Goal: Task Accomplishment & Management: Manage account settings

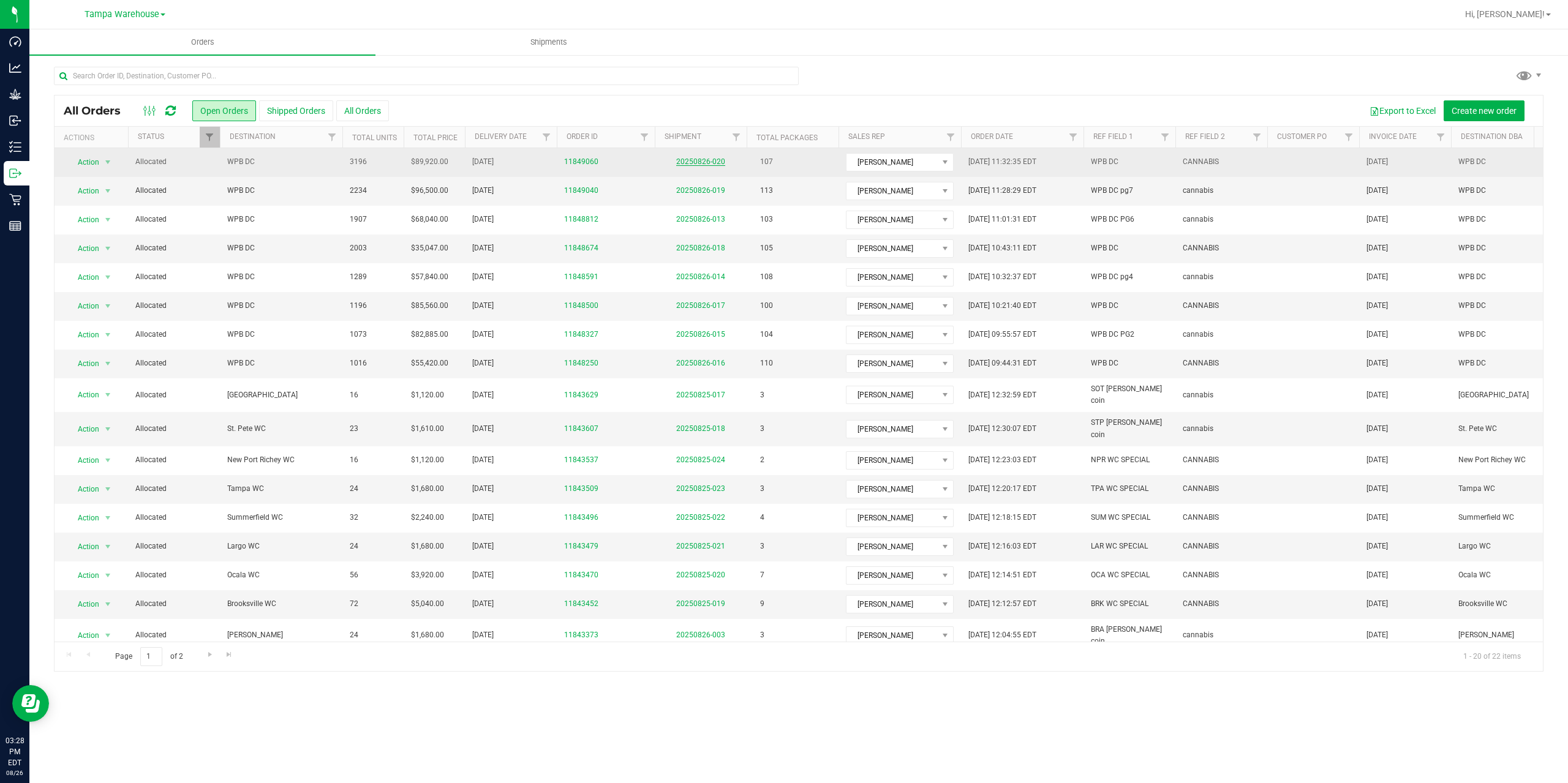
click at [706, 160] on link "20250826-020" at bounding box center [700, 161] width 49 height 9
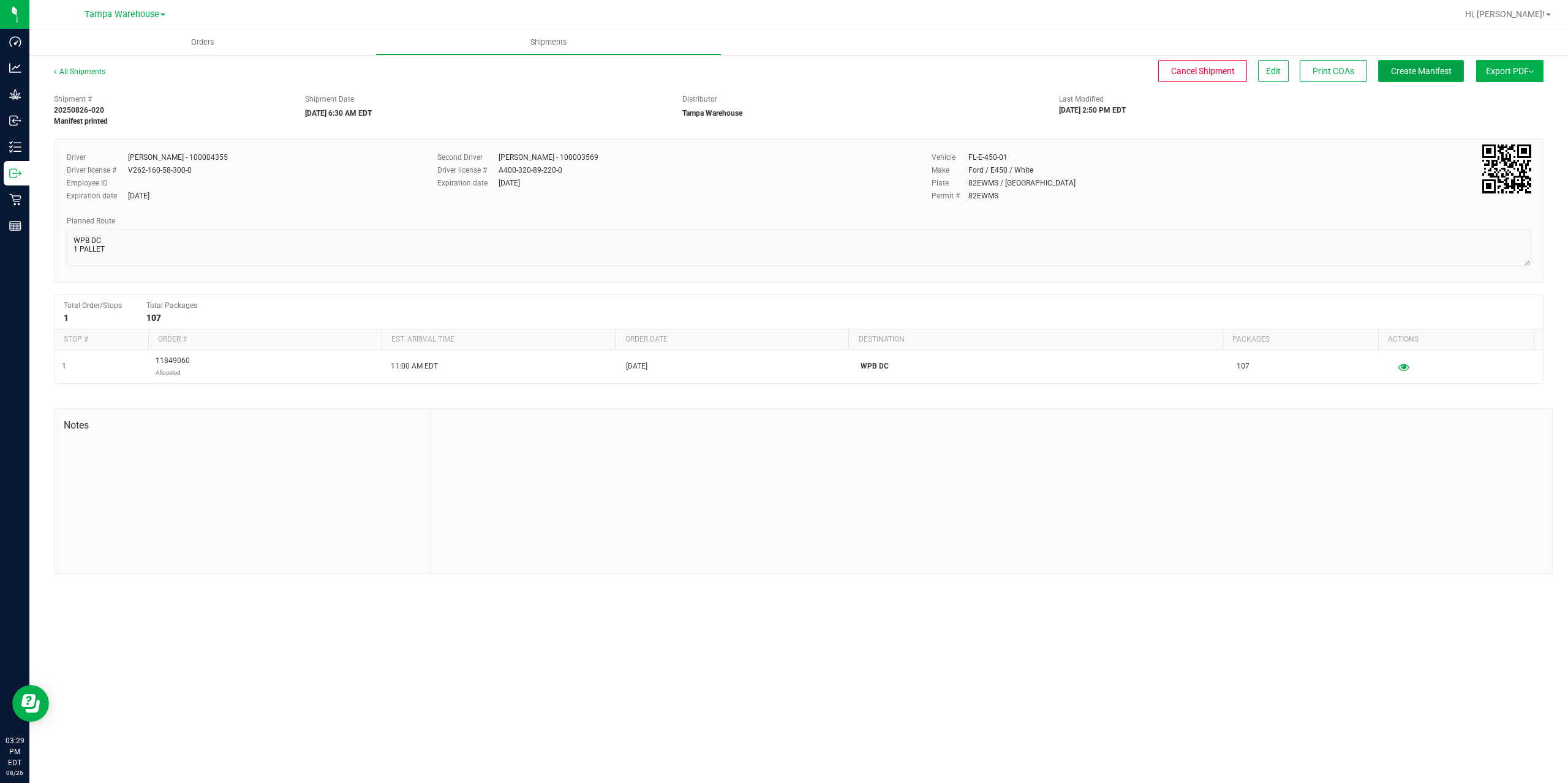
click at [1411, 67] on span "Create Manifest" at bounding box center [1421, 71] width 61 height 10
click at [1411, 67] on span "Ship Transfer" at bounding box center [1424, 71] width 50 height 10
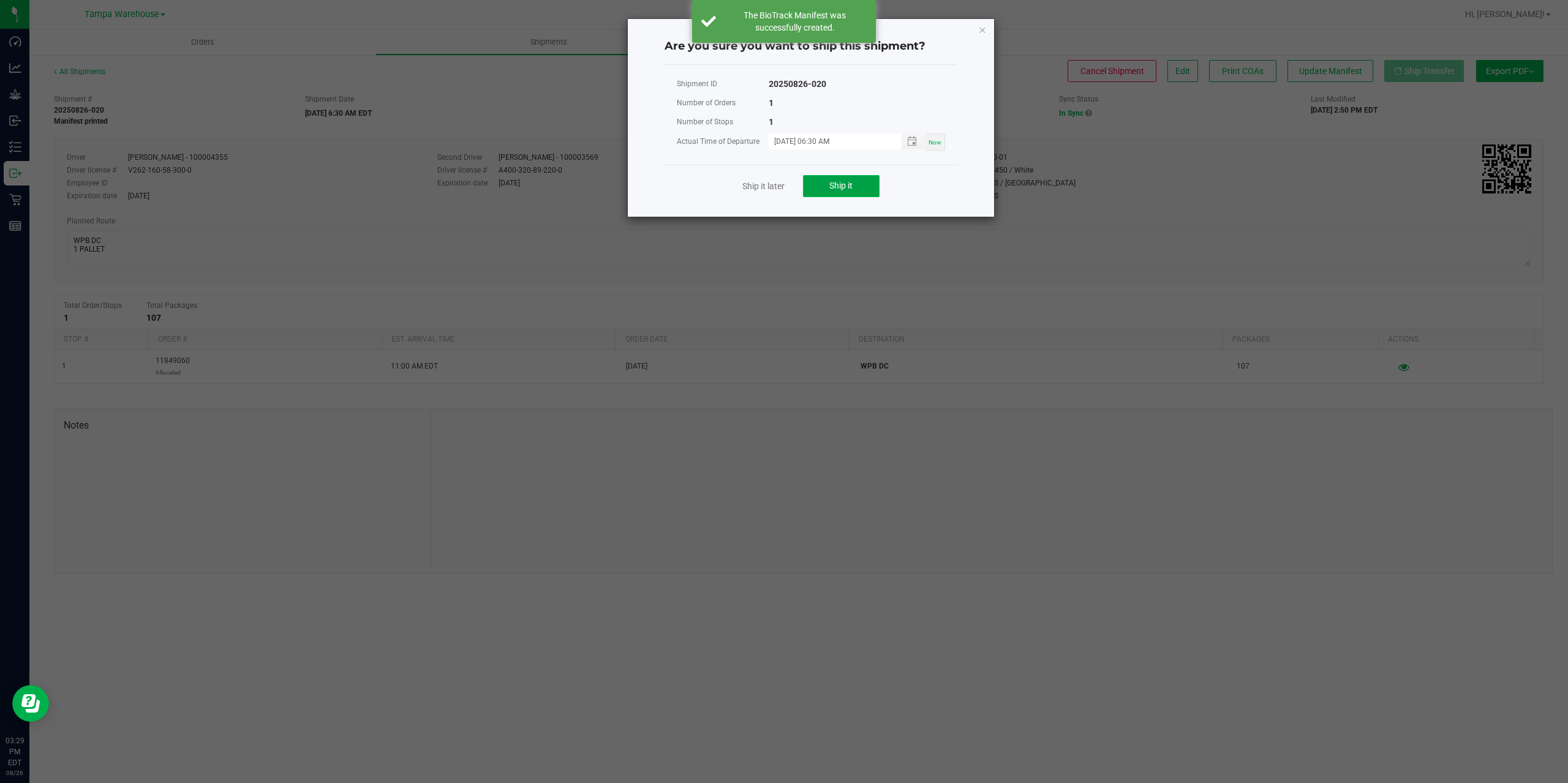
click at [842, 188] on span "Ship it" at bounding box center [841, 186] width 24 height 10
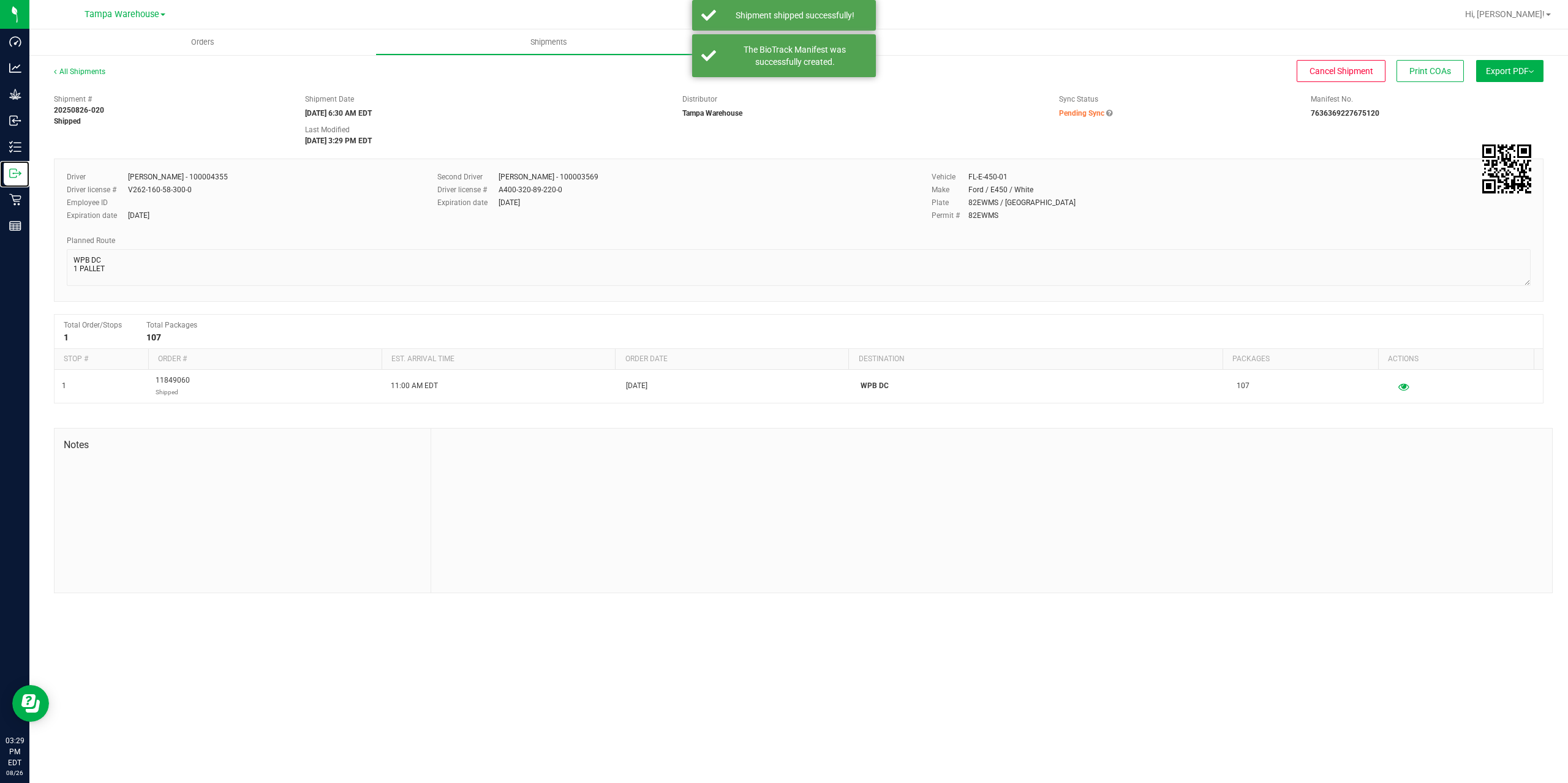
click at [16, 174] on icon at bounding box center [15, 173] width 12 height 12
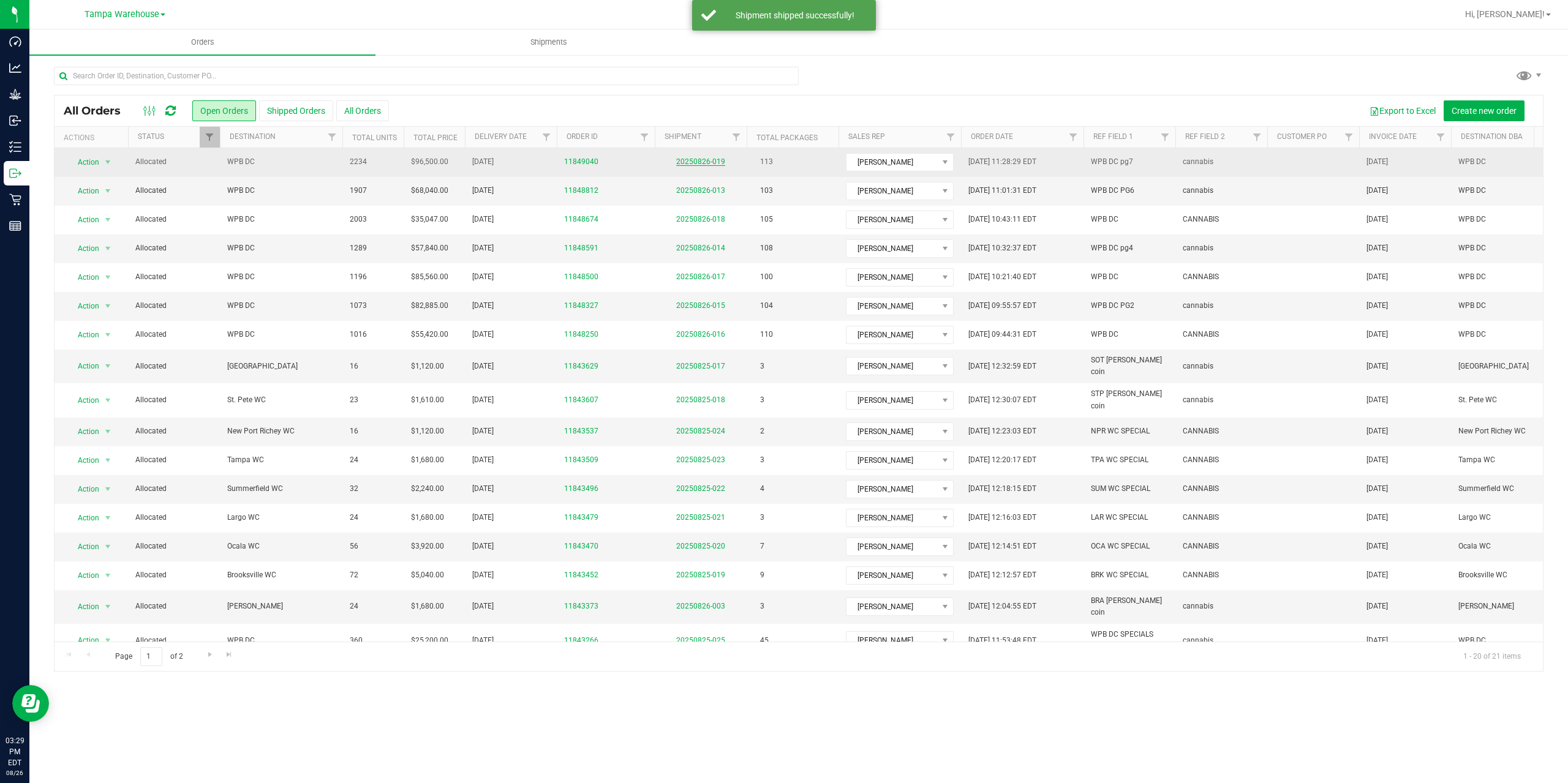
click at [707, 164] on link "20250826-019" at bounding box center [700, 161] width 49 height 9
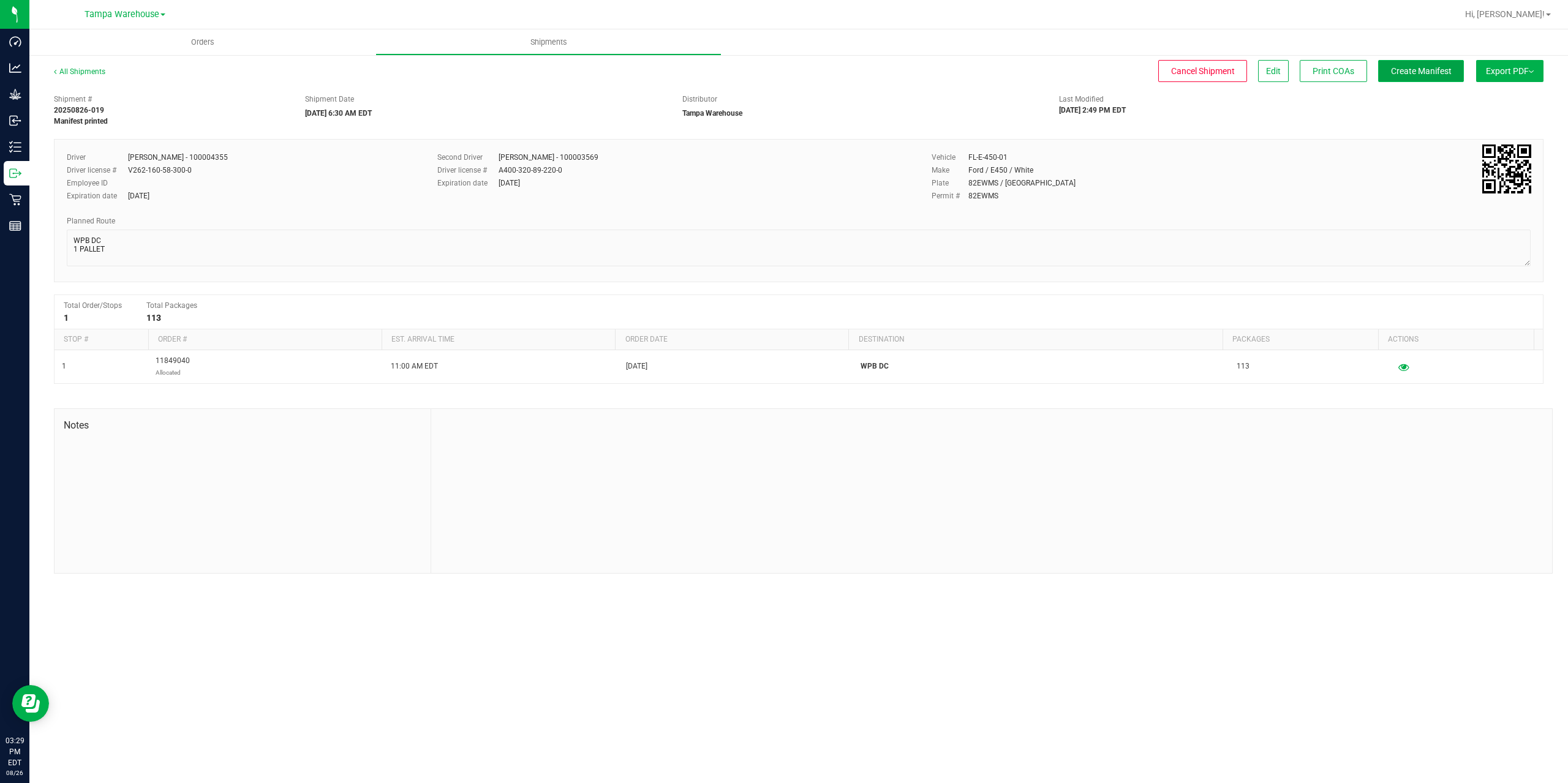
click at [1424, 67] on span "Create Manifest" at bounding box center [1421, 71] width 61 height 10
click at [1424, 67] on span "Ship Transfer" at bounding box center [1424, 71] width 50 height 10
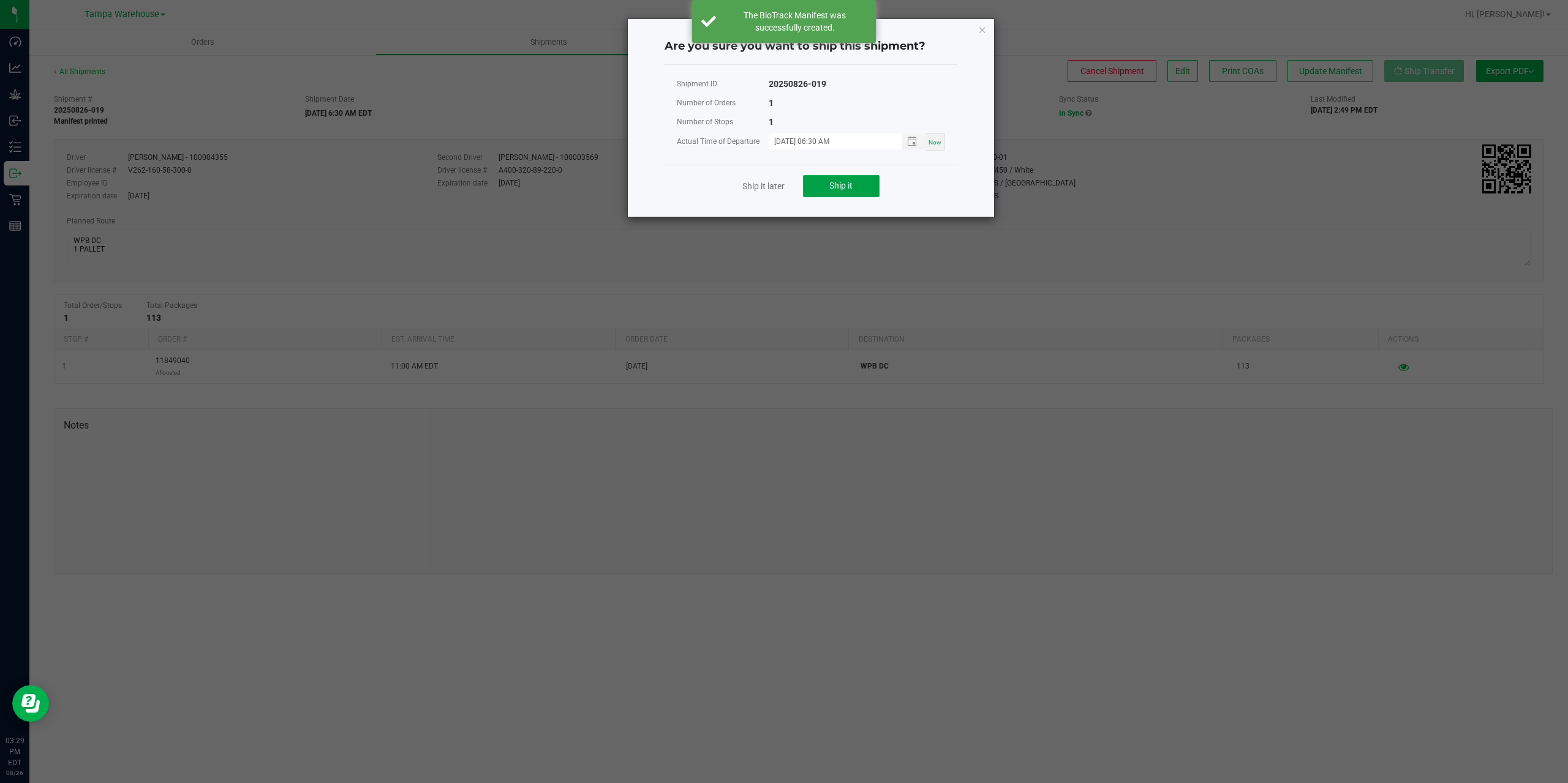
click at [854, 183] on button "Ship it" at bounding box center [841, 186] width 76 height 22
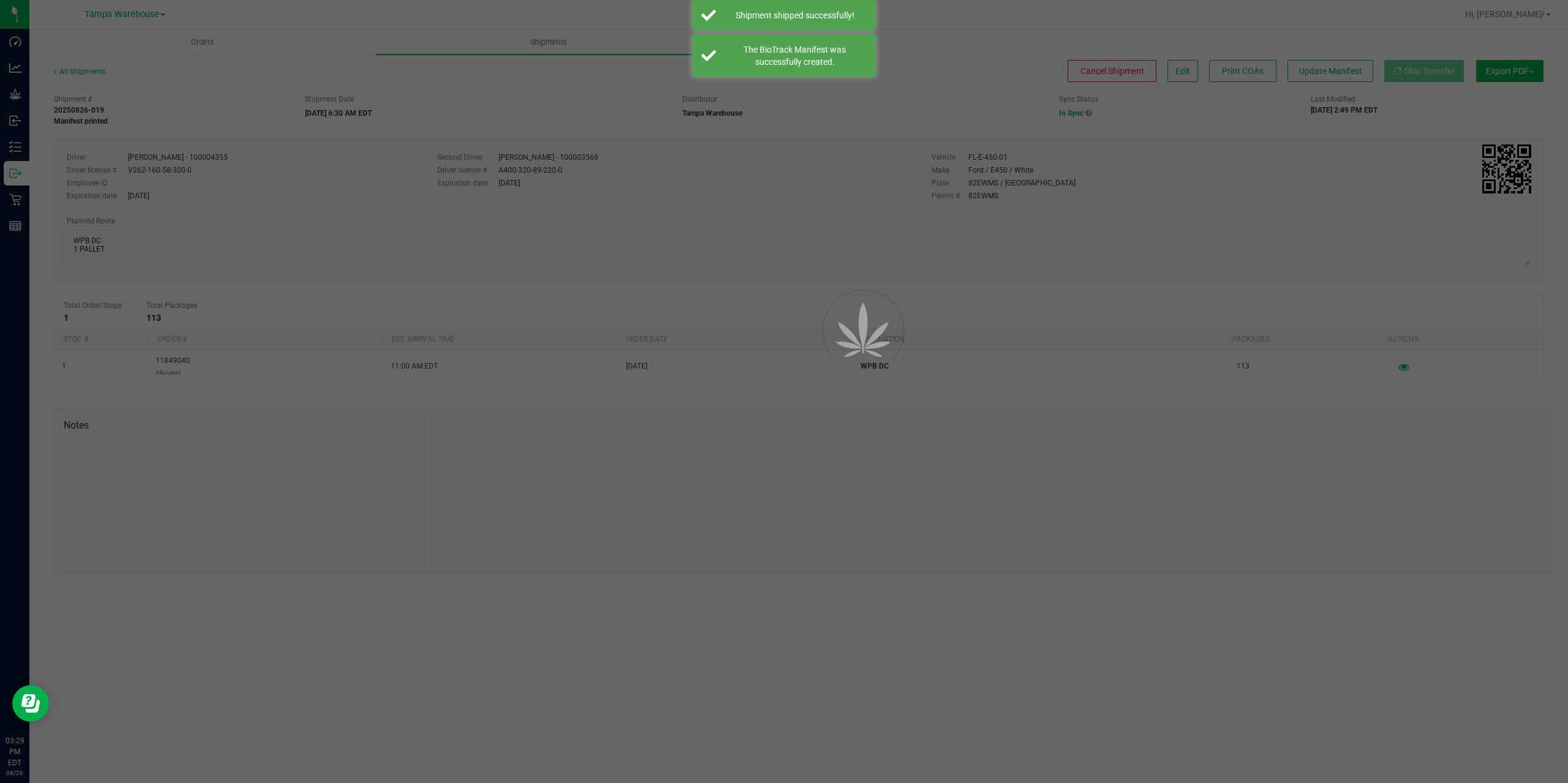
click at [17, 174] on div at bounding box center [784, 391] width 1568 height 783
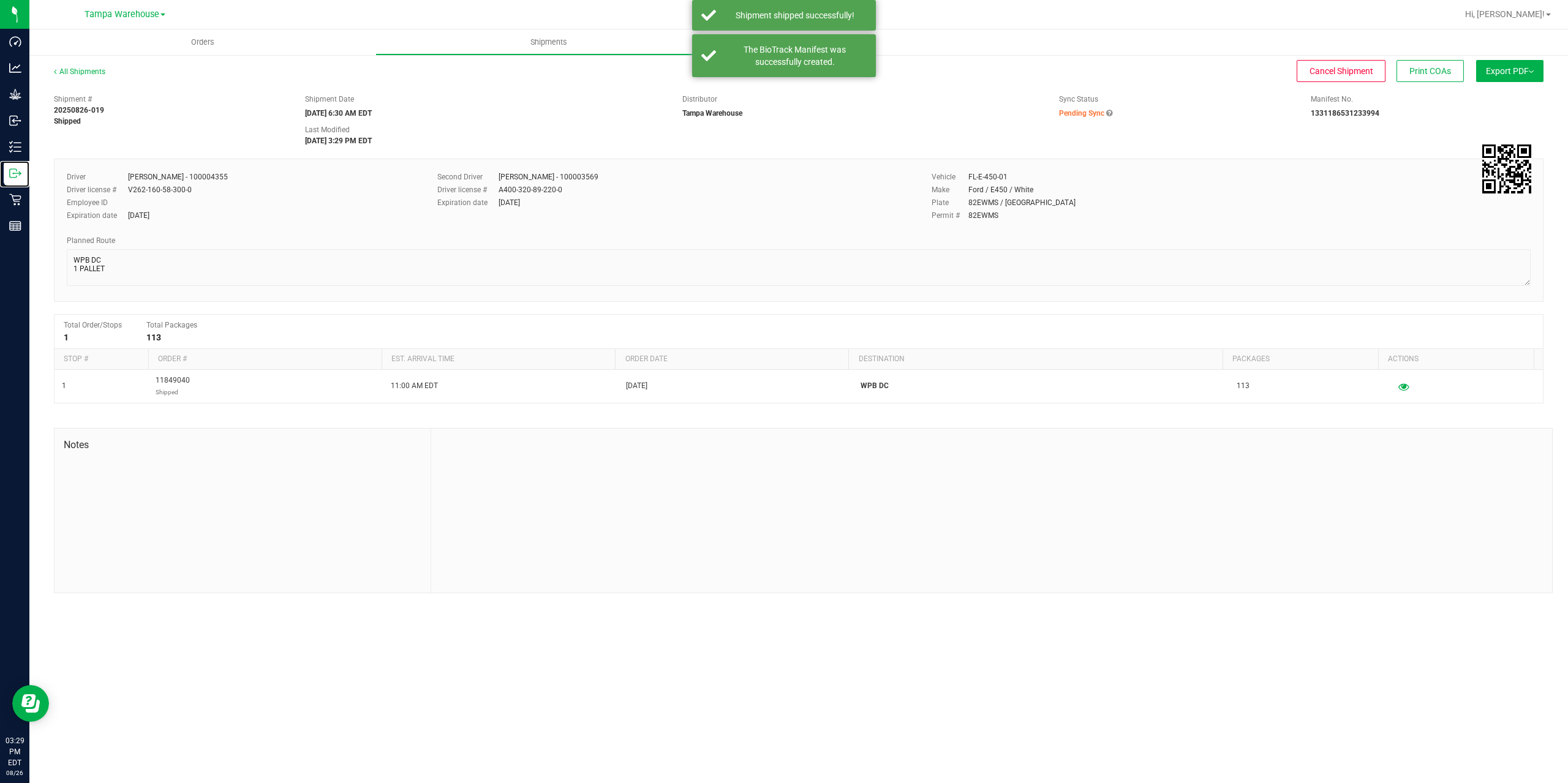
click at [17, 174] on icon at bounding box center [15, 173] width 12 height 12
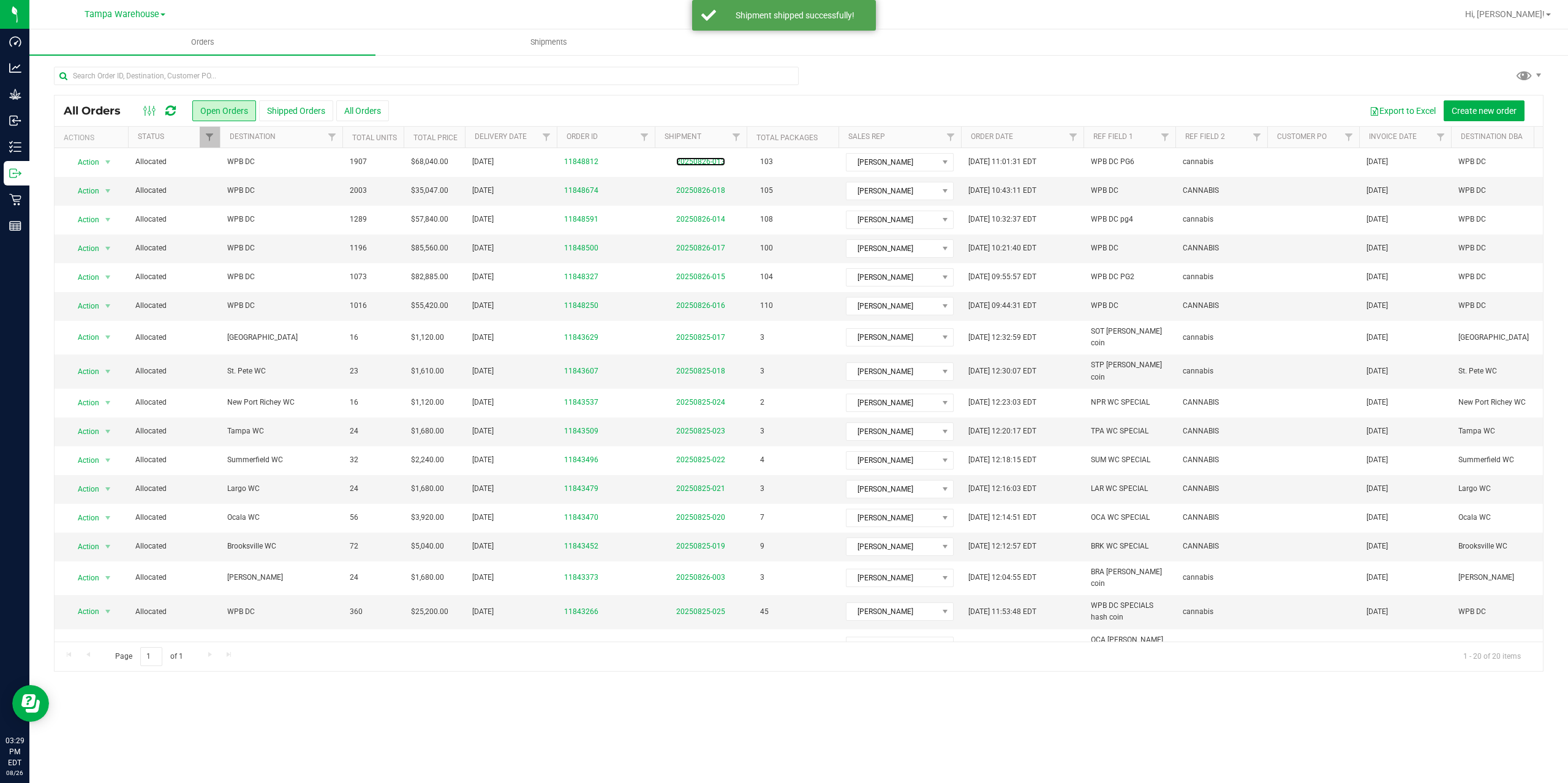
click at [708, 163] on link "20250826-013" at bounding box center [700, 161] width 49 height 9
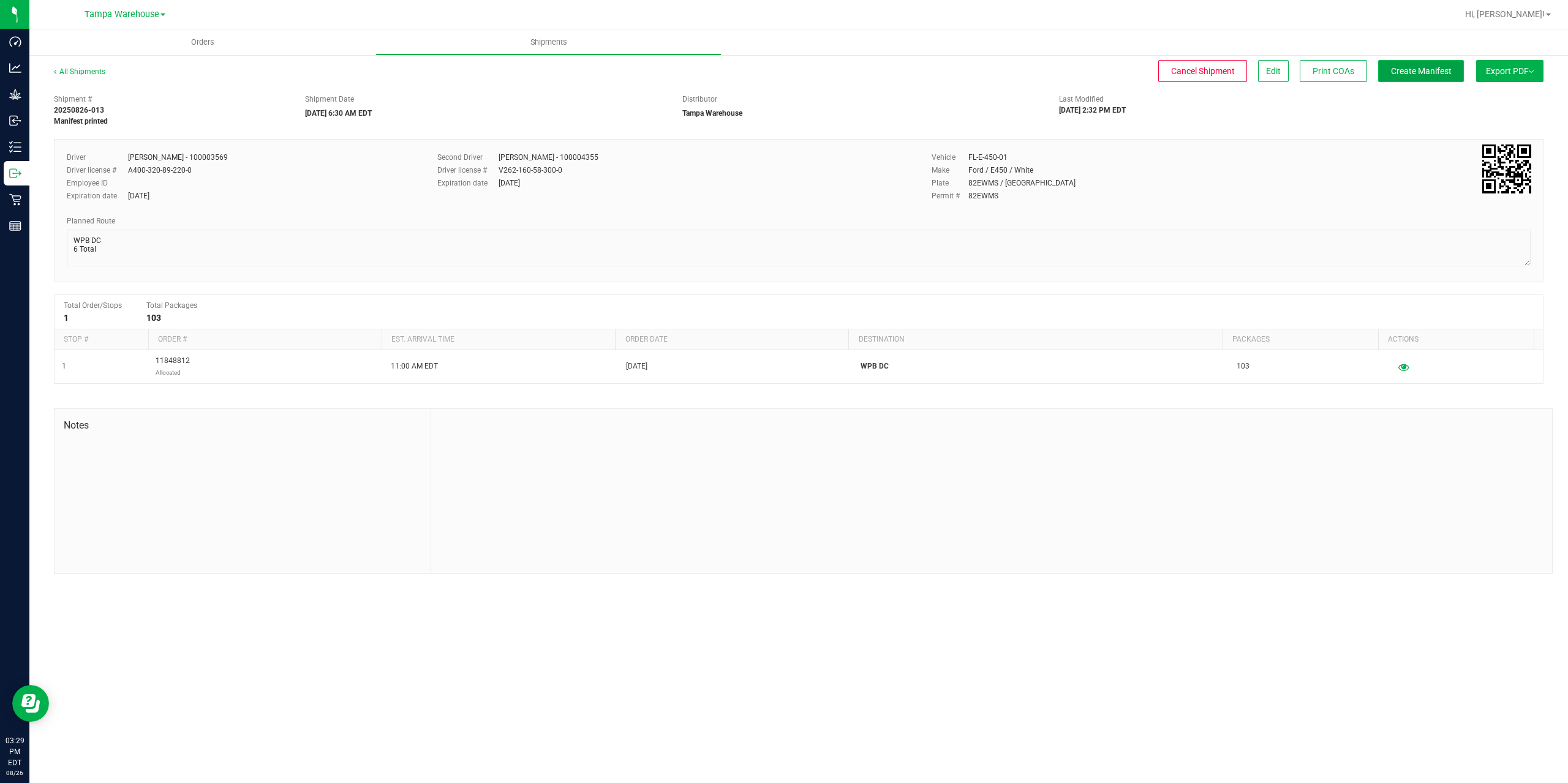
click at [1418, 67] on span "Create Manifest" at bounding box center [1421, 71] width 61 height 10
click at [1412, 67] on span "Ship Transfer" at bounding box center [1424, 71] width 50 height 10
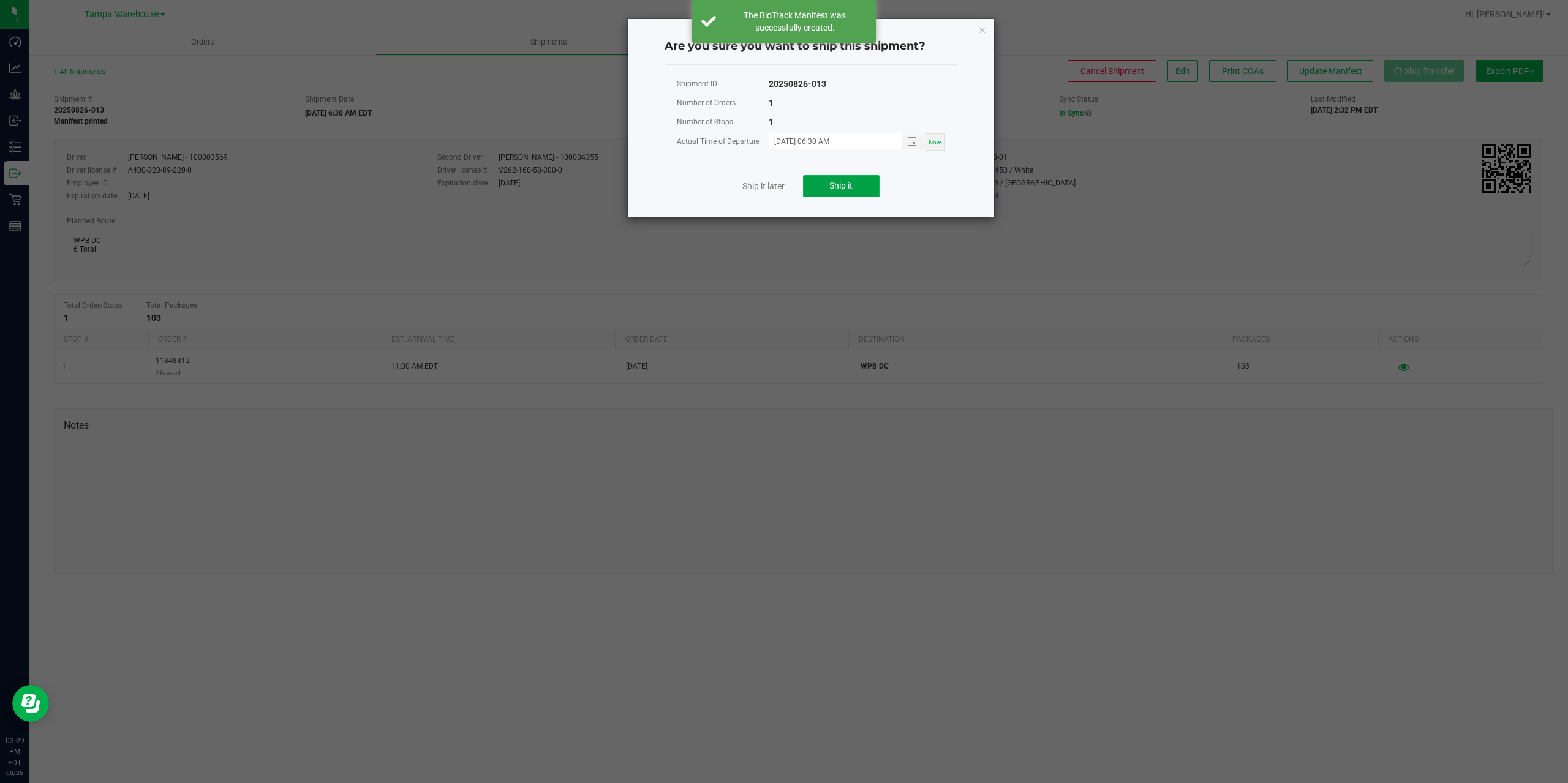
click at [831, 182] on span "Ship it" at bounding box center [841, 186] width 24 height 10
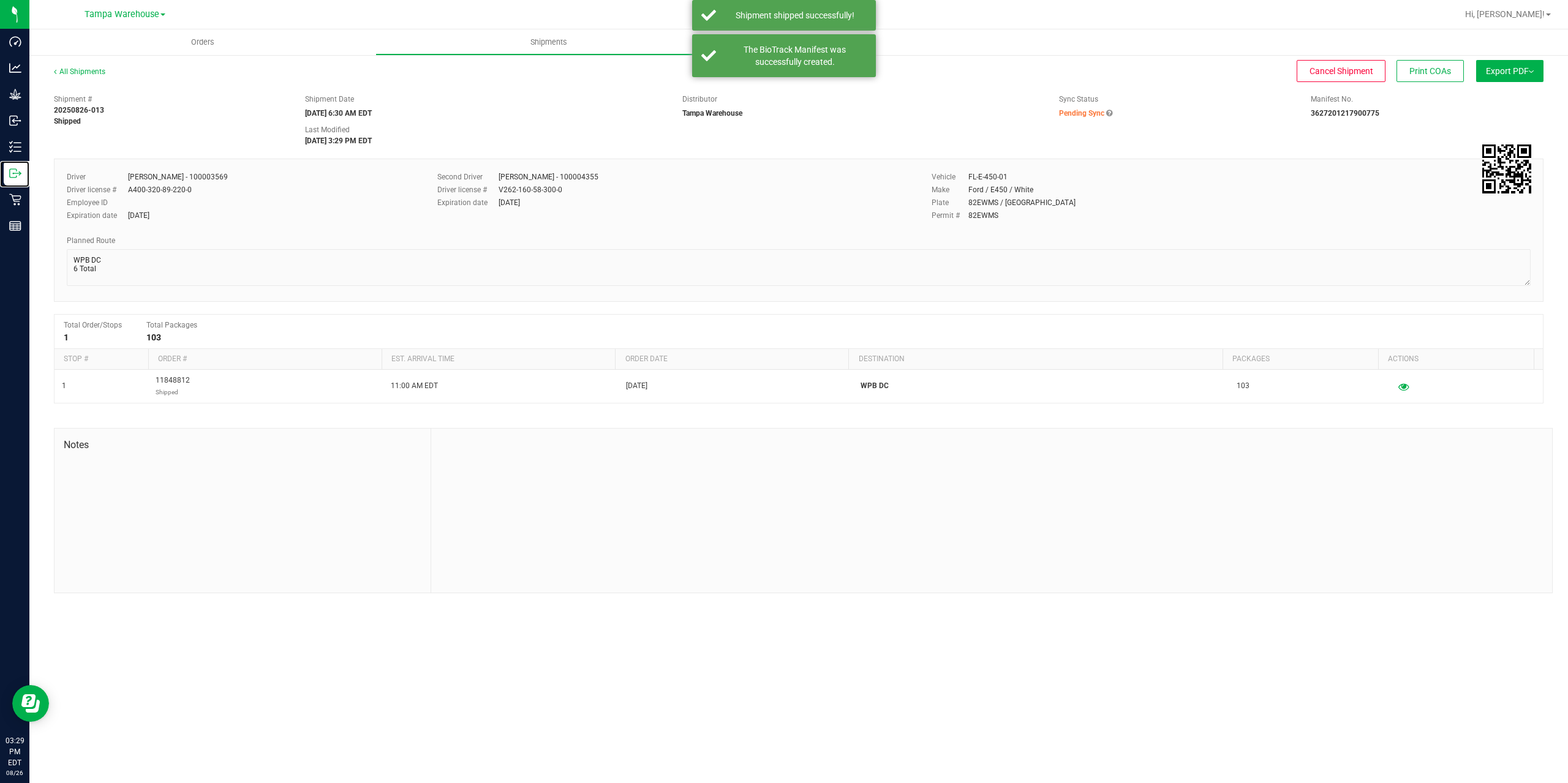
click at [0, 0] on p "Outbound" at bounding box center [0, 0] width 0 height 0
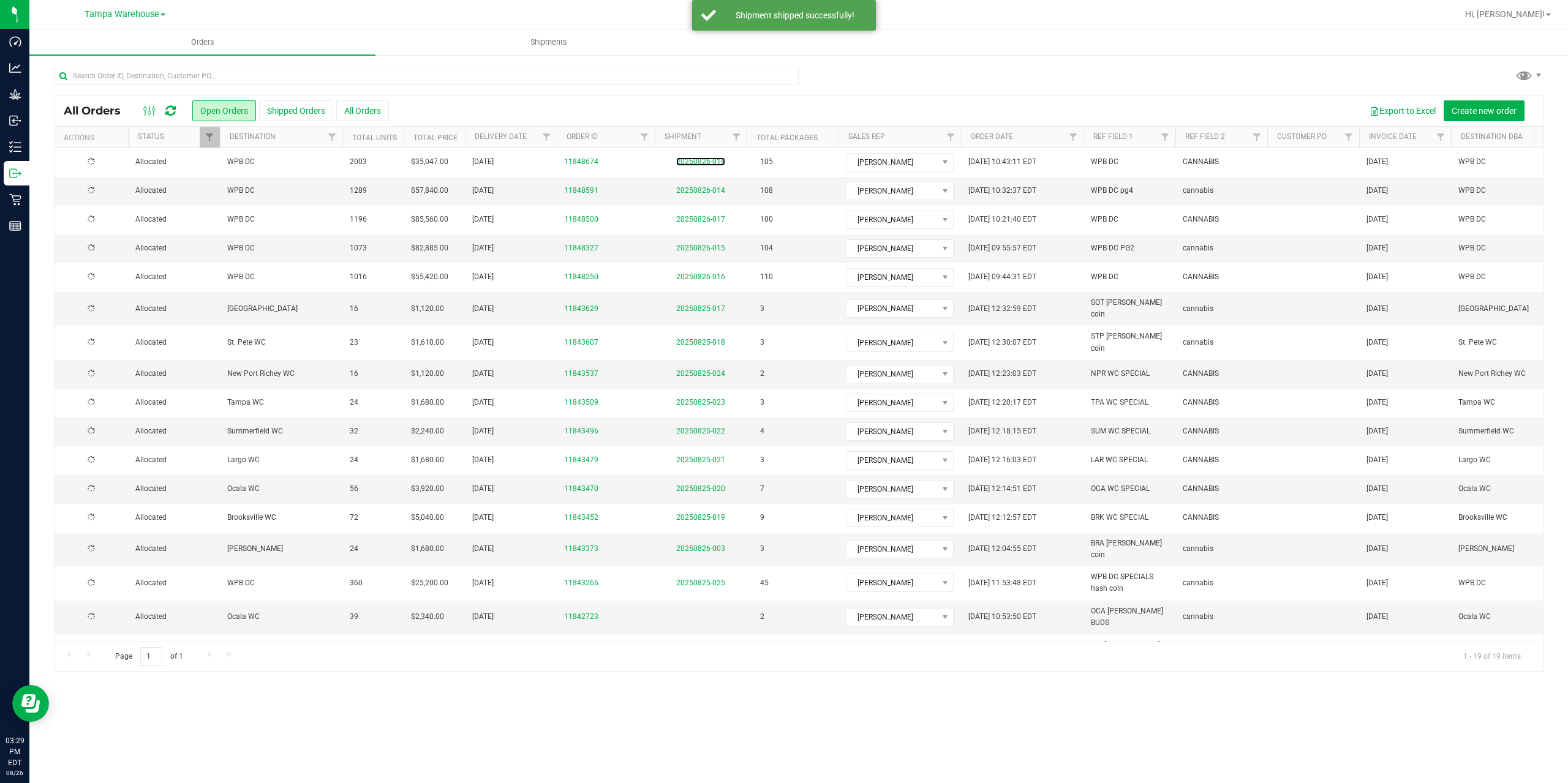
click at [700, 159] on link "20250826-018" at bounding box center [700, 161] width 49 height 9
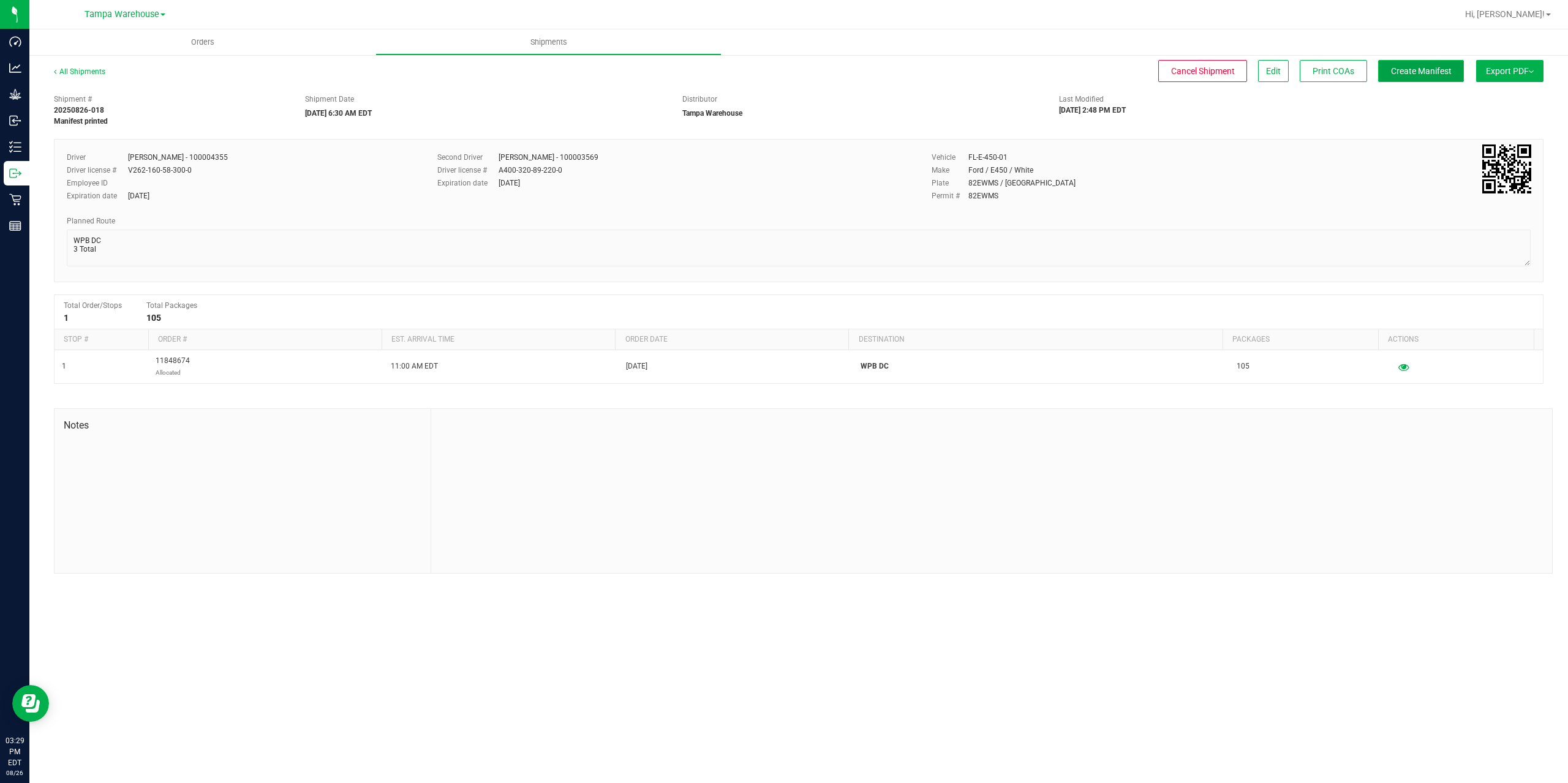
click at [1428, 67] on span "Create Manifest" at bounding box center [1421, 71] width 61 height 10
click at [1428, 67] on span "Ship Transfer" at bounding box center [1424, 71] width 50 height 10
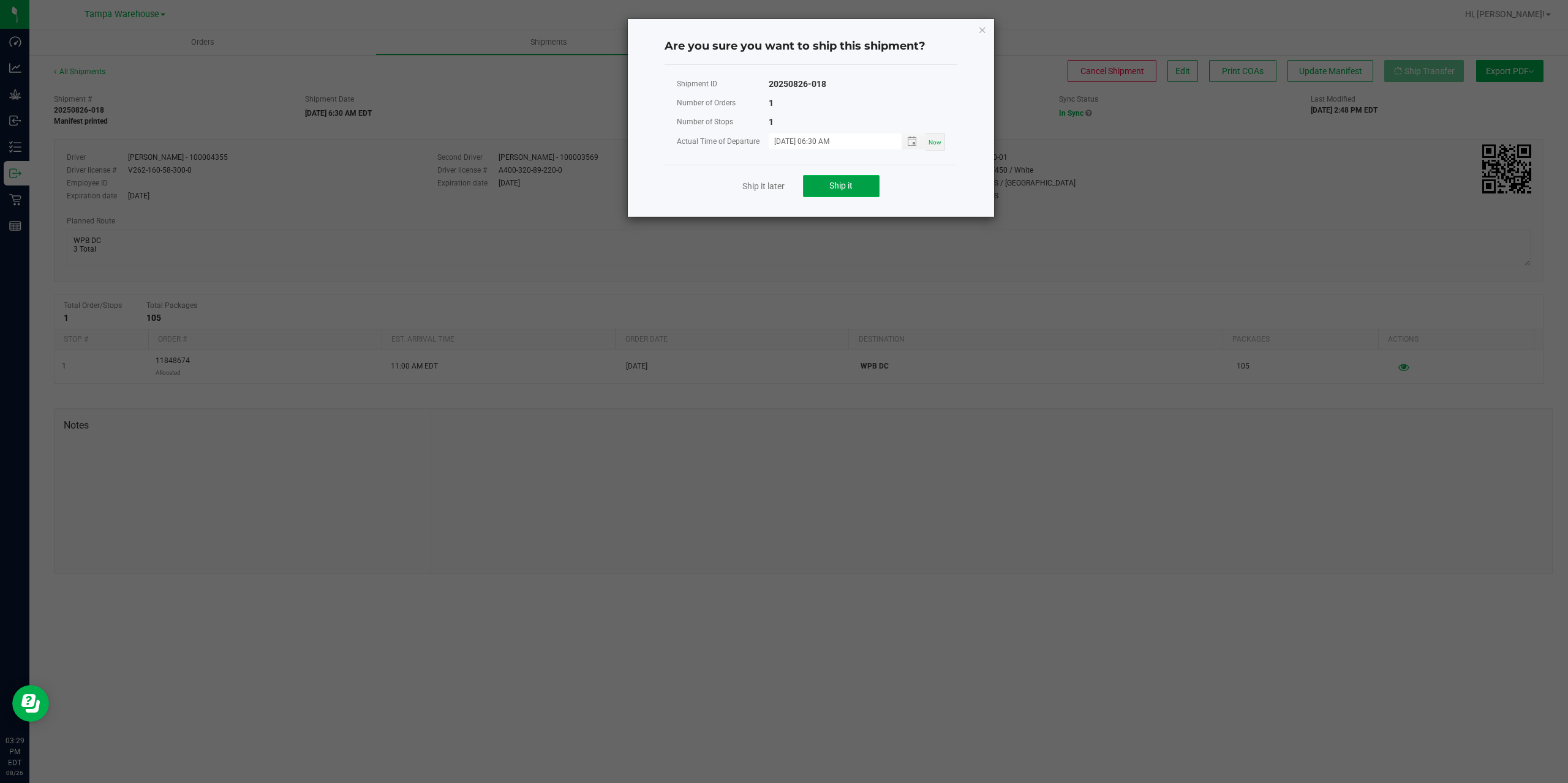
click at [834, 177] on button "Ship it" at bounding box center [841, 186] width 76 height 22
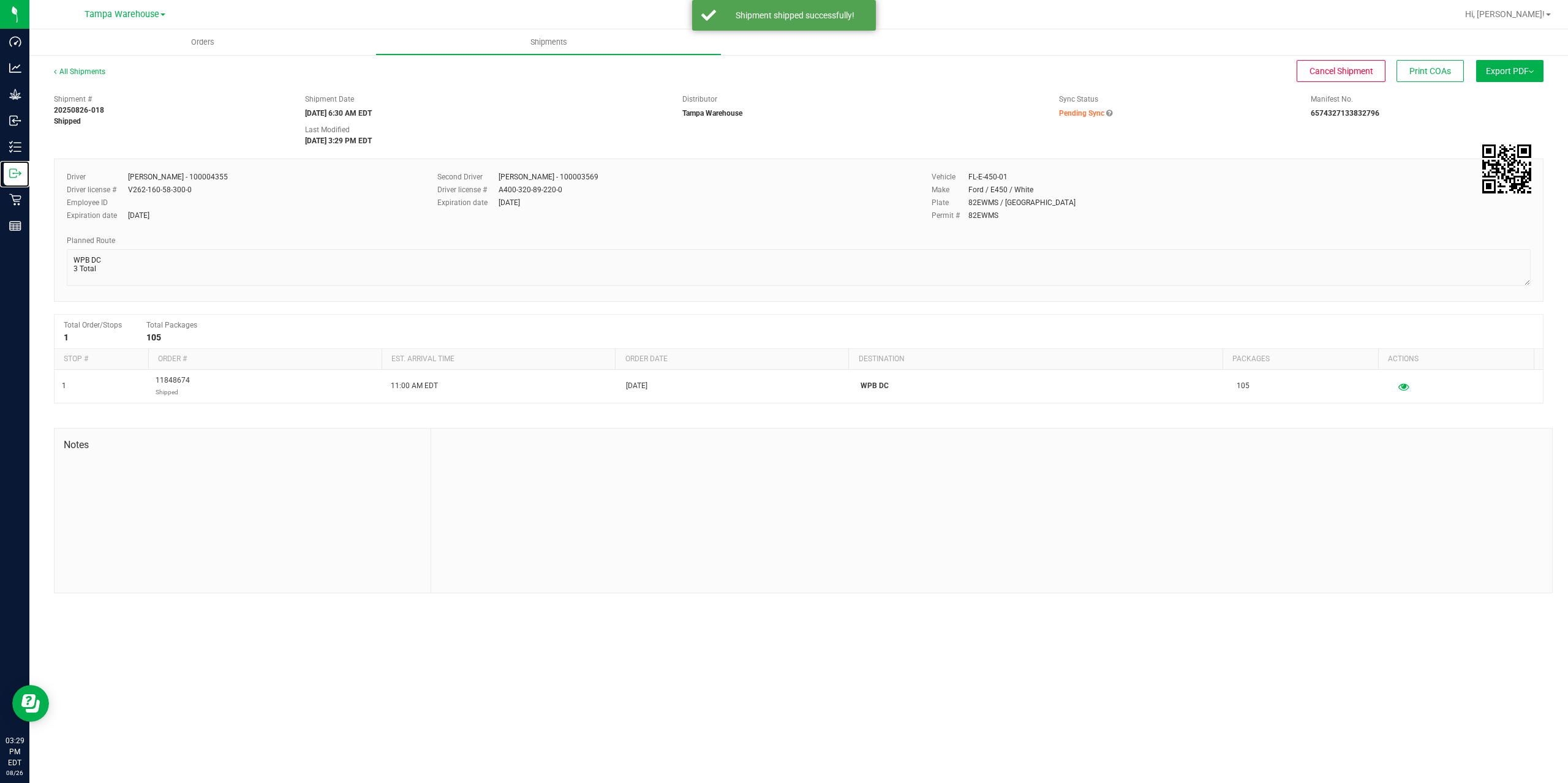
click at [17, 168] on icon at bounding box center [15, 173] width 12 height 12
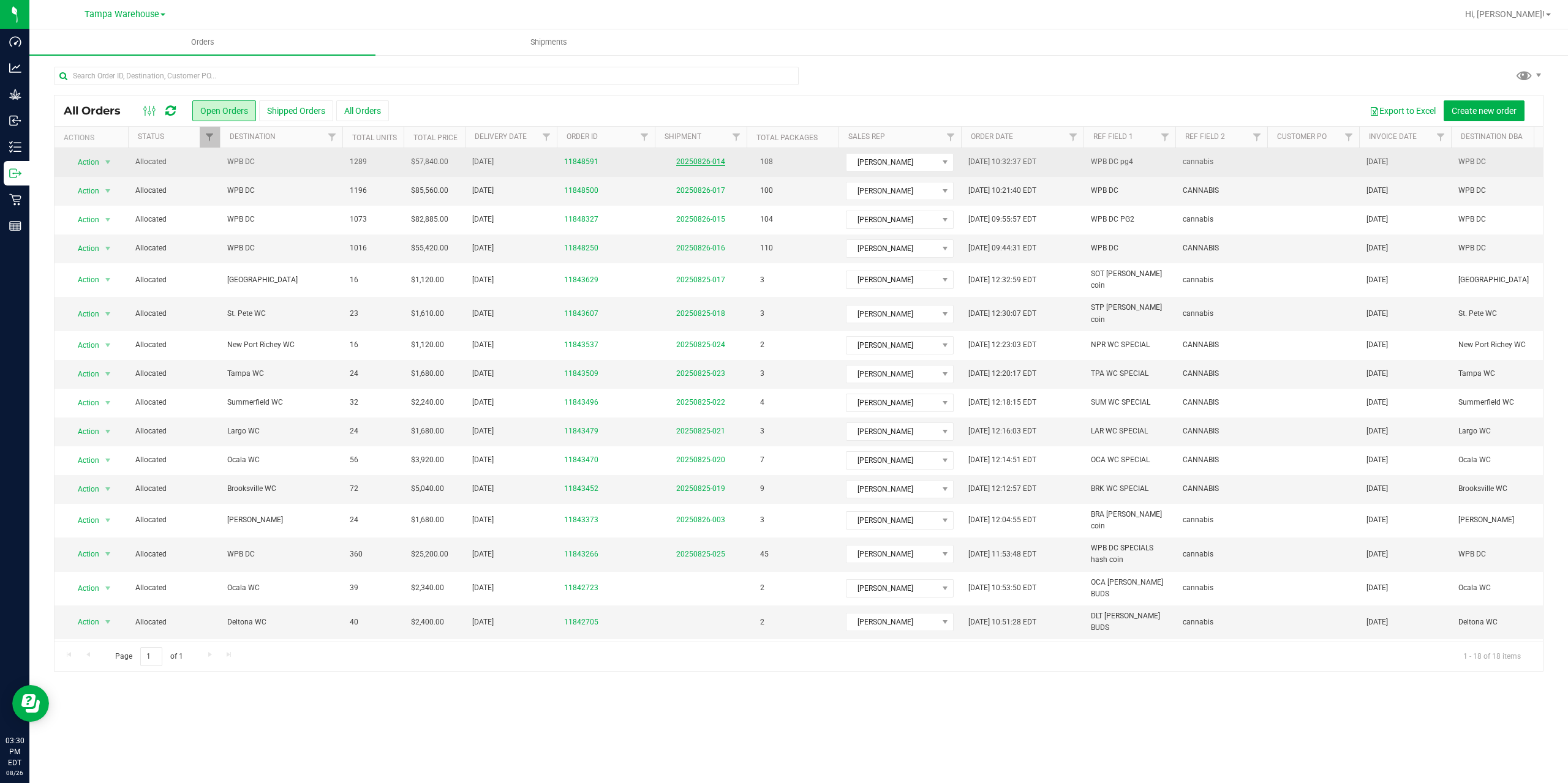
click at [709, 157] on link "20250826-014" at bounding box center [700, 161] width 49 height 9
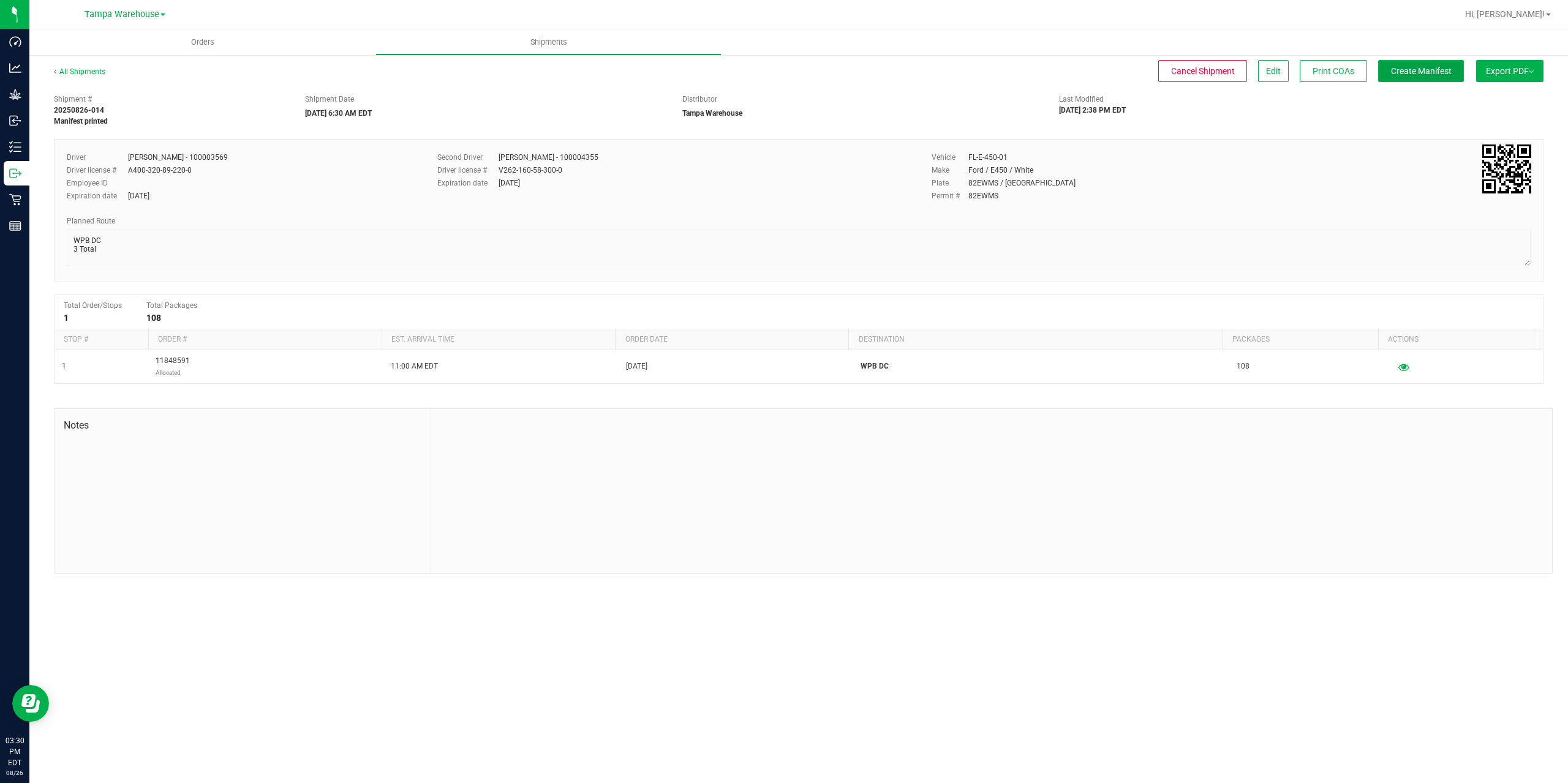
click at [1432, 67] on span "Create Manifest" at bounding box center [1421, 71] width 61 height 10
click at [1432, 67] on span "Ship Transfer" at bounding box center [1424, 71] width 50 height 10
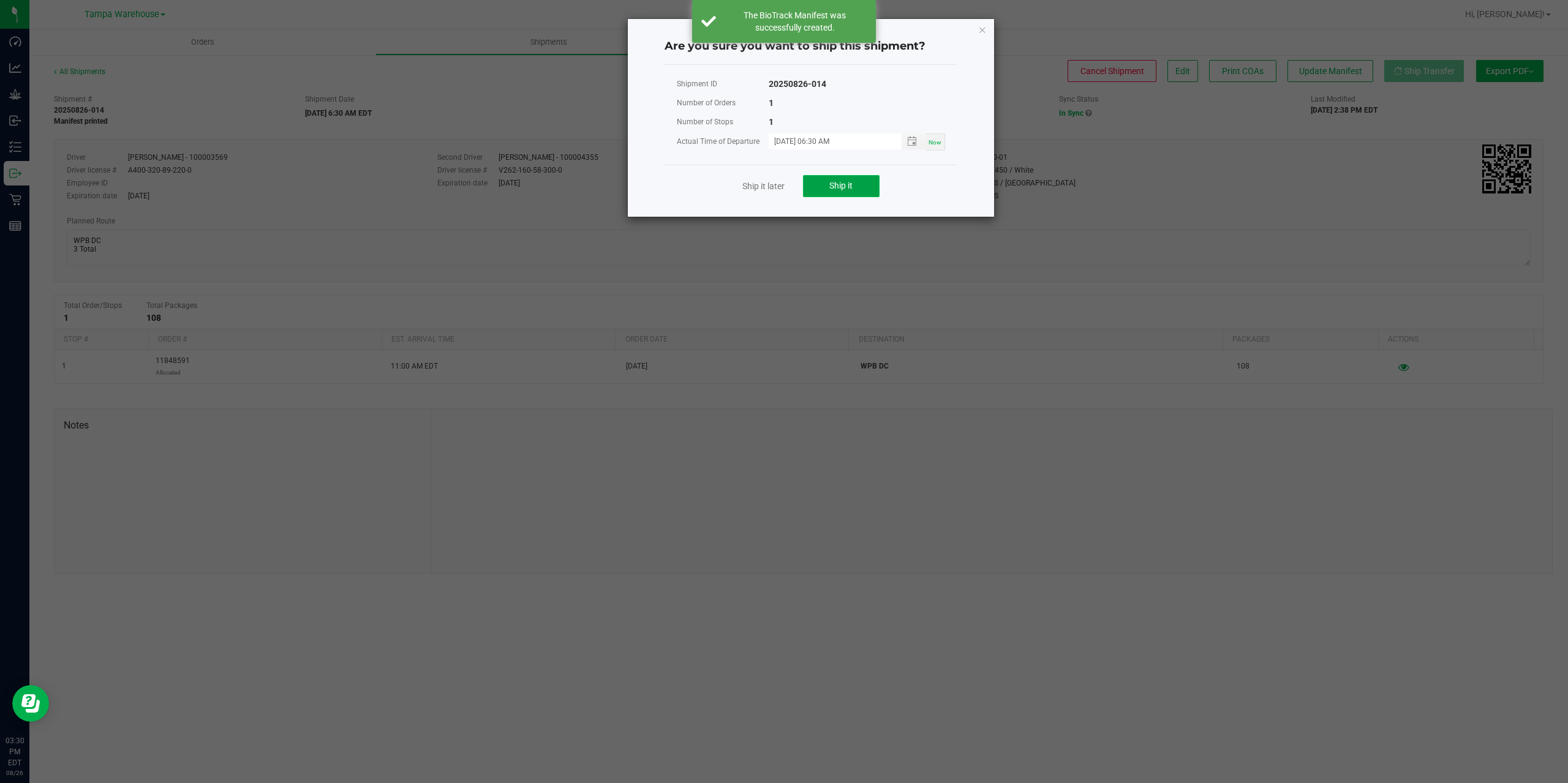
click at [871, 194] on button "Ship it" at bounding box center [841, 186] width 76 height 22
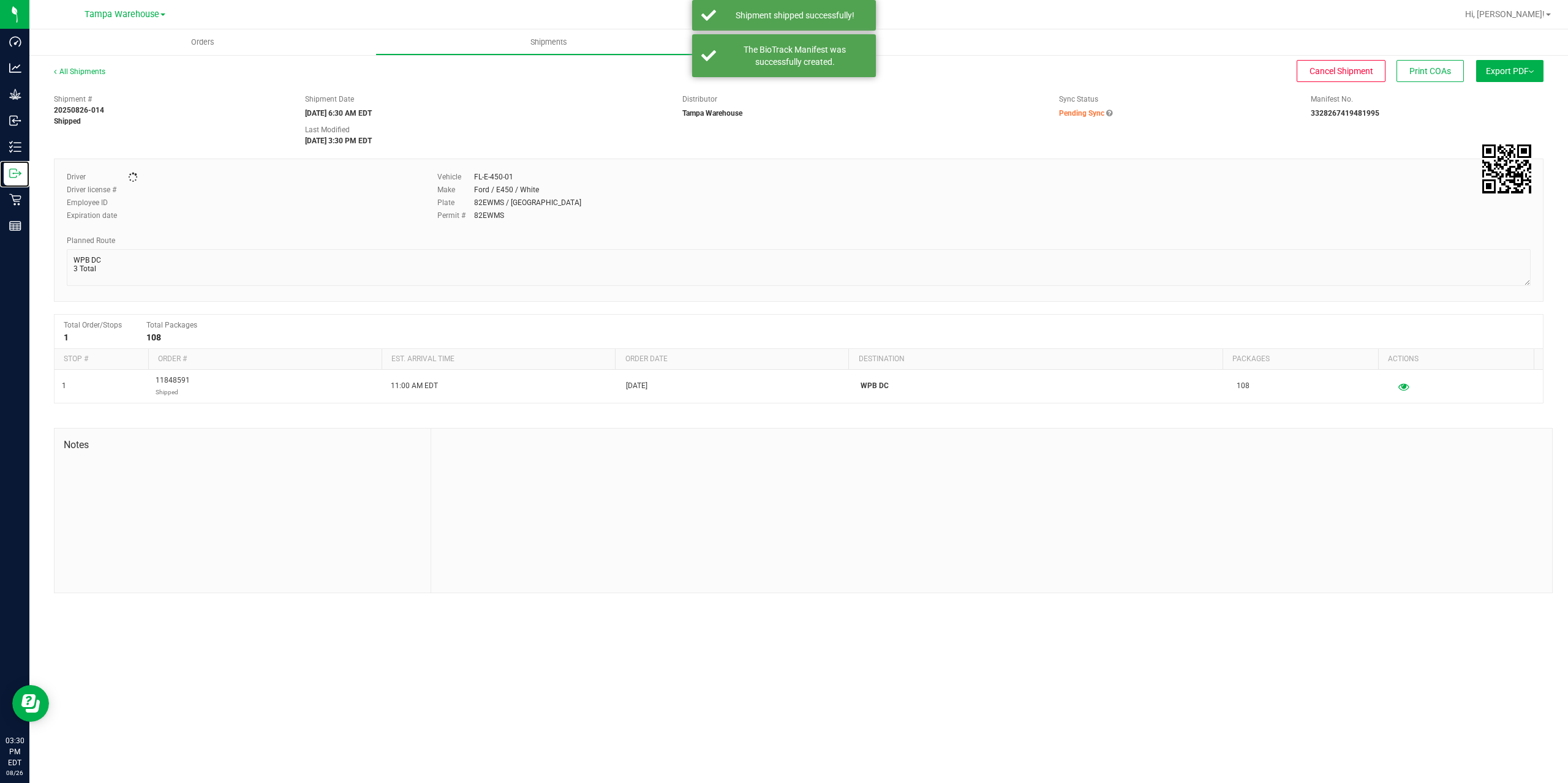
click at [19, 179] on icon at bounding box center [15, 173] width 12 height 12
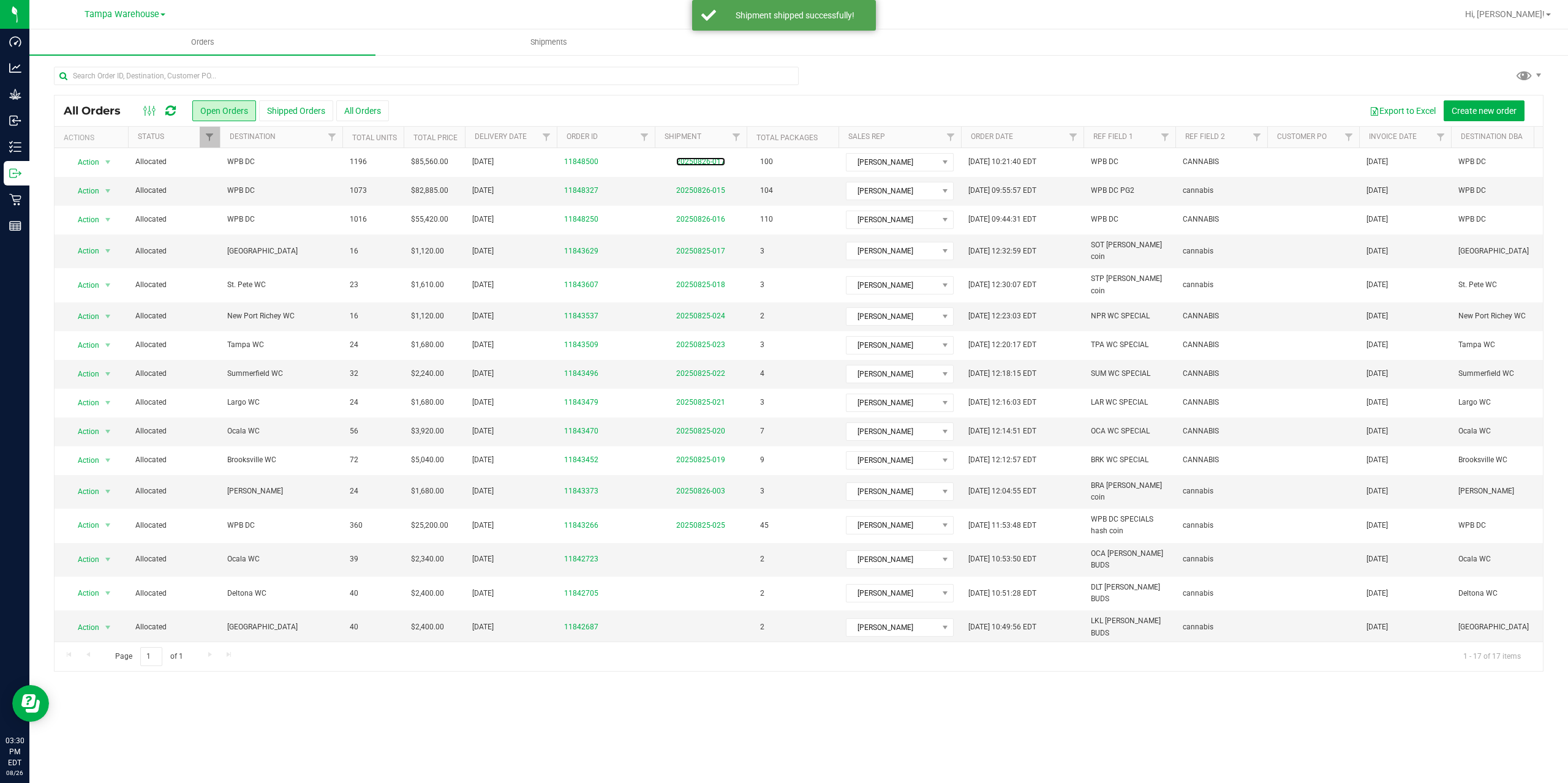
click at [703, 161] on link "20250826-017" at bounding box center [700, 161] width 49 height 9
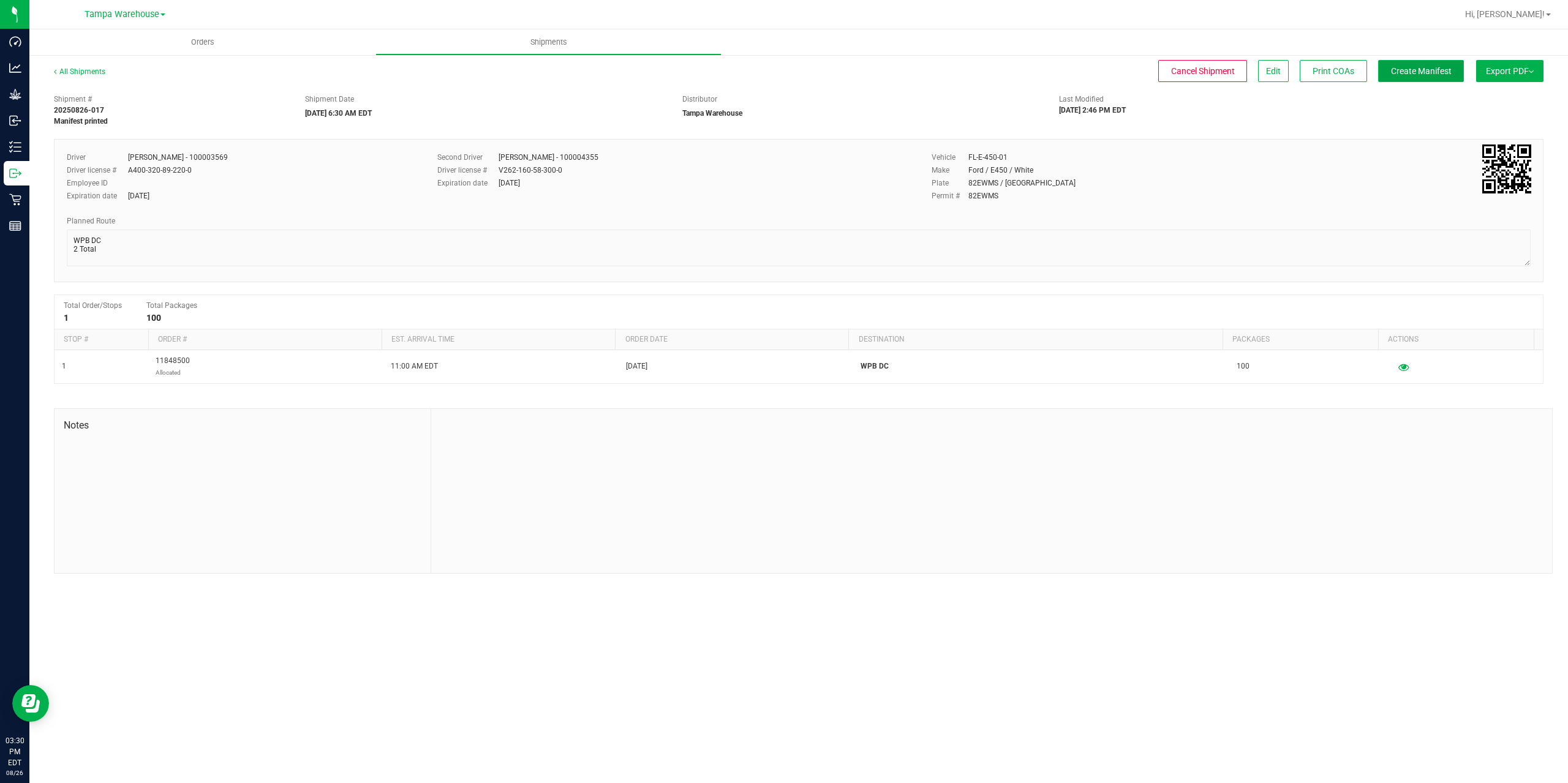
click at [1420, 74] on span "Create Manifest" at bounding box center [1421, 71] width 61 height 10
click at [1420, 74] on span "Ship Transfer" at bounding box center [1424, 71] width 50 height 10
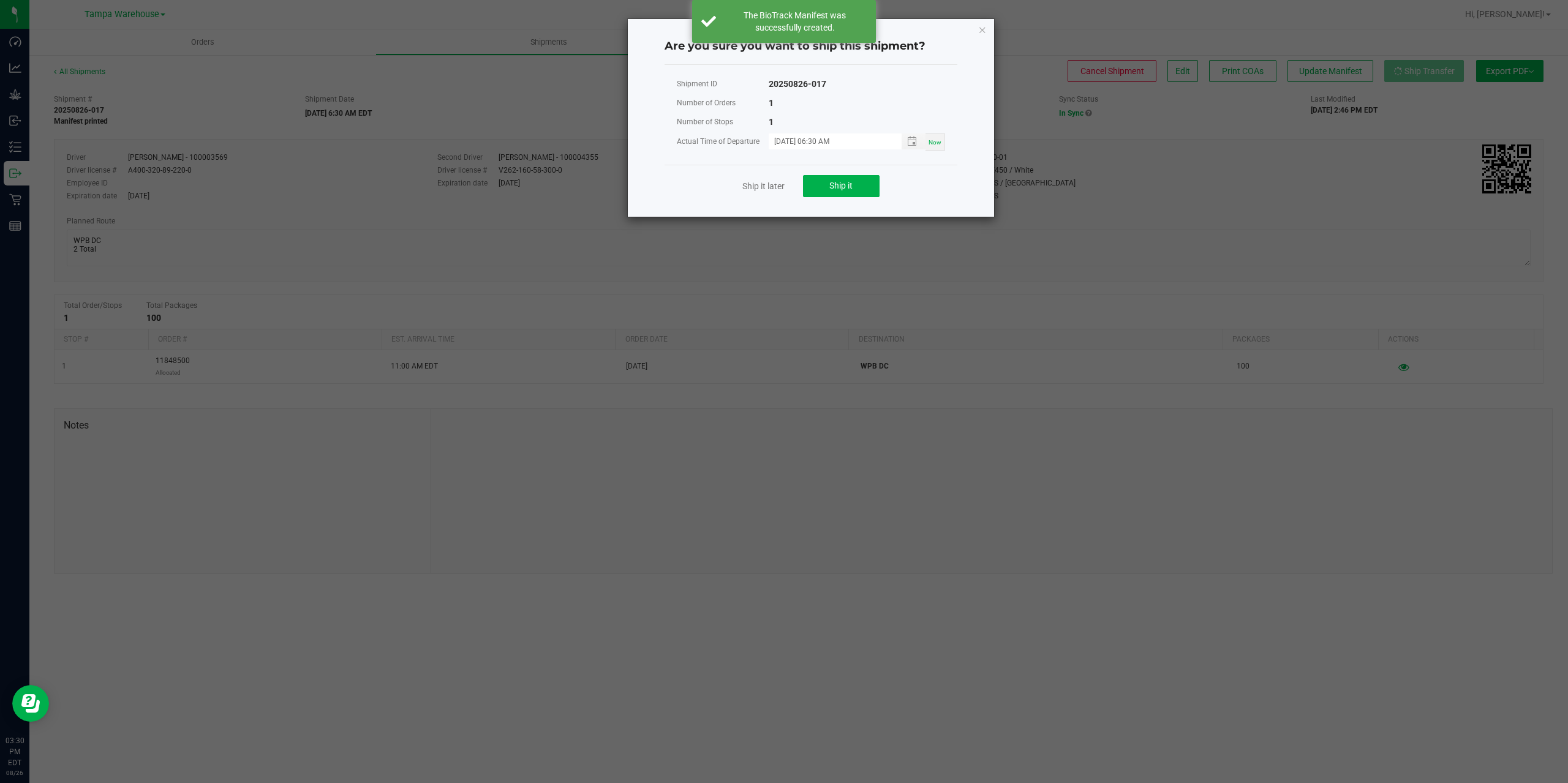
click at [795, 191] on div "Ship it later Ship it" at bounding box center [811, 186] width 293 height 42
click at [834, 183] on span "Ship it" at bounding box center [841, 186] width 24 height 10
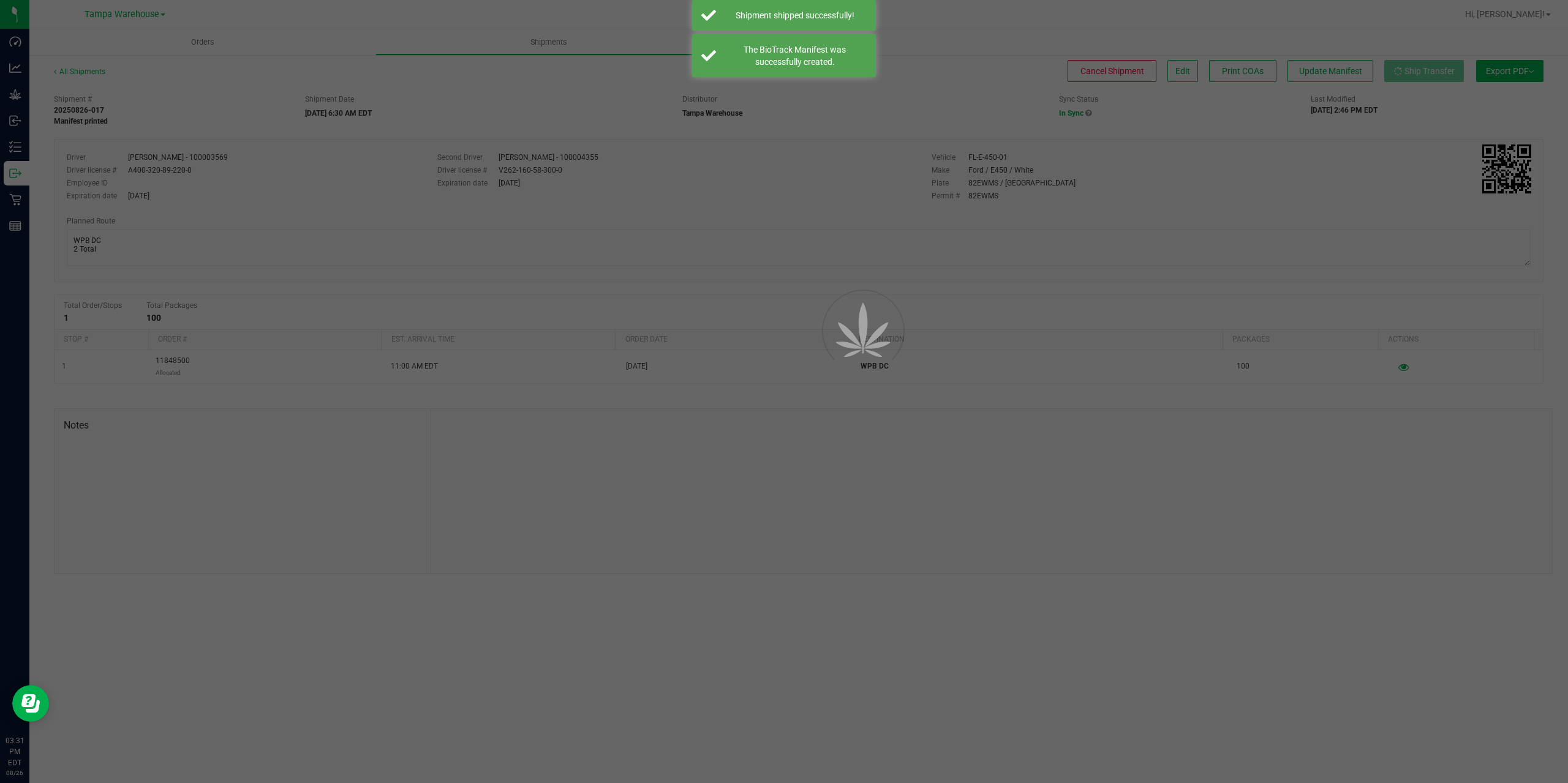
click at [21, 174] on div at bounding box center [784, 391] width 1568 height 783
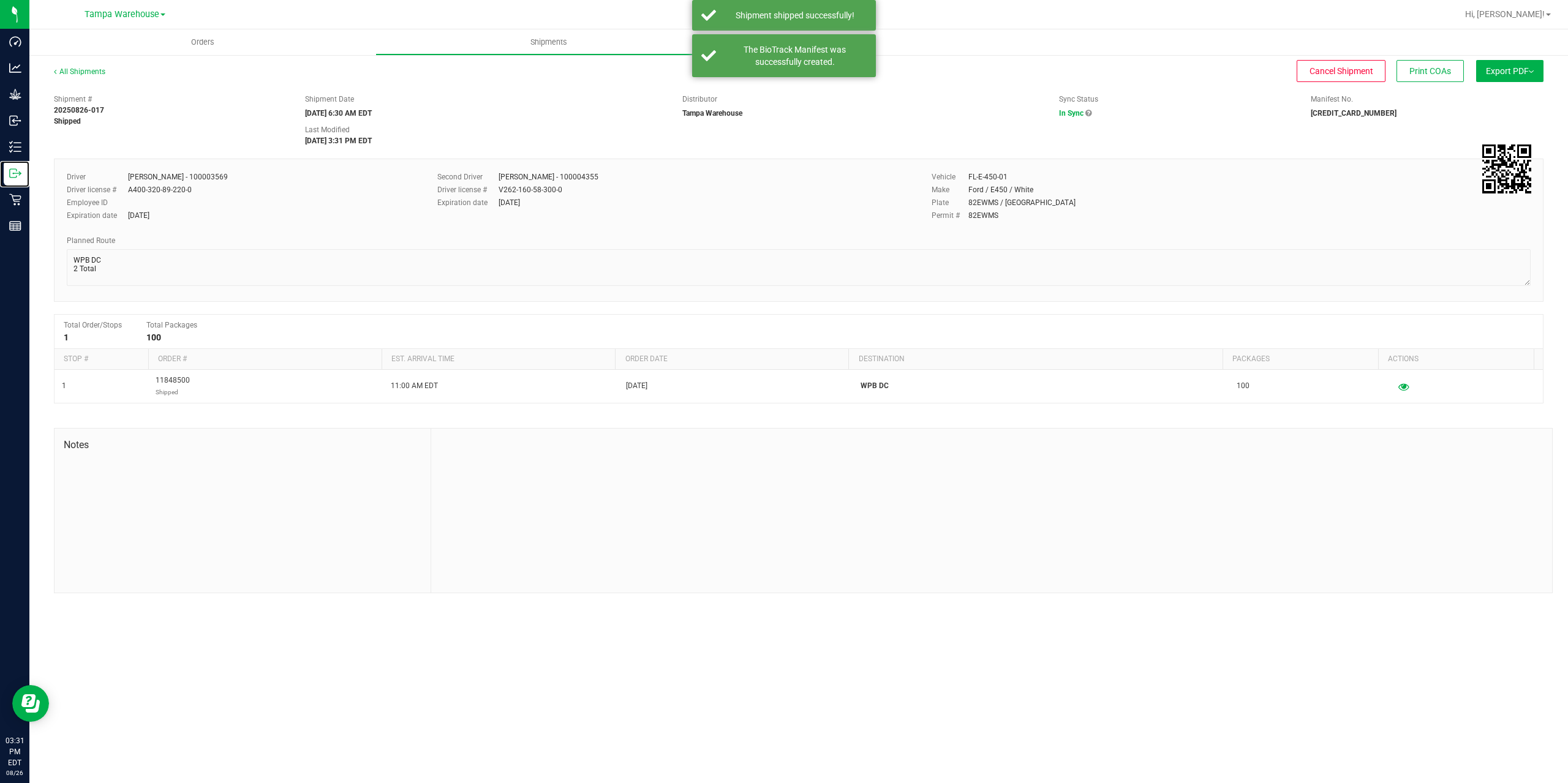
click at [21, 174] on icon at bounding box center [19, 174] width 2 height 2
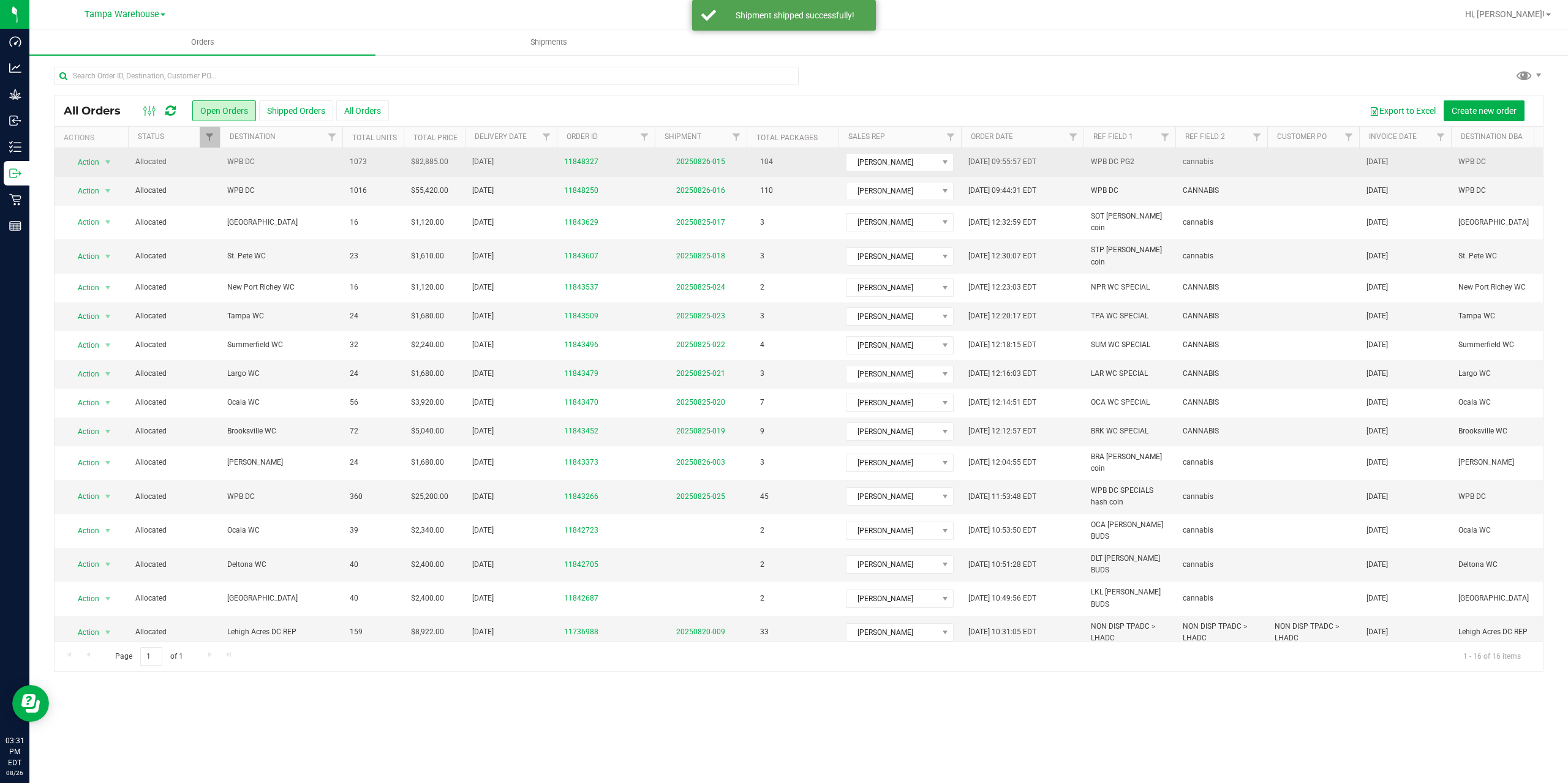
click at [698, 157] on td "20250826-015" at bounding box center [700, 162] width 92 height 28
click at [705, 158] on link "20250826-015" at bounding box center [700, 161] width 49 height 9
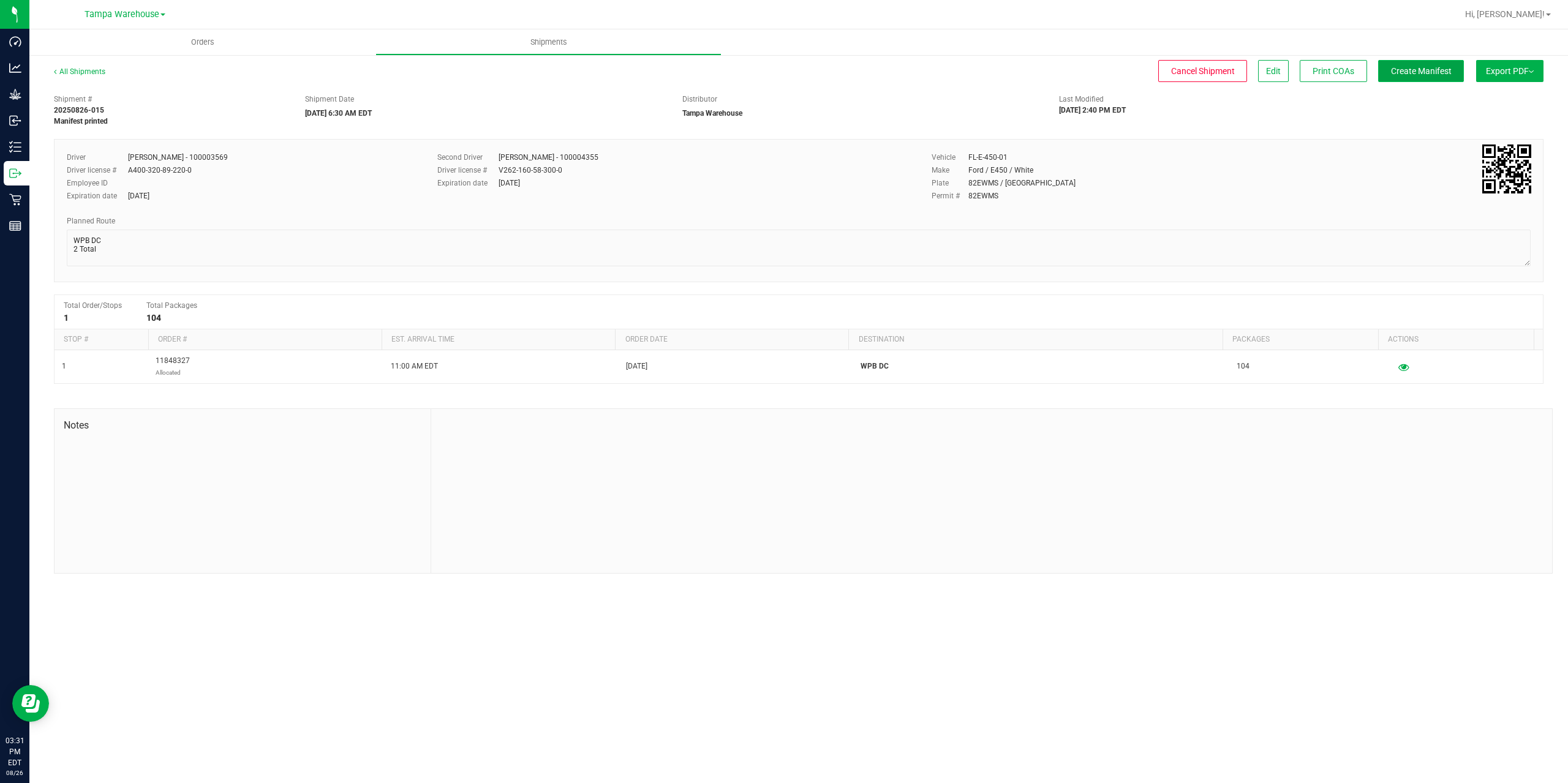
click at [1443, 75] on span "Create Manifest" at bounding box center [1421, 71] width 61 height 10
click at [1443, 75] on span "Ship Transfer" at bounding box center [1424, 71] width 50 height 10
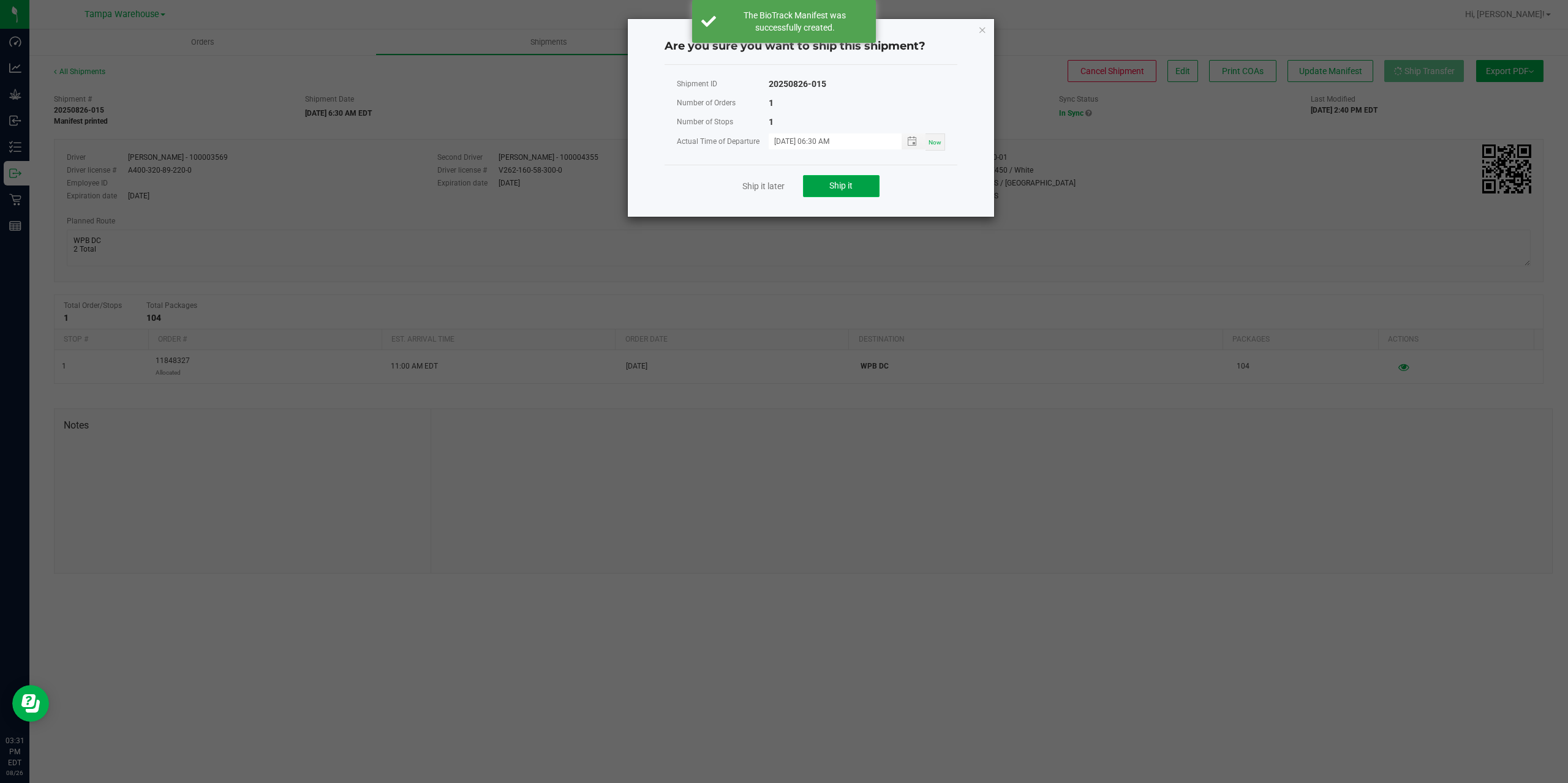
click at [877, 180] on button "Ship it" at bounding box center [841, 186] width 76 height 22
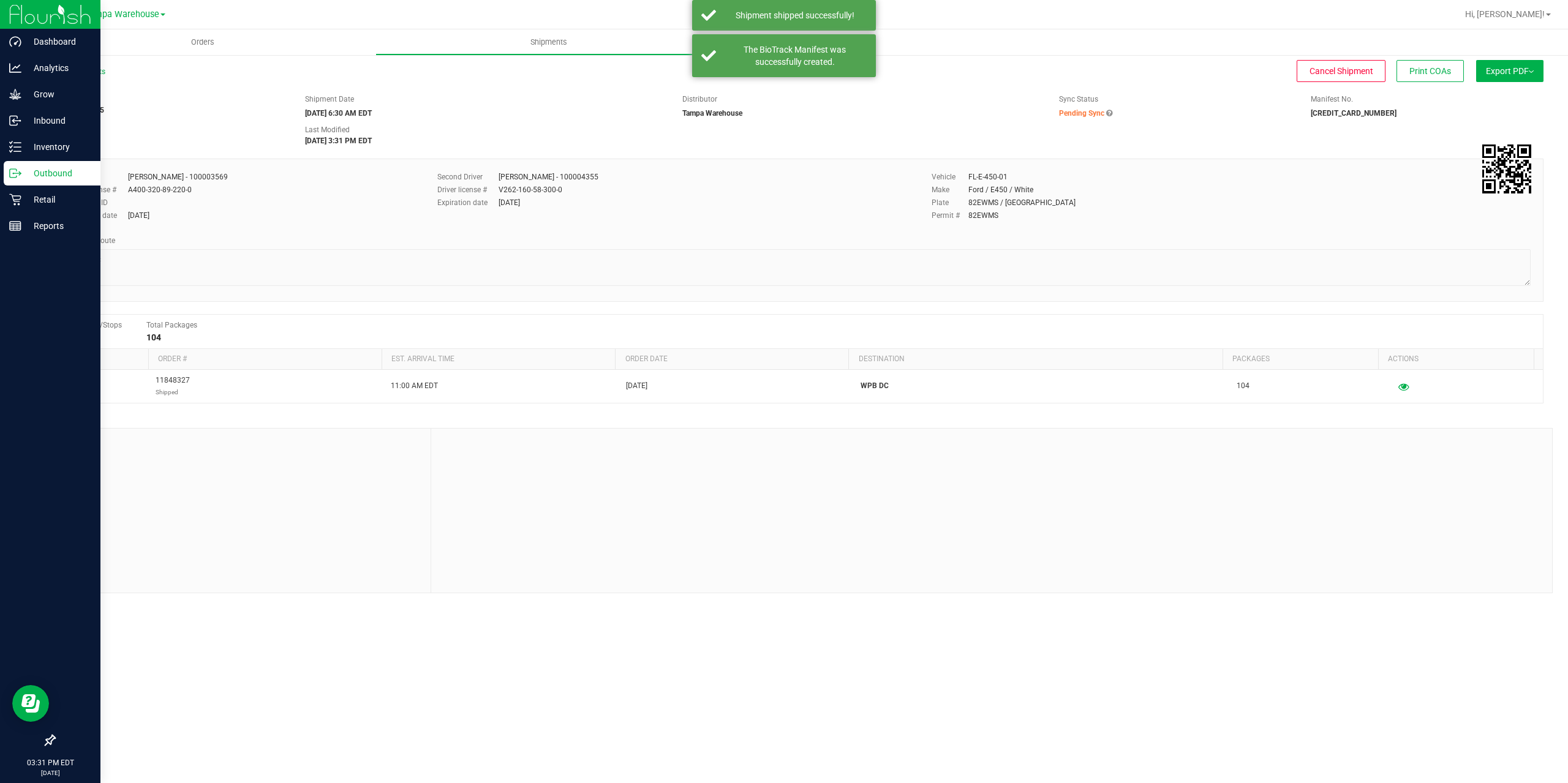
click at [15, 178] on icon at bounding box center [13, 173] width 6 height 9
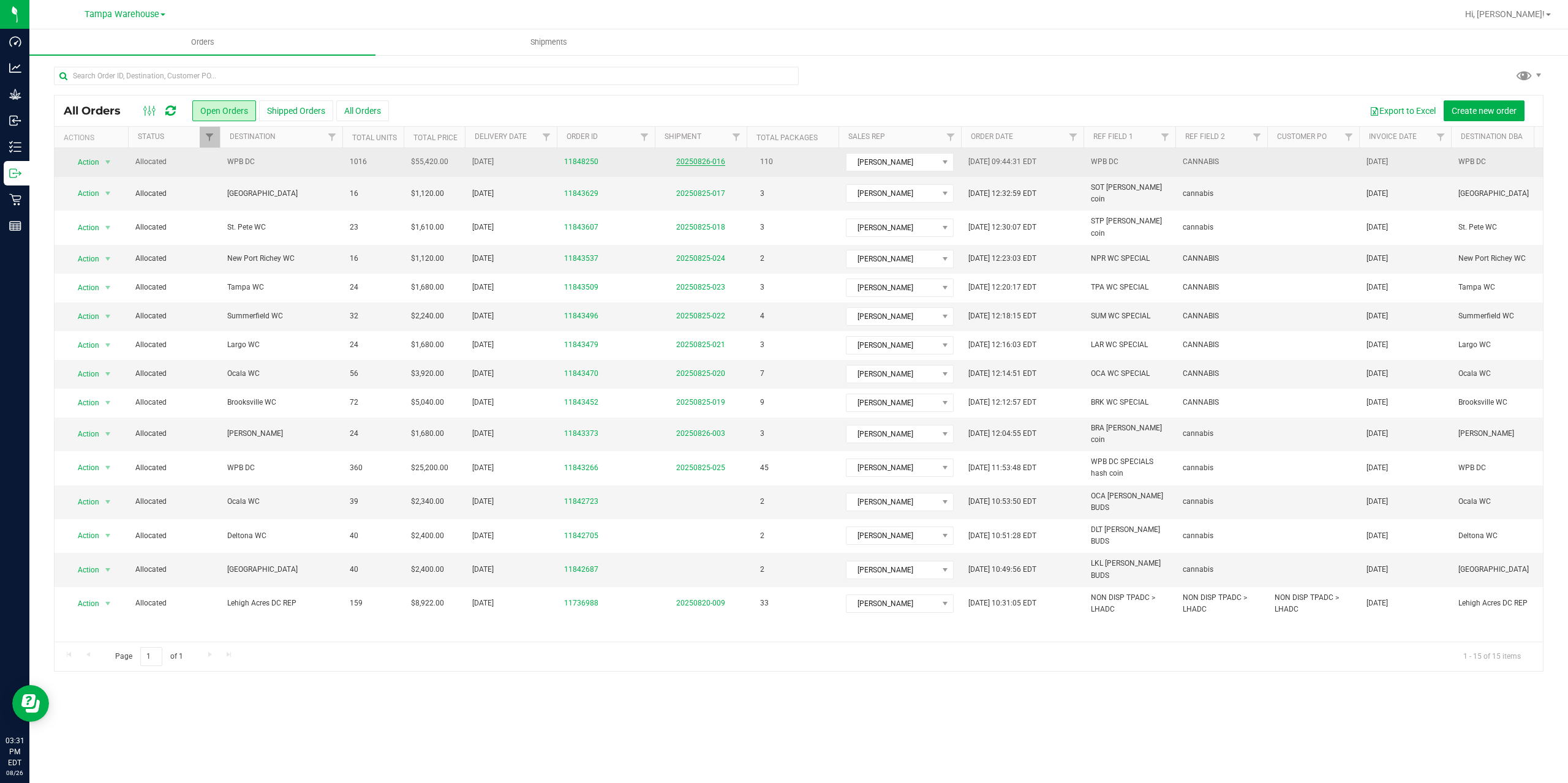
click at [684, 159] on link "20250826-016" at bounding box center [700, 161] width 49 height 9
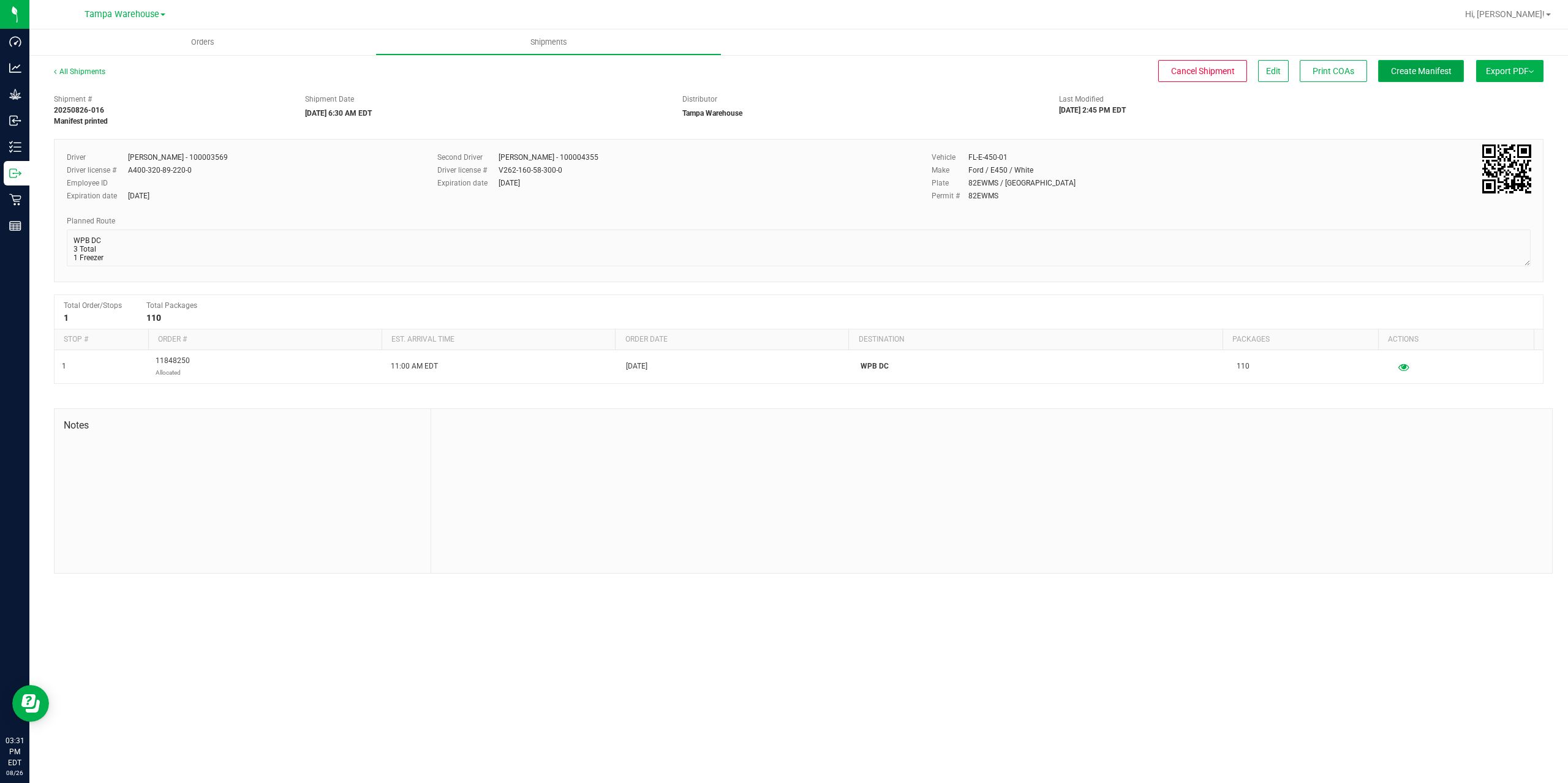
click at [1448, 74] on span "Create Manifest" at bounding box center [1421, 71] width 61 height 10
click at [1448, 74] on button "Ship Transfer" at bounding box center [1424, 71] width 80 height 22
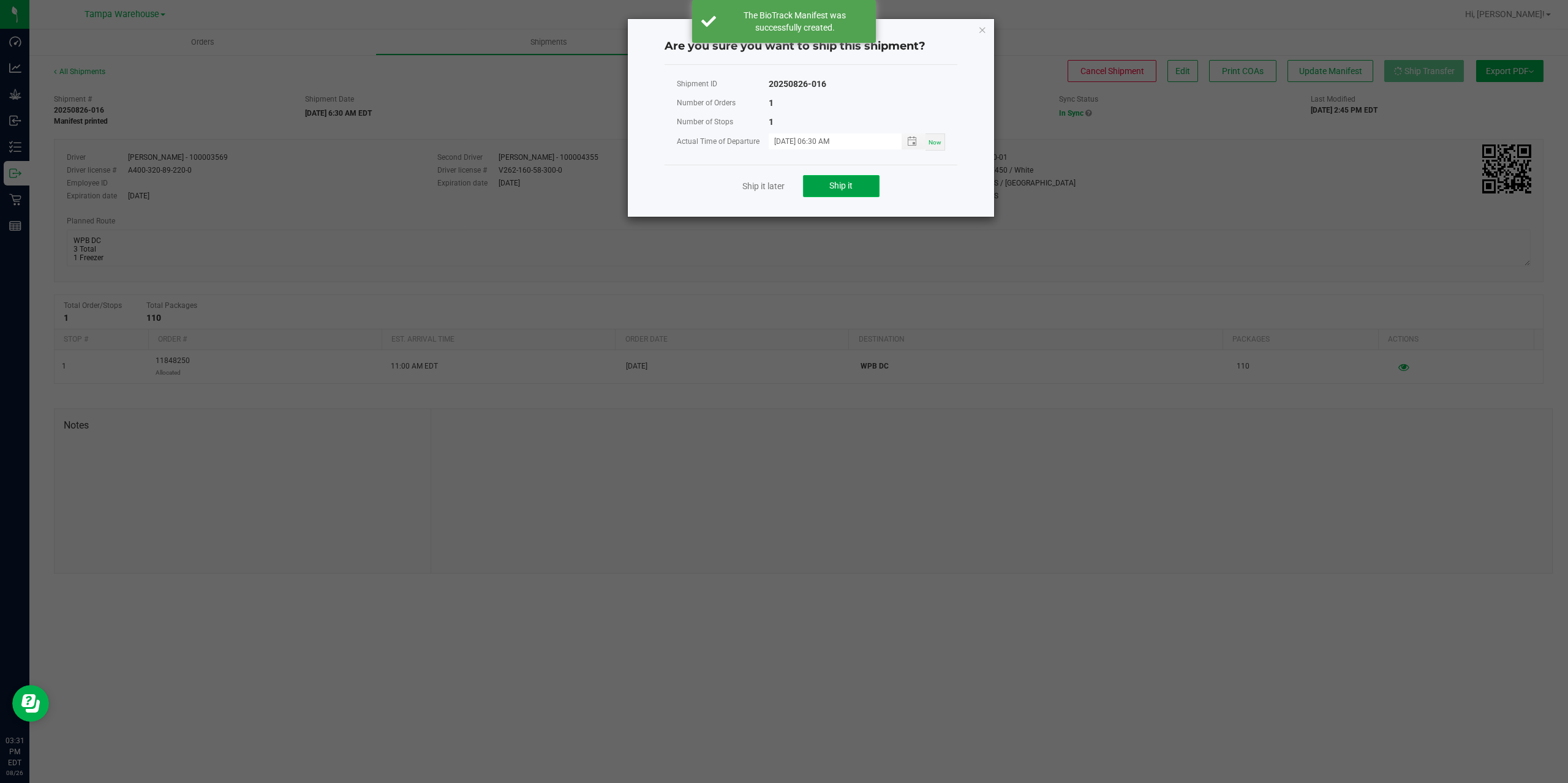
click at [841, 184] on span "Ship it" at bounding box center [841, 186] width 24 height 10
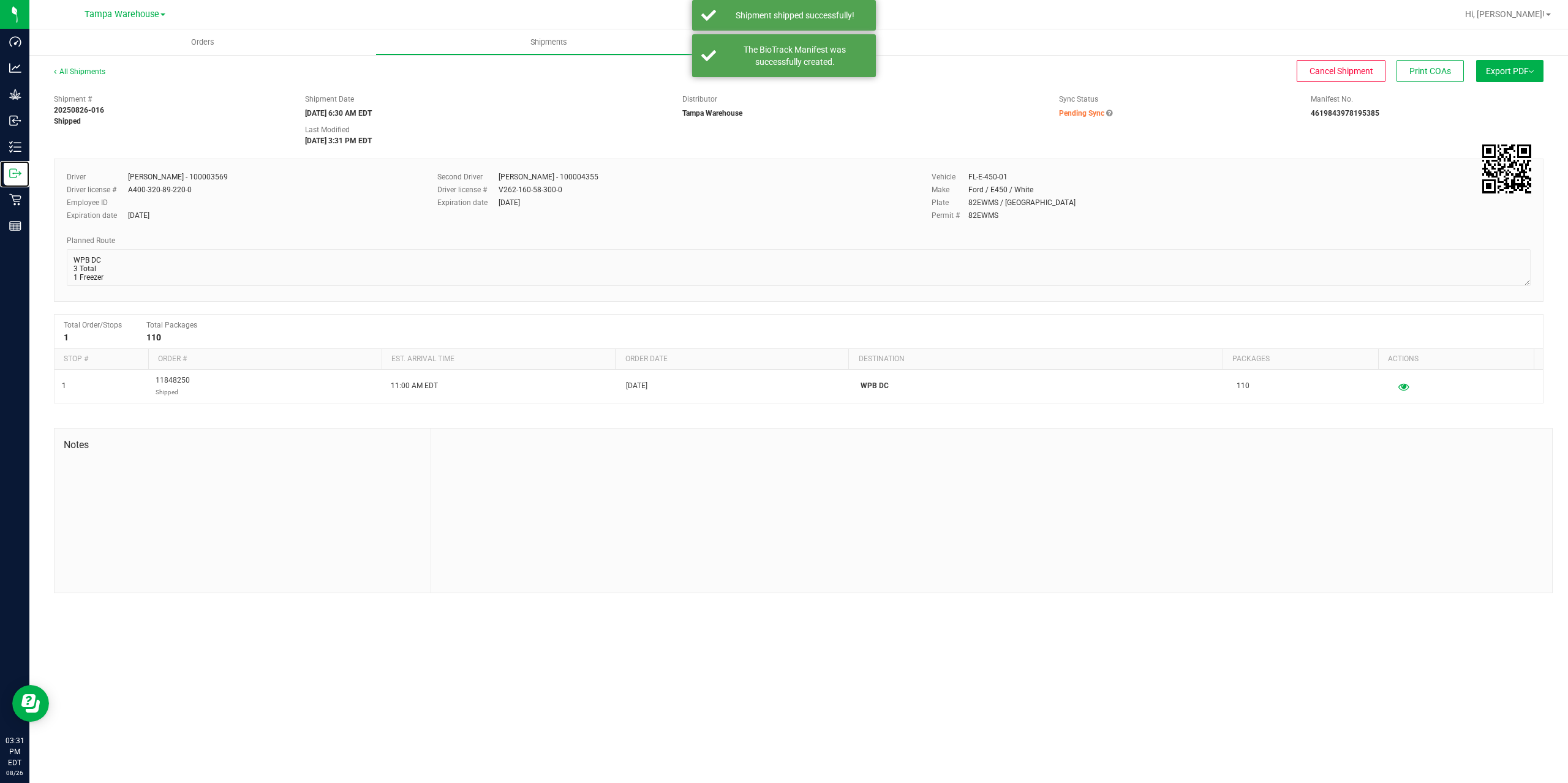
click at [9, 174] on icon at bounding box center [15, 173] width 12 height 12
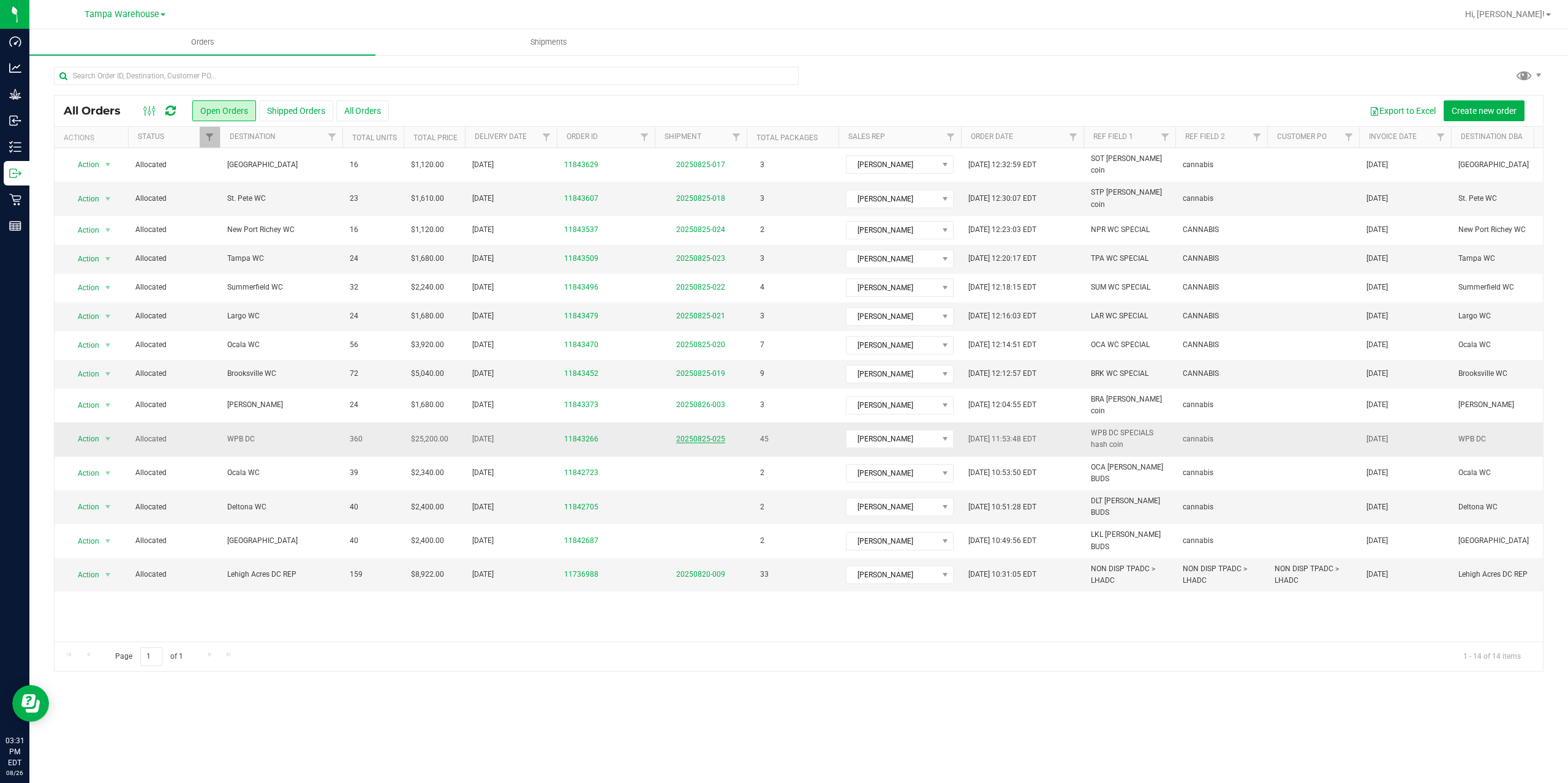
click at [698, 435] on link "20250825-025" at bounding box center [700, 439] width 49 height 9
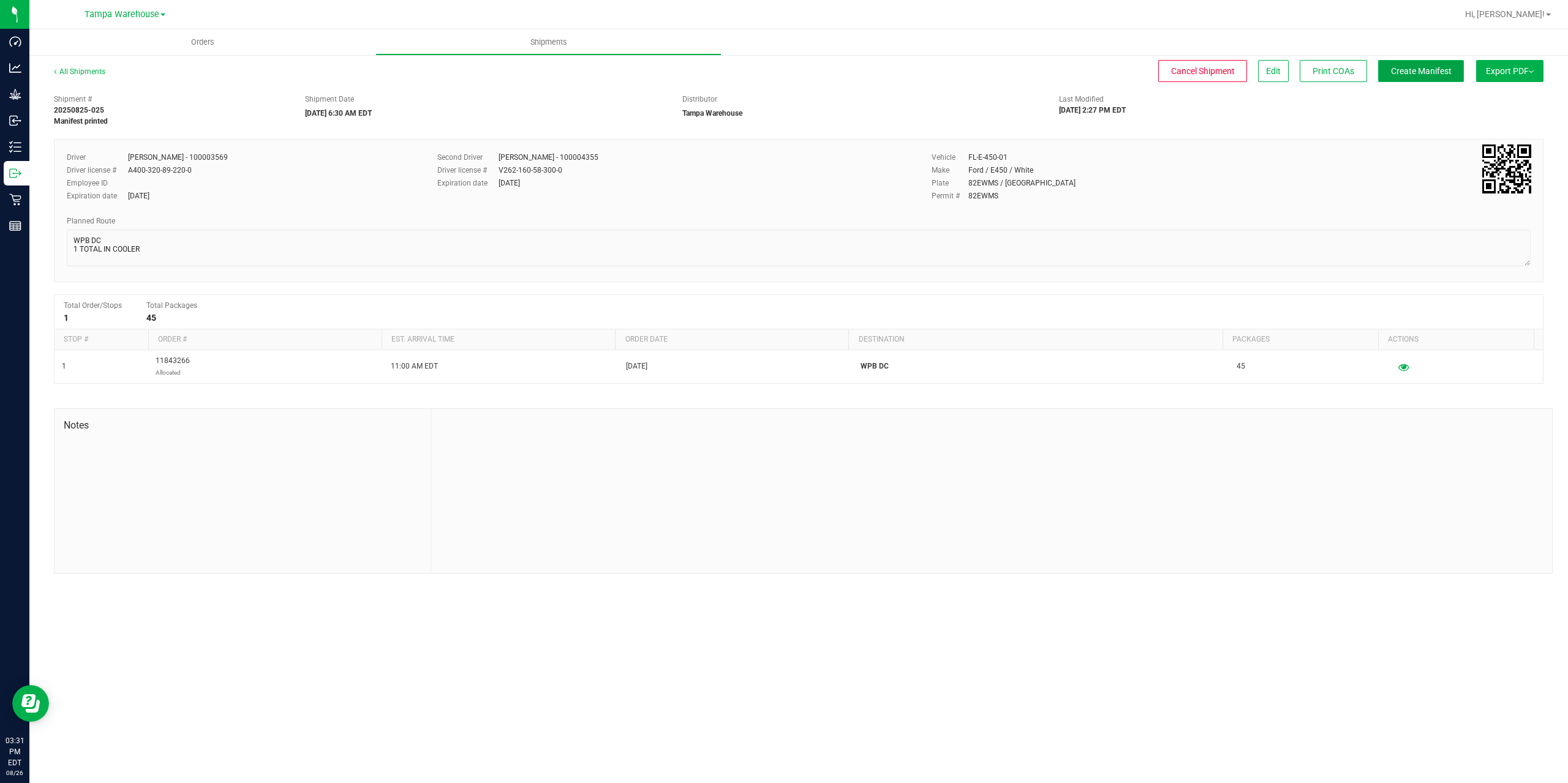
click at [1400, 71] on span "Create Manifest" at bounding box center [1421, 71] width 61 height 10
click at [1400, 71] on span "Ship Transfer" at bounding box center [1424, 71] width 50 height 10
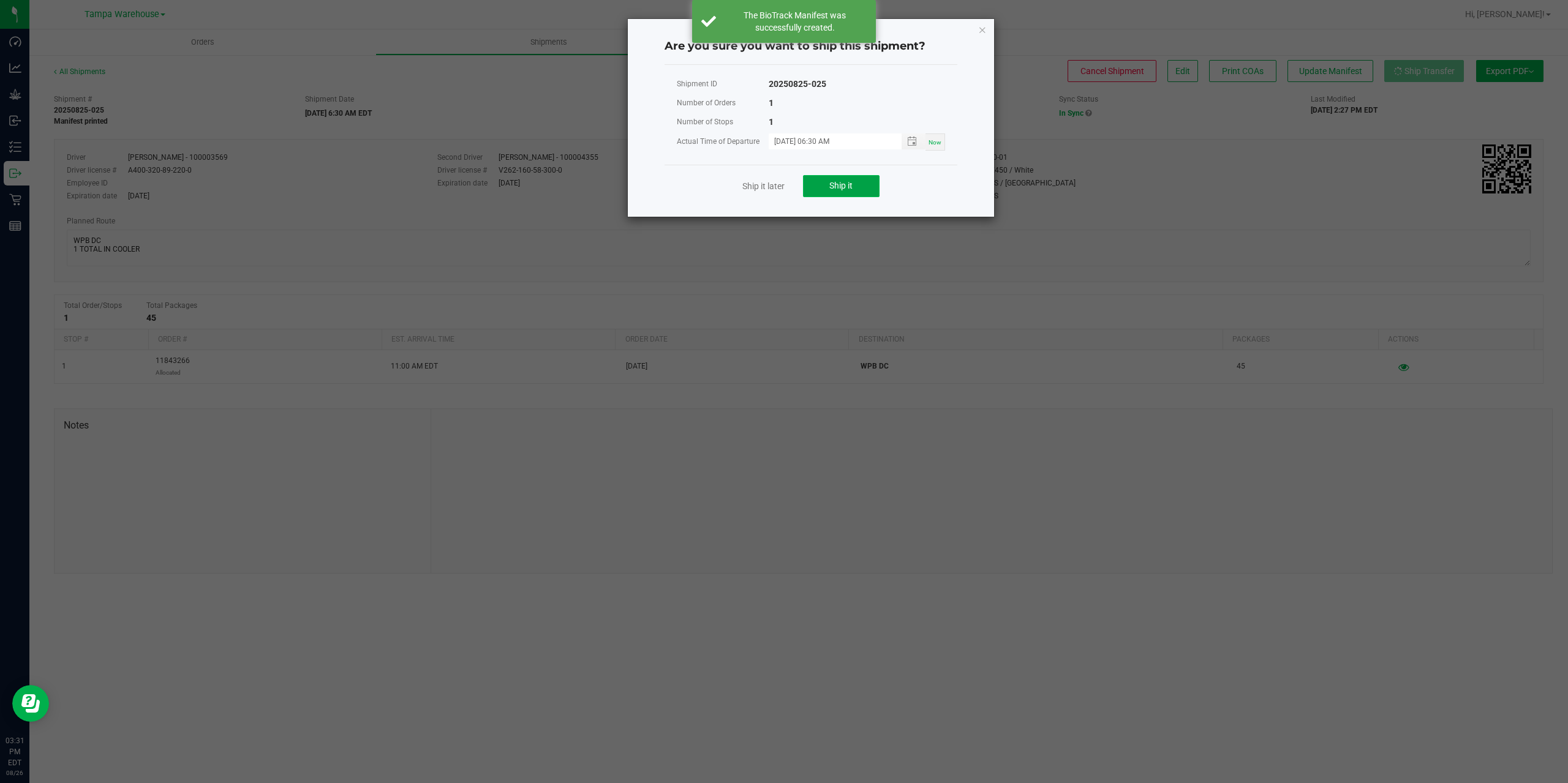
click at [835, 192] on button "Ship it" at bounding box center [841, 186] width 76 height 22
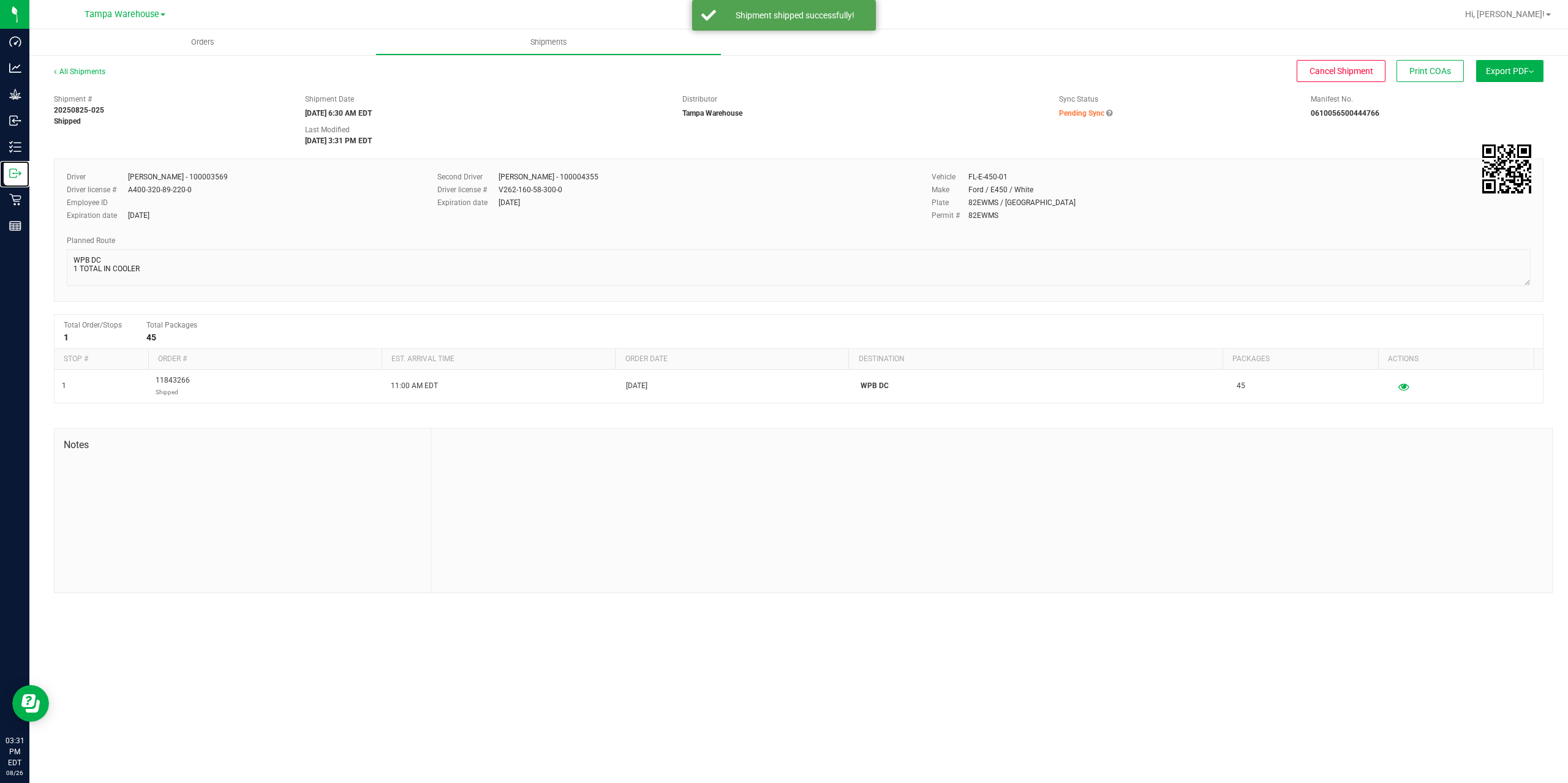
click at [0, 0] on p "Outbound" at bounding box center [0, 0] width 0 height 0
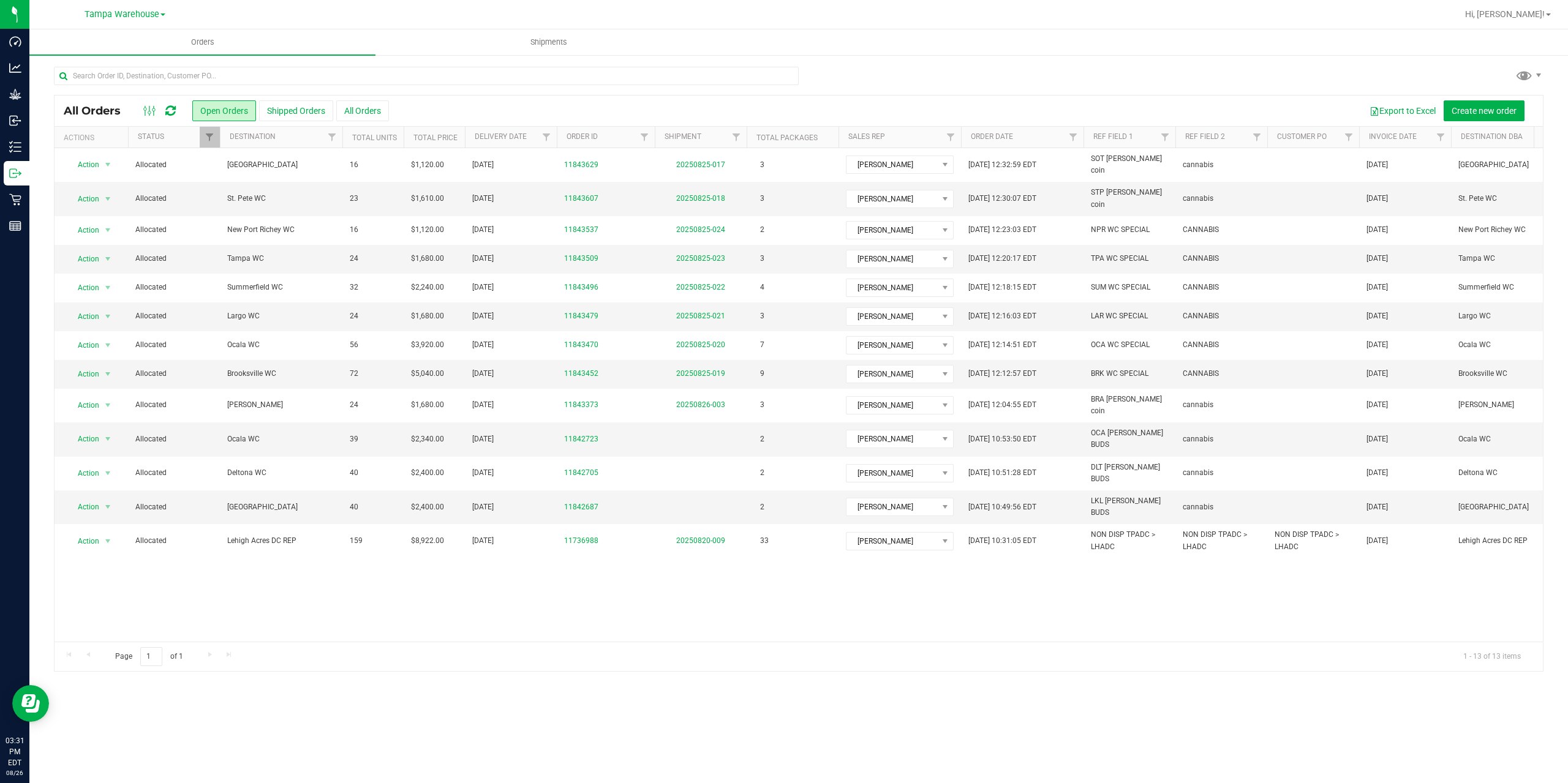
click at [344, 600] on div "Action Action Cancel order Clone order Edit order Mark as fully paid Order audi…" at bounding box center [799, 395] width 1488 height 493
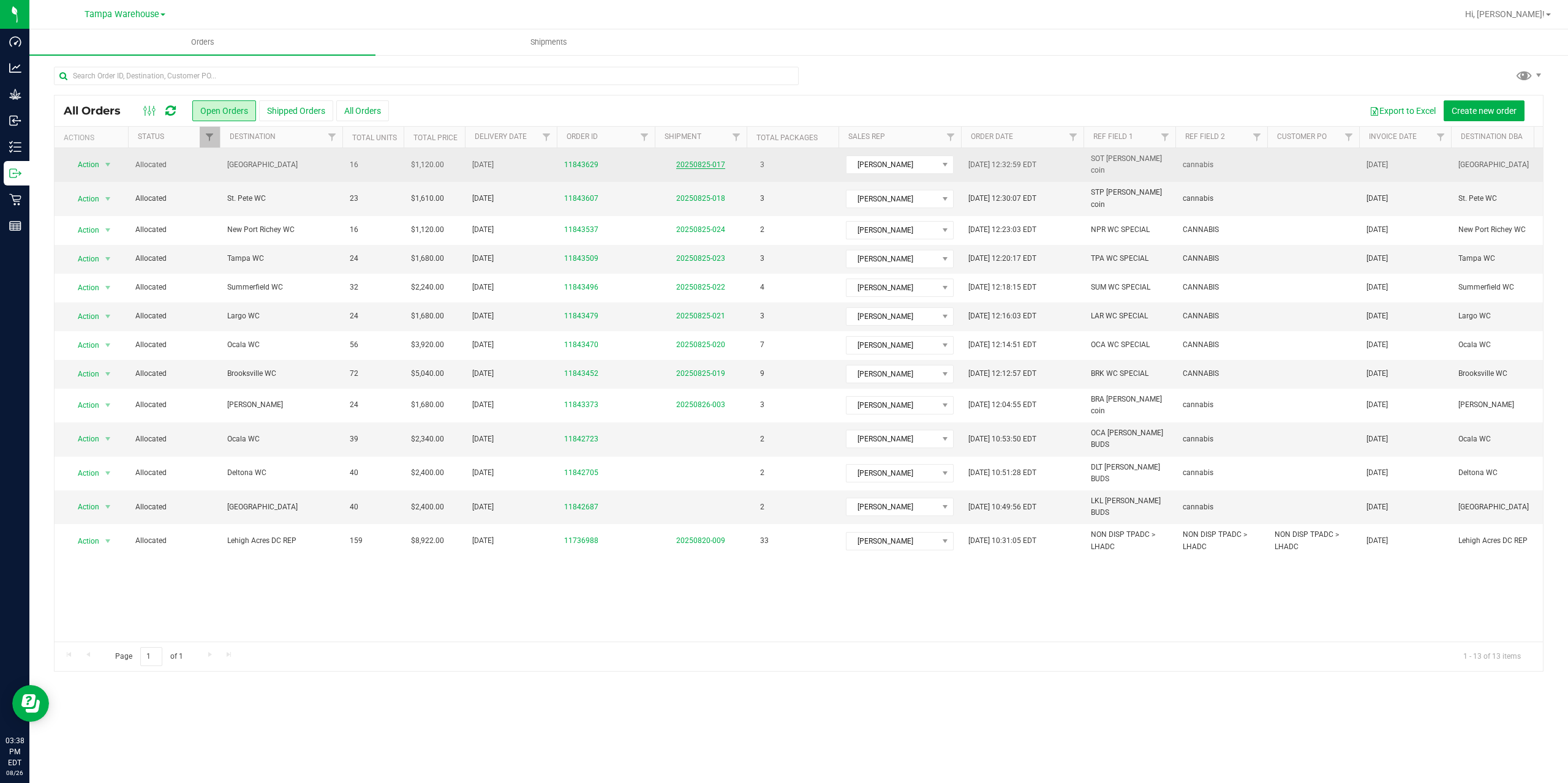
click at [703, 161] on link "20250825-017" at bounding box center [700, 165] width 49 height 9
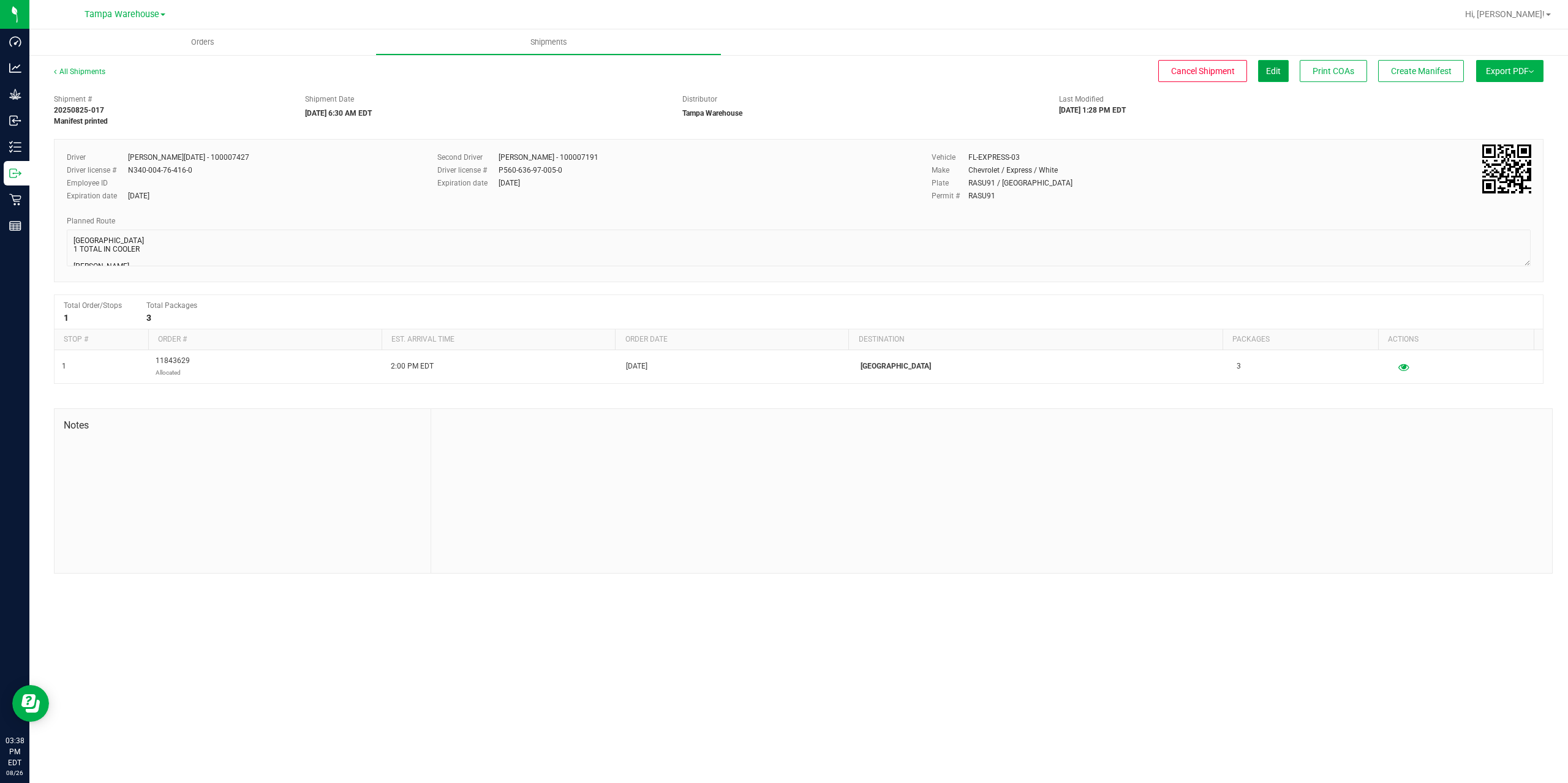
click at [1270, 74] on span "Edit" at bounding box center [1273, 71] width 15 height 10
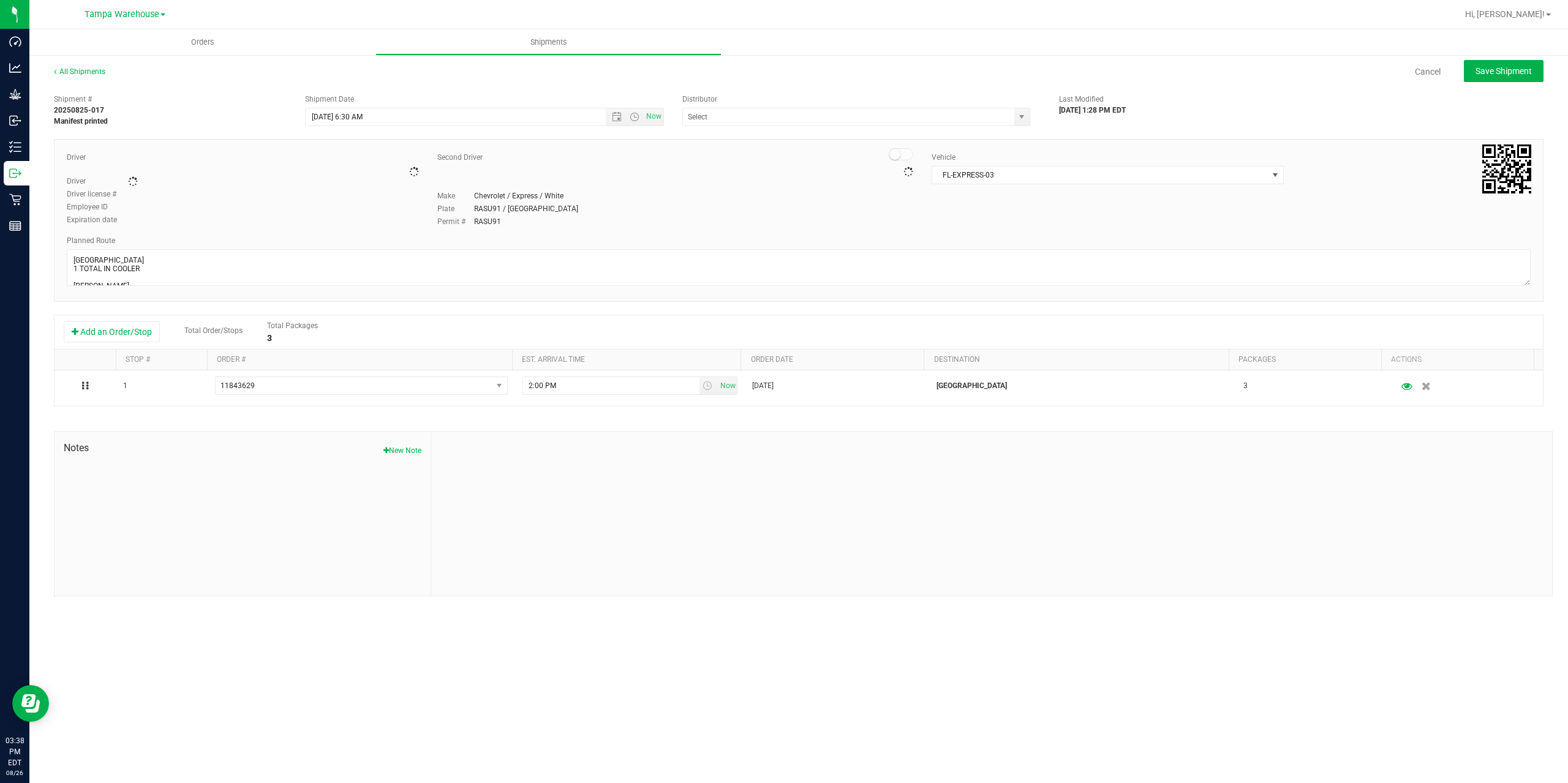
type input "Tampa Warehouse"
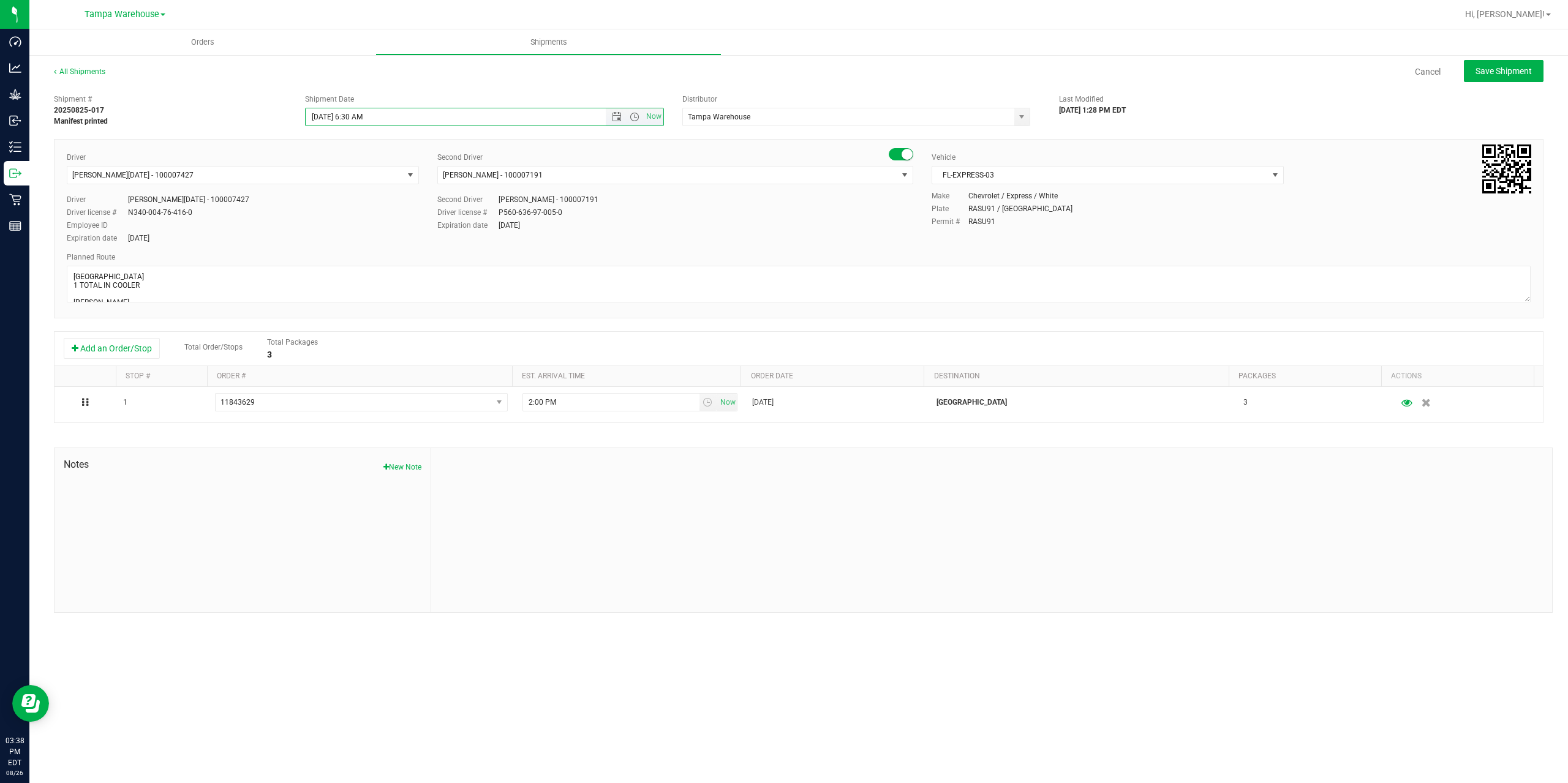
click at [326, 109] on input "[DATE] 6:30 AM" at bounding box center [466, 117] width 321 height 17
click at [867, 71] on div "Cancel Save Shipment" at bounding box center [835, 71] width 1416 height 22
click at [1505, 73] on span "Save Shipment" at bounding box center [1503, 71] width 56 height 10
type input "[DATE] 10:30 AM"
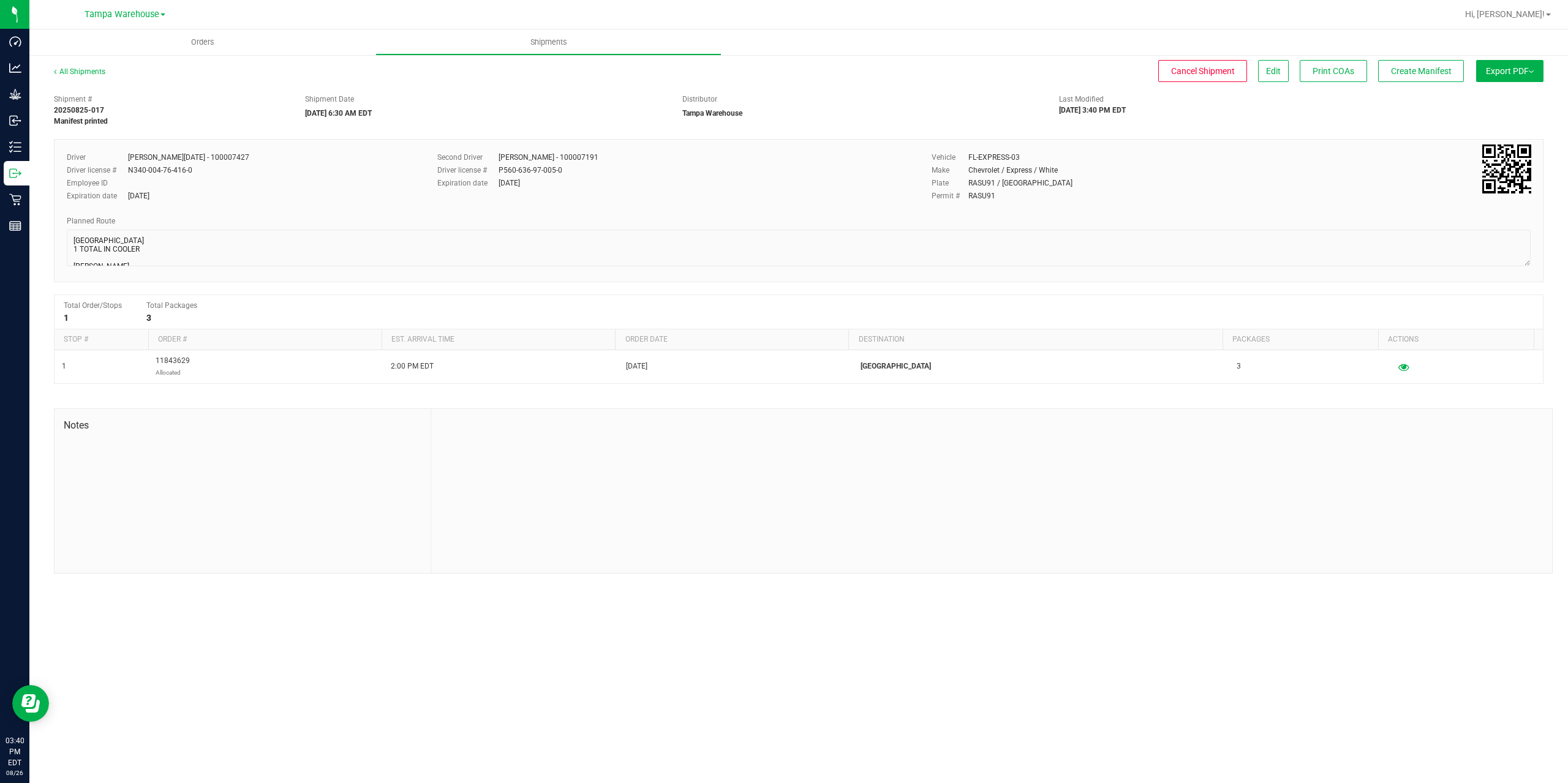
click at [1505, 73] on span "Export PDF" at bounding box center [1510, 71] width 48 height 10
click at [1507, 93] on li "Manifest by Package ID" at bounding box center [1506, 97] width 123 height 19
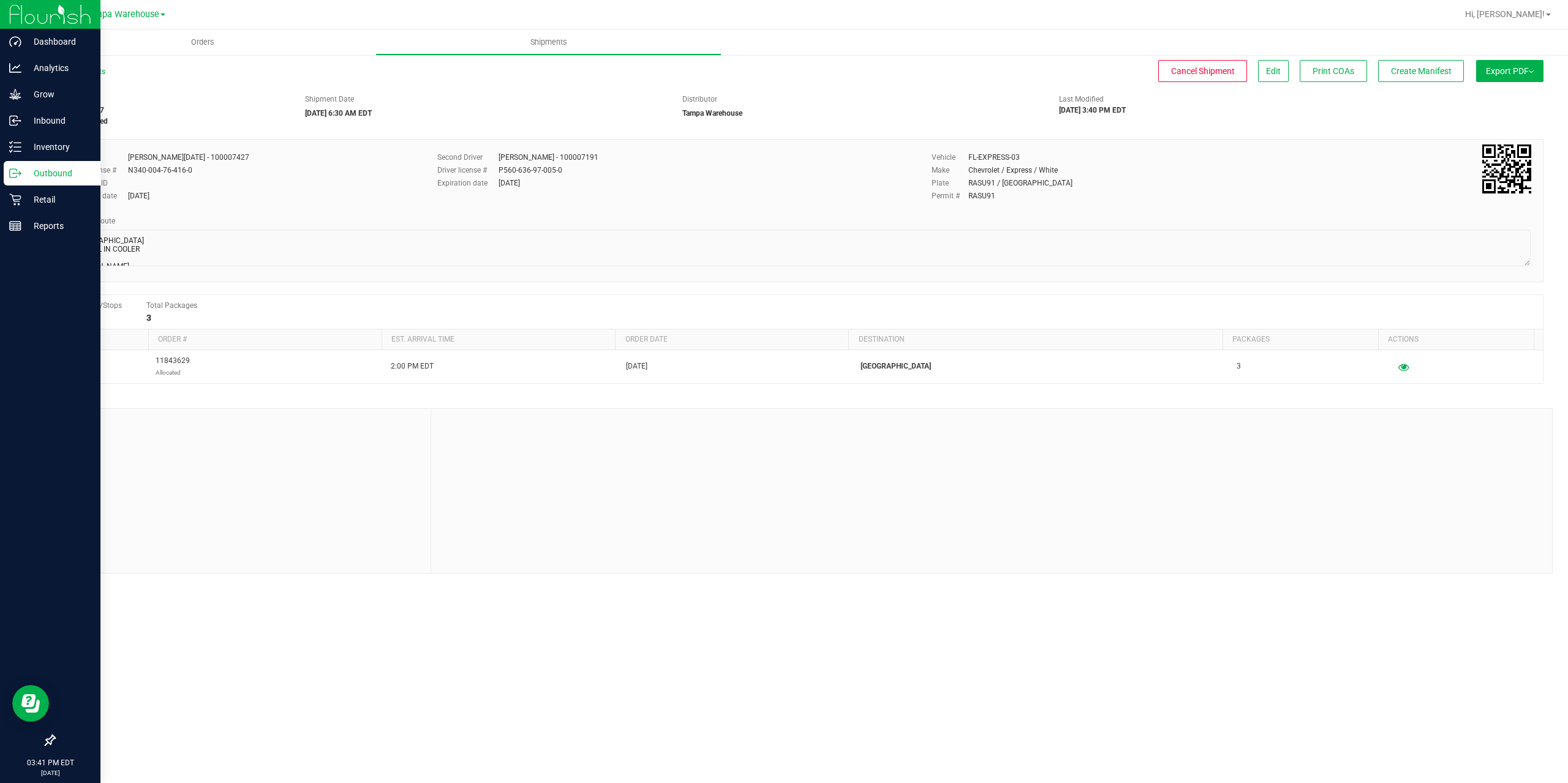
click at [8, 176] on div "Outbound" at bounding box center [52, 174] width 97 height 24
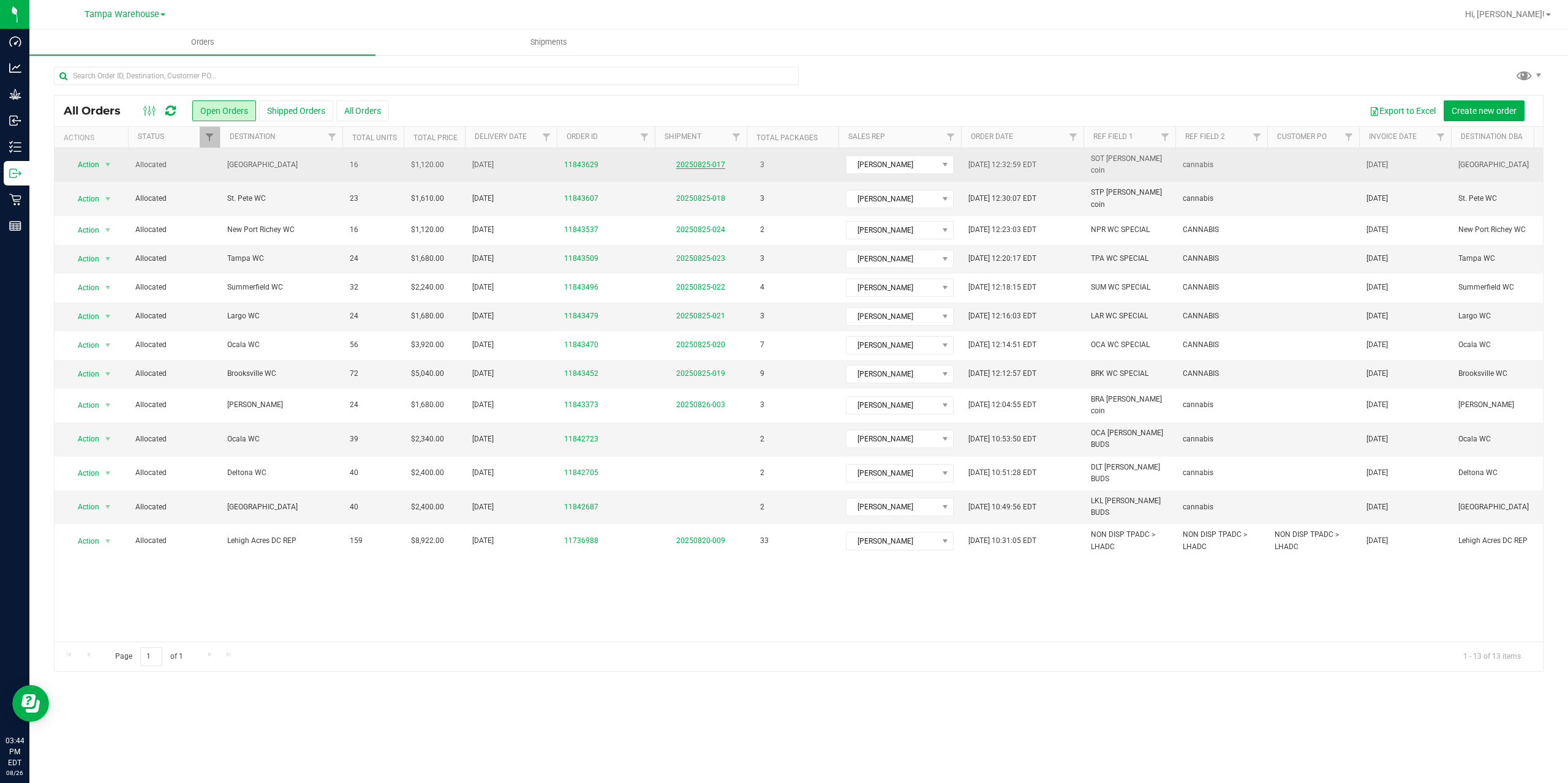
click at [697, 163] on link "20250825-017" at bounding box center [700, 165] width 49 height 9
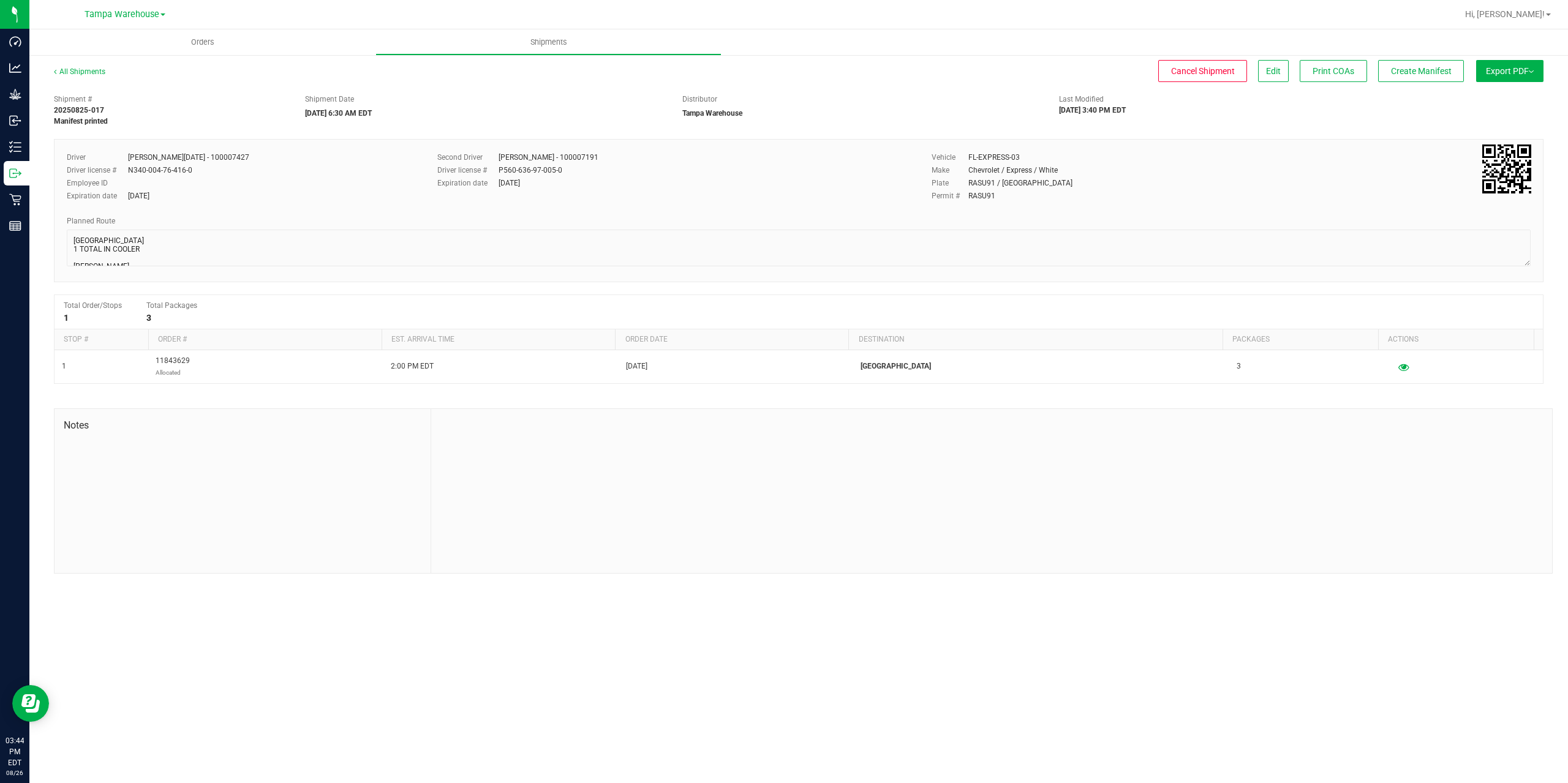
click at [1504, 76] on button "Export PDF" at bounding box center [1510, 71] width 67 height 22
click at [1501, 97] on span "Manifest by Package ID" at bounding box center [1492, 97] width 78 height 9
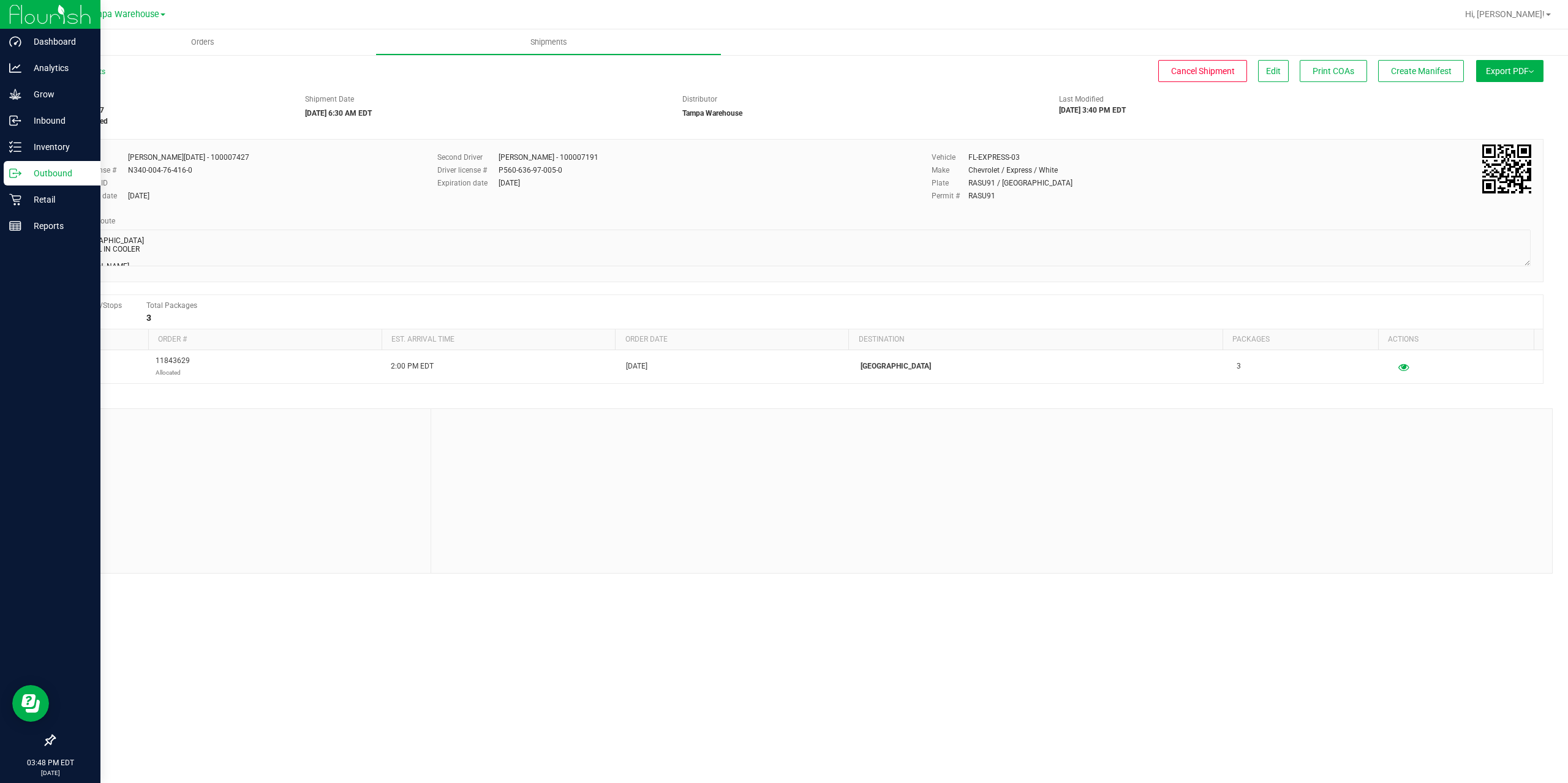
click at [19, 177] on icon at bounding box center [15, 173] width 12 height 12
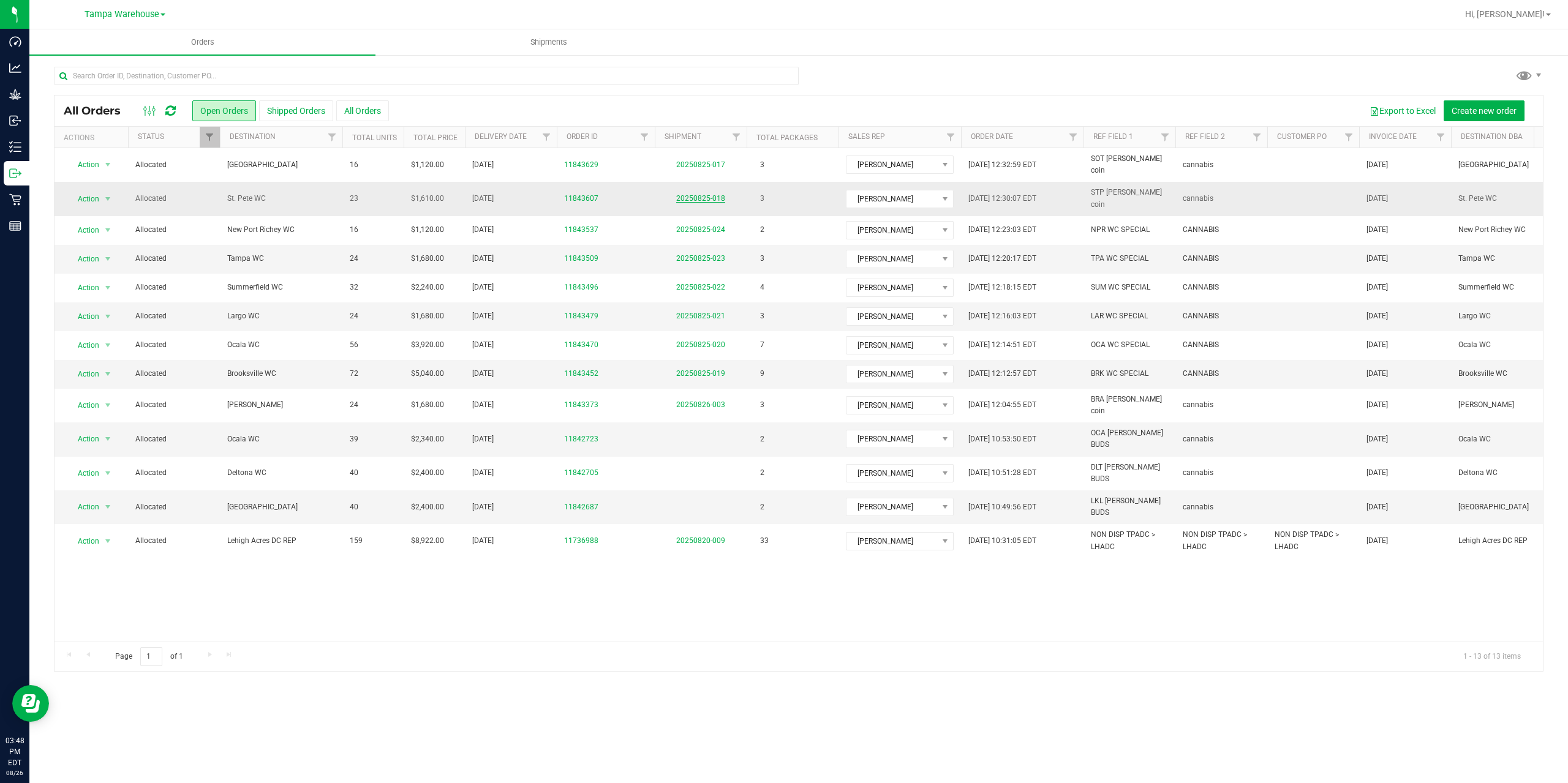
click at [700, 194] on link "20250825-018" at bounding box center [700, 198] width 49 height 9
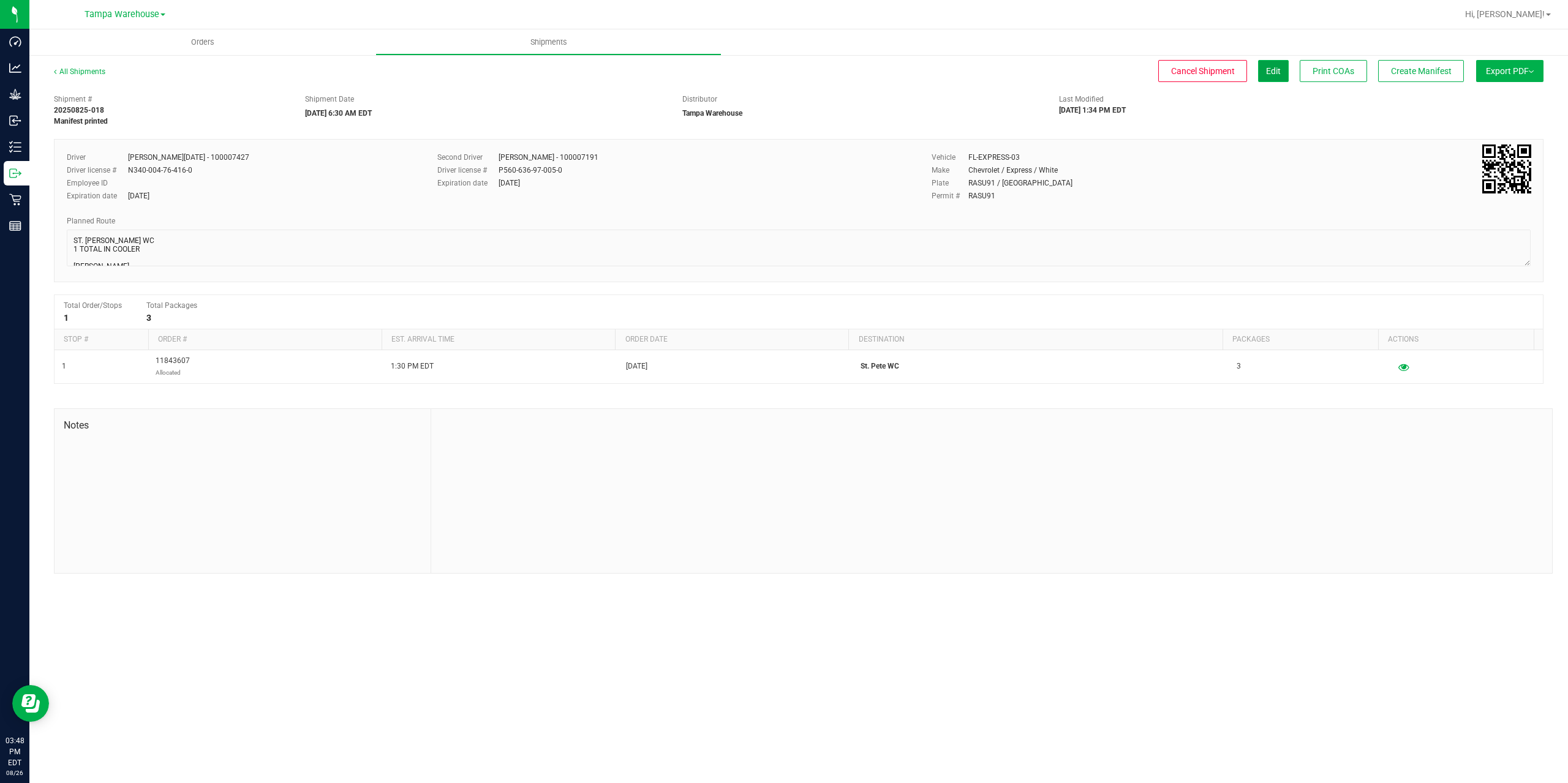
click at [1266, 70] on span "Edit" at bounding box center [1273, 71] width 15 height 10
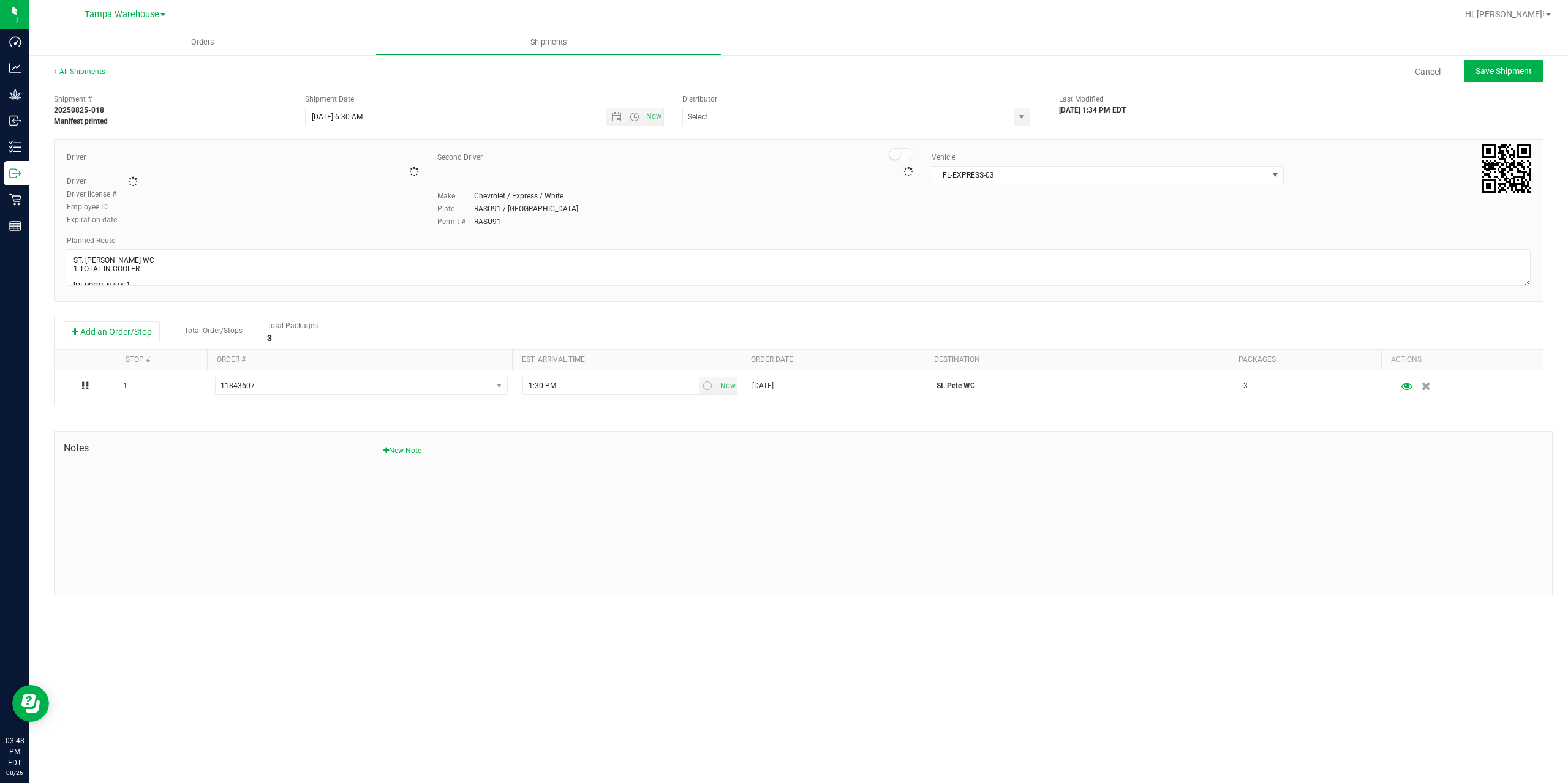
type input "Tampa Warehouse"
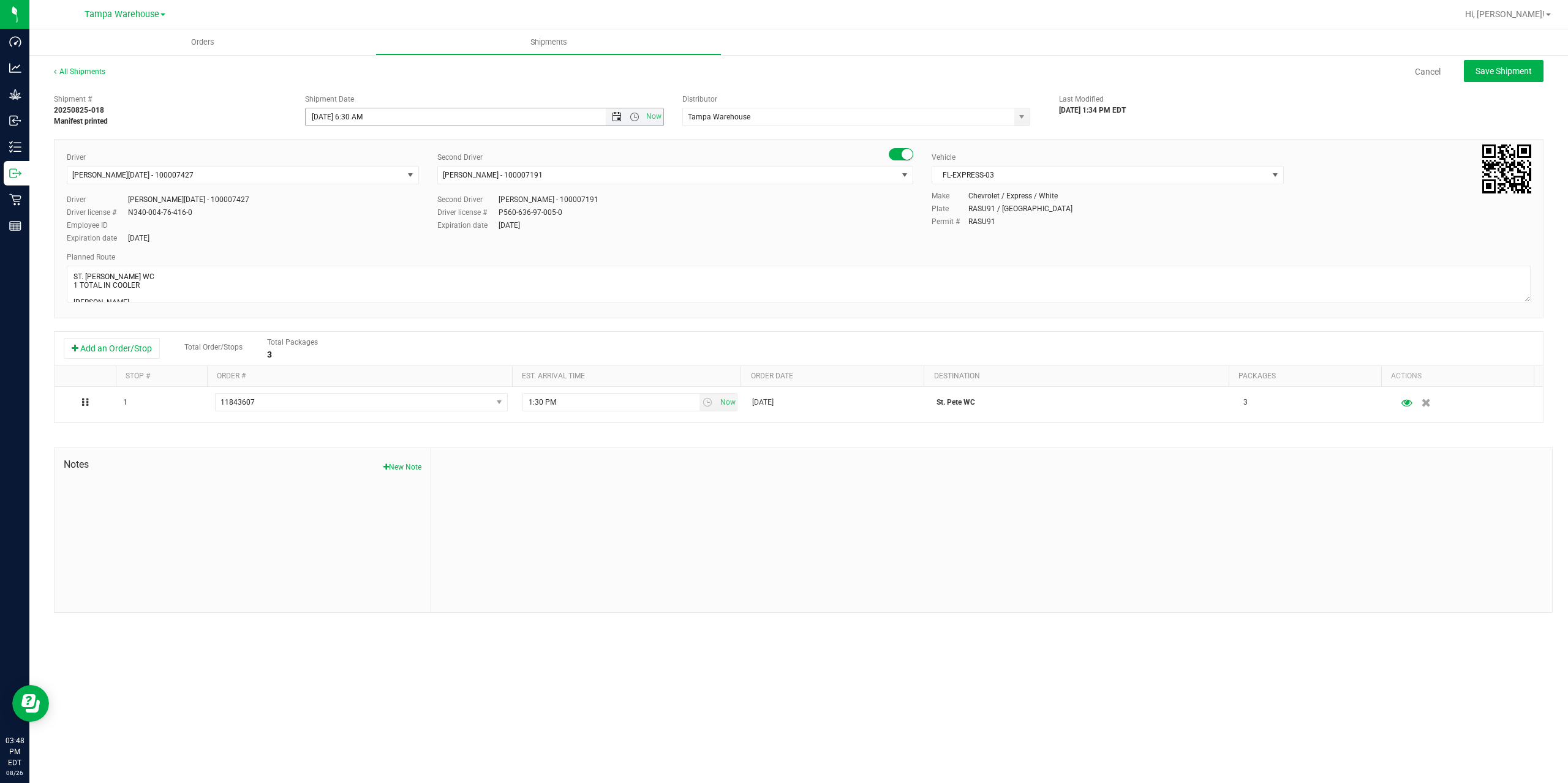
click at [616, 121] on span "Open the date view" at bounding box center [617, 117] width 10 height 10
click at [389, 253] on link "28" at bounding box center [388, 260] width 18 height 19
click at [705, 206] on div "Second Driver [PERSON_NAME] - 100007191 Driver license # P560-636-97-005-0 Expi…" at bounding box center [675, 212] width 476 height 37
click at [1495, 76] on button "Save Shipment" at bounding box center [1504, 71] width 80 height 22
type input "[DATE] 10:30 AM"
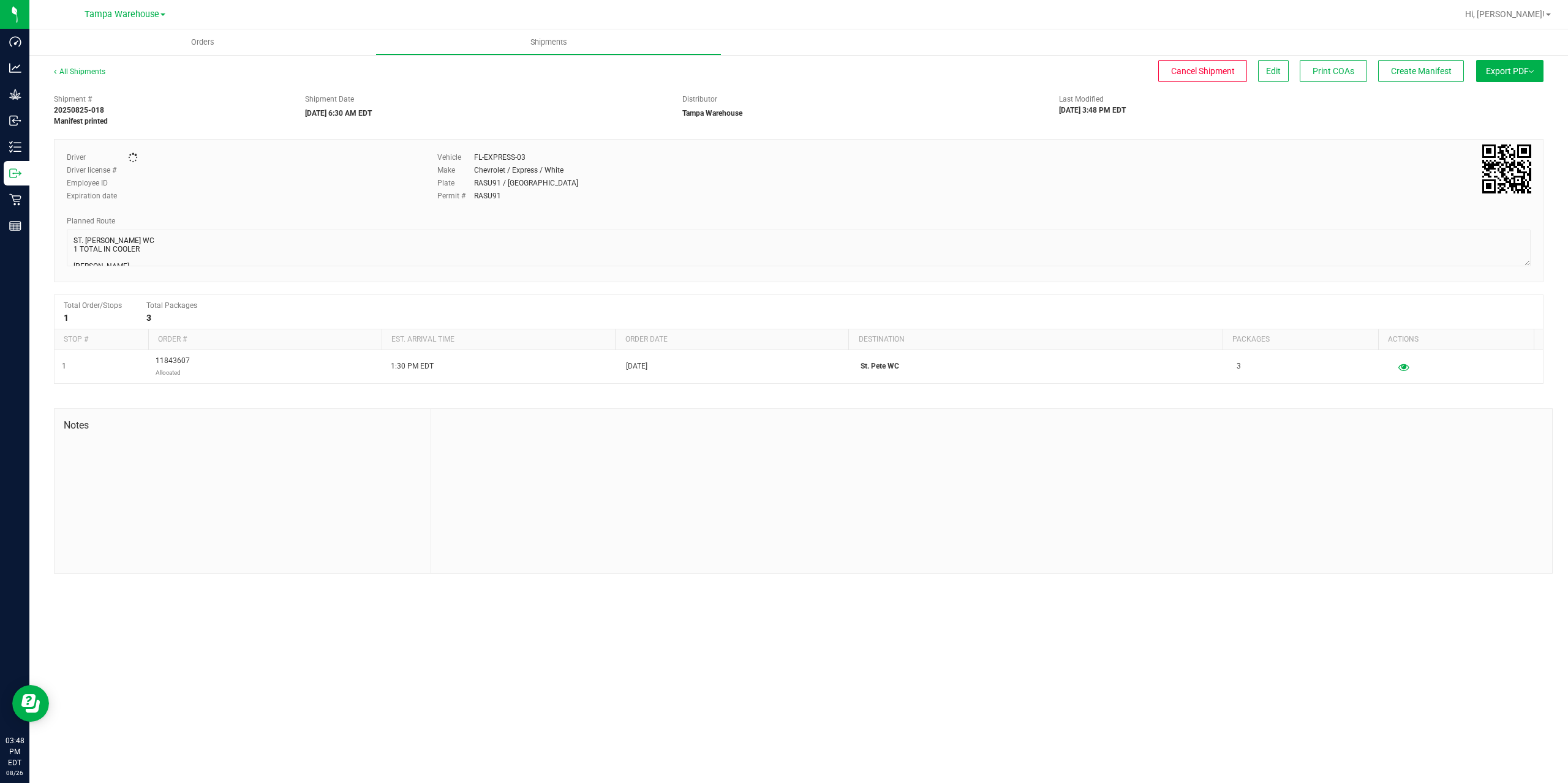
click at [1495, 76] on button "Export PDF" at bounding box center [1510, 71] width 67 height 22
click at [1492, 104] on li "Manifest by Package ID" at bounding box center [1506, 97] width 123 height 19
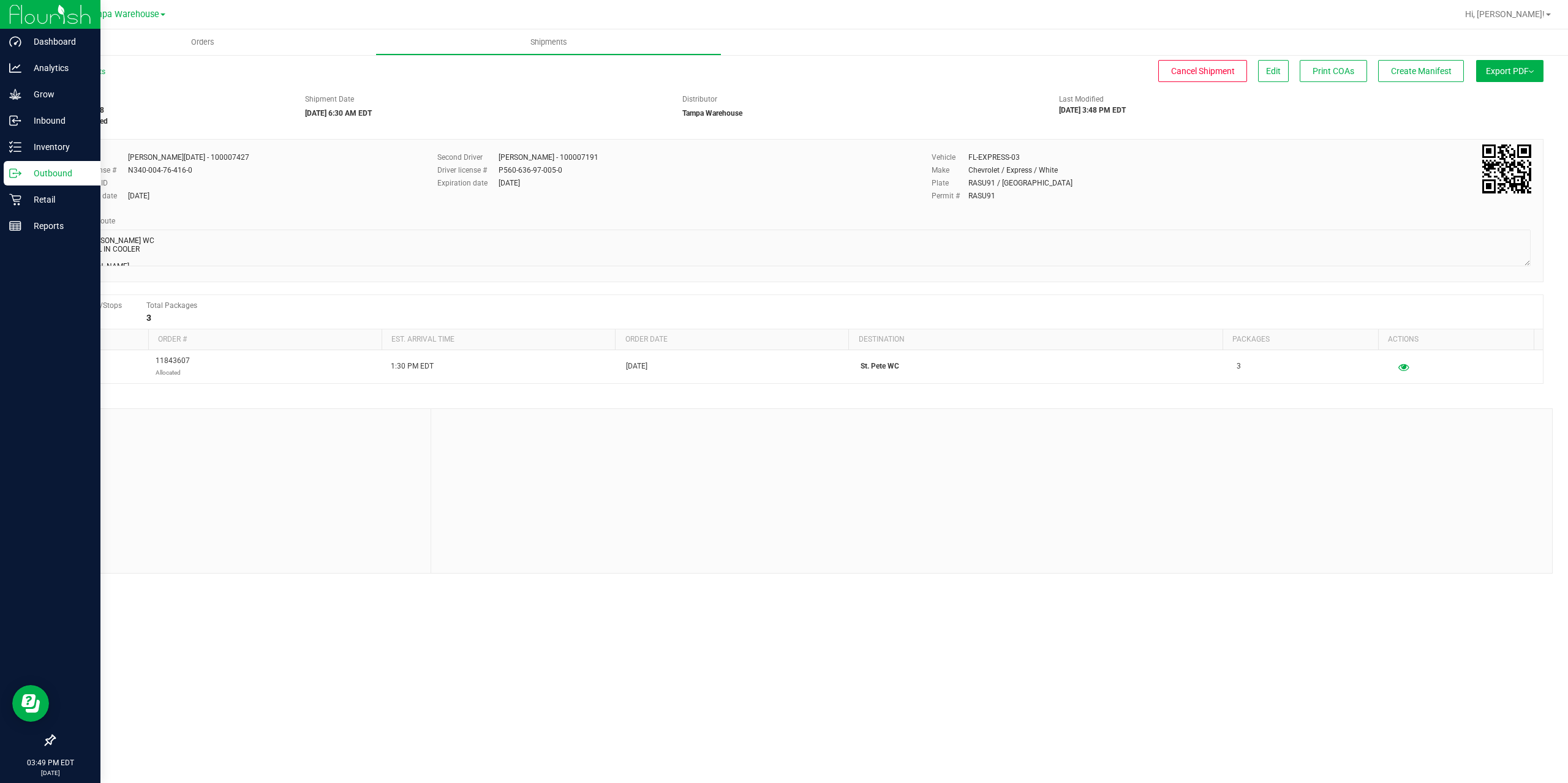
click at [26, 176] on p "Outbound" at bounding box center [58, 174] width 74 height 15
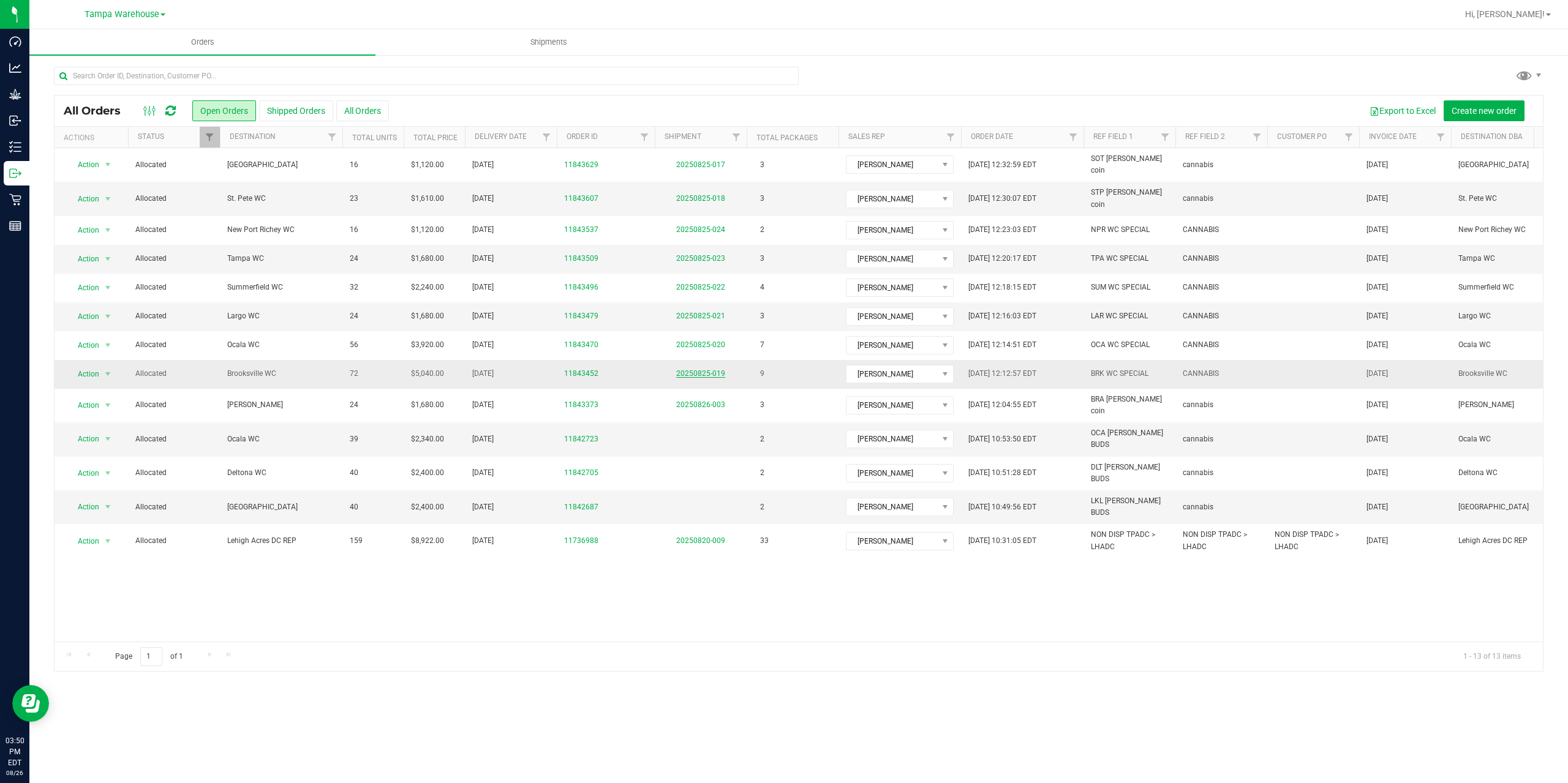
click at [695, 369] on link "20250825-019" at bounding box center [700, 373] width 49 height 9
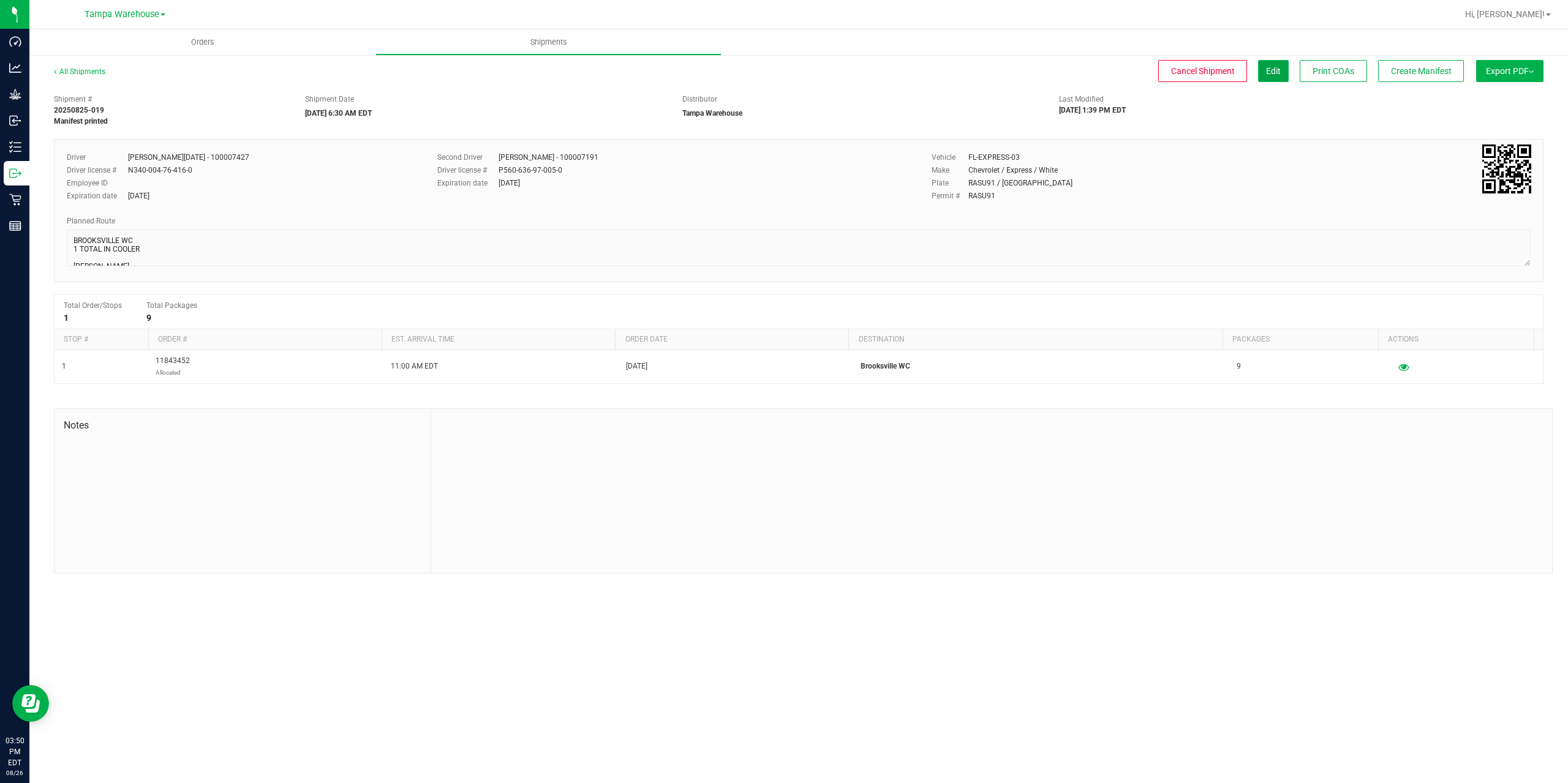
click at [1271, 72] on span "Edit" at bounding box center [1273, 71] width 15 height 10
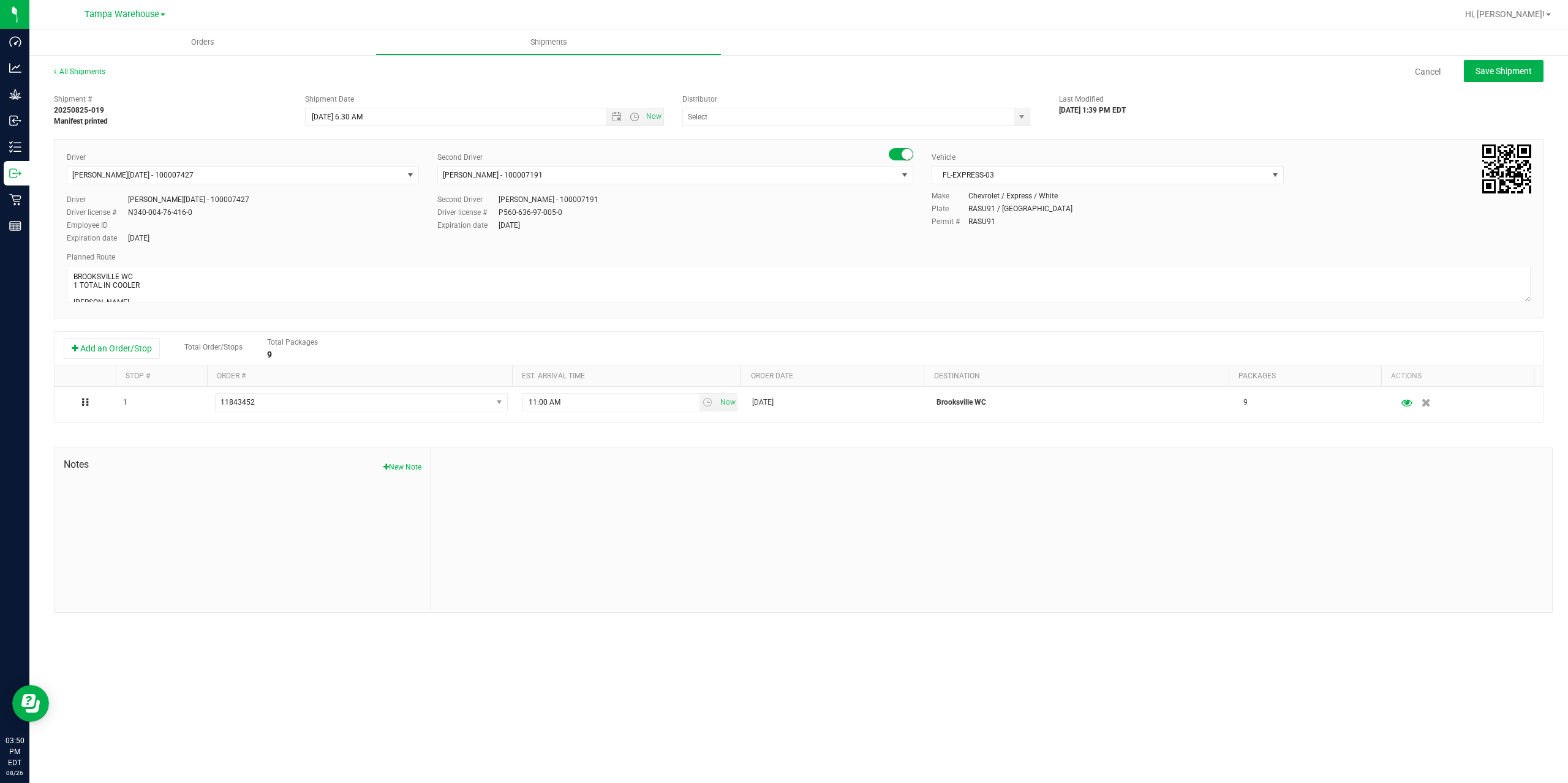
type input "Tampa Warehouse"
click at [613, 117] on span "Open the date view" at bounding box center [617, 117] width 10 height 10
click at [388, 264] on link "28" at bounding box center [388, 260] width 18 height 19
click at [664, 201] on div "Second Driver [PERSON_NAME] - 100007191" at bounding box center [675, 200] width 476 height 11
click at [1530, 71] on span "Save Shipment" at bounding box center [1503, 71] width 56 height 10
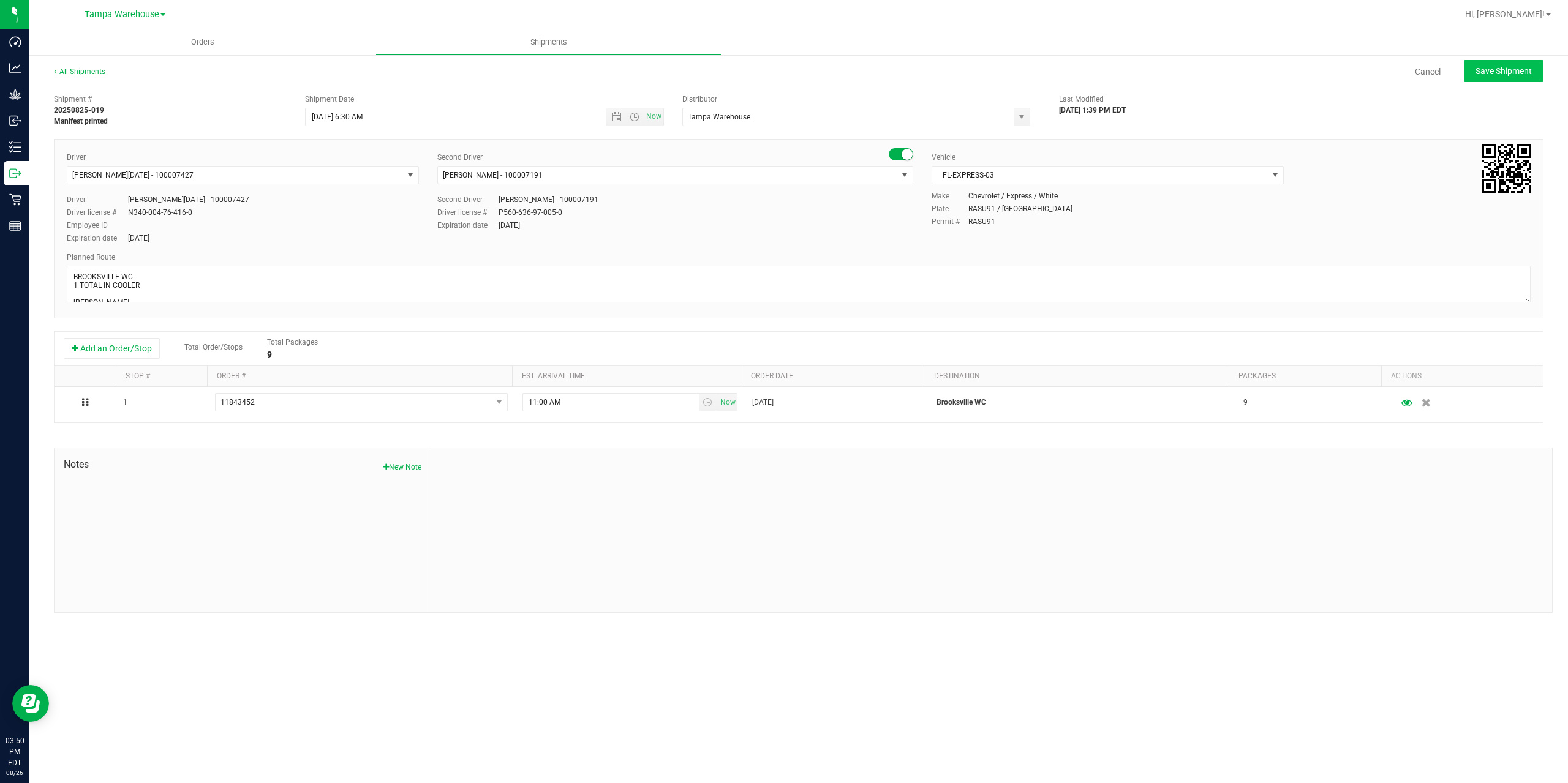
type input "[DATE] 10:30 AM"
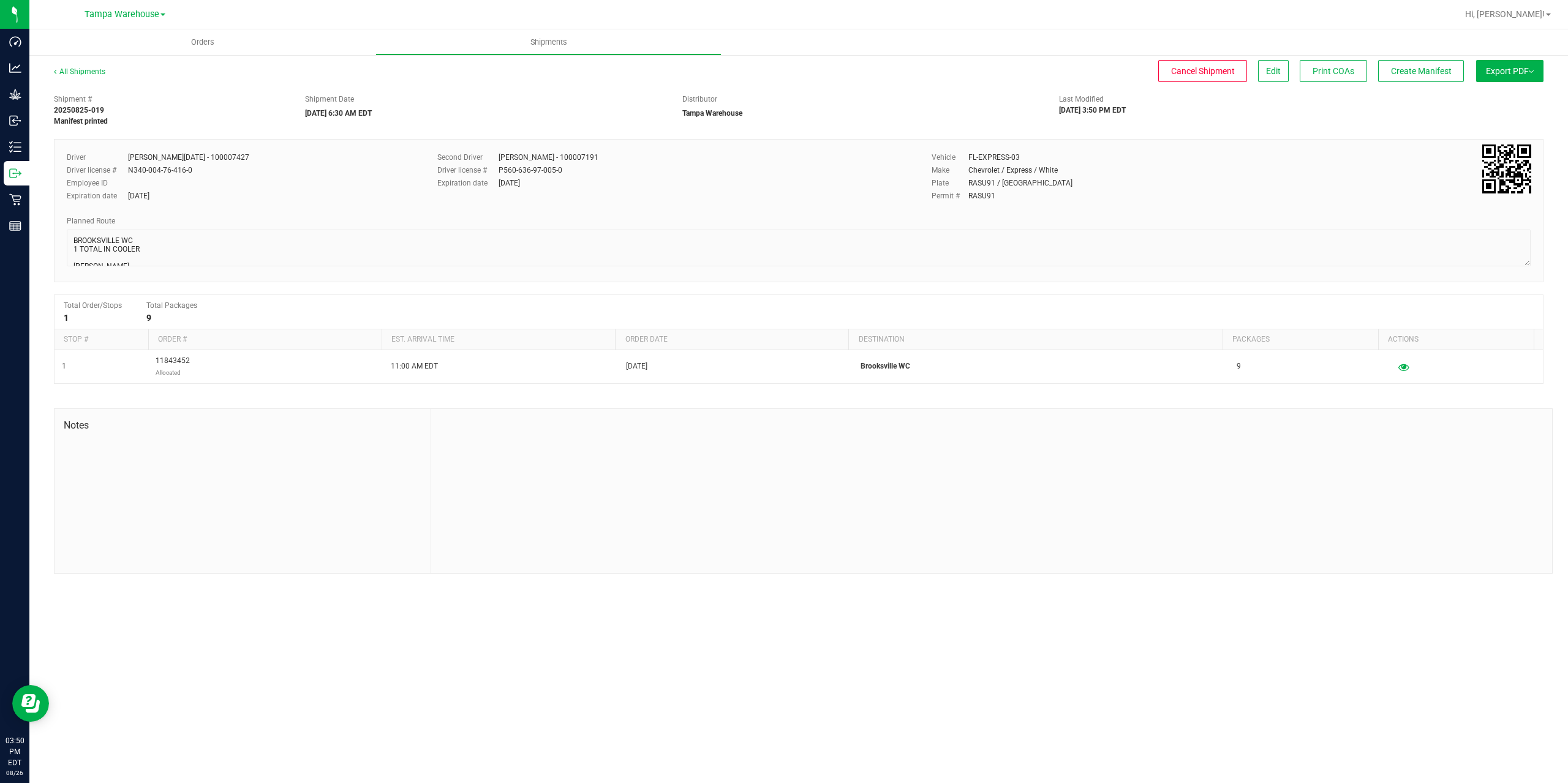
click at [1530, 71] on img at bounding box center [1531, 71] width 5 height 2
click at [1525, 93] on li "Manifest by Package ID" at bounding box center [1506, 97] width 123 height 19
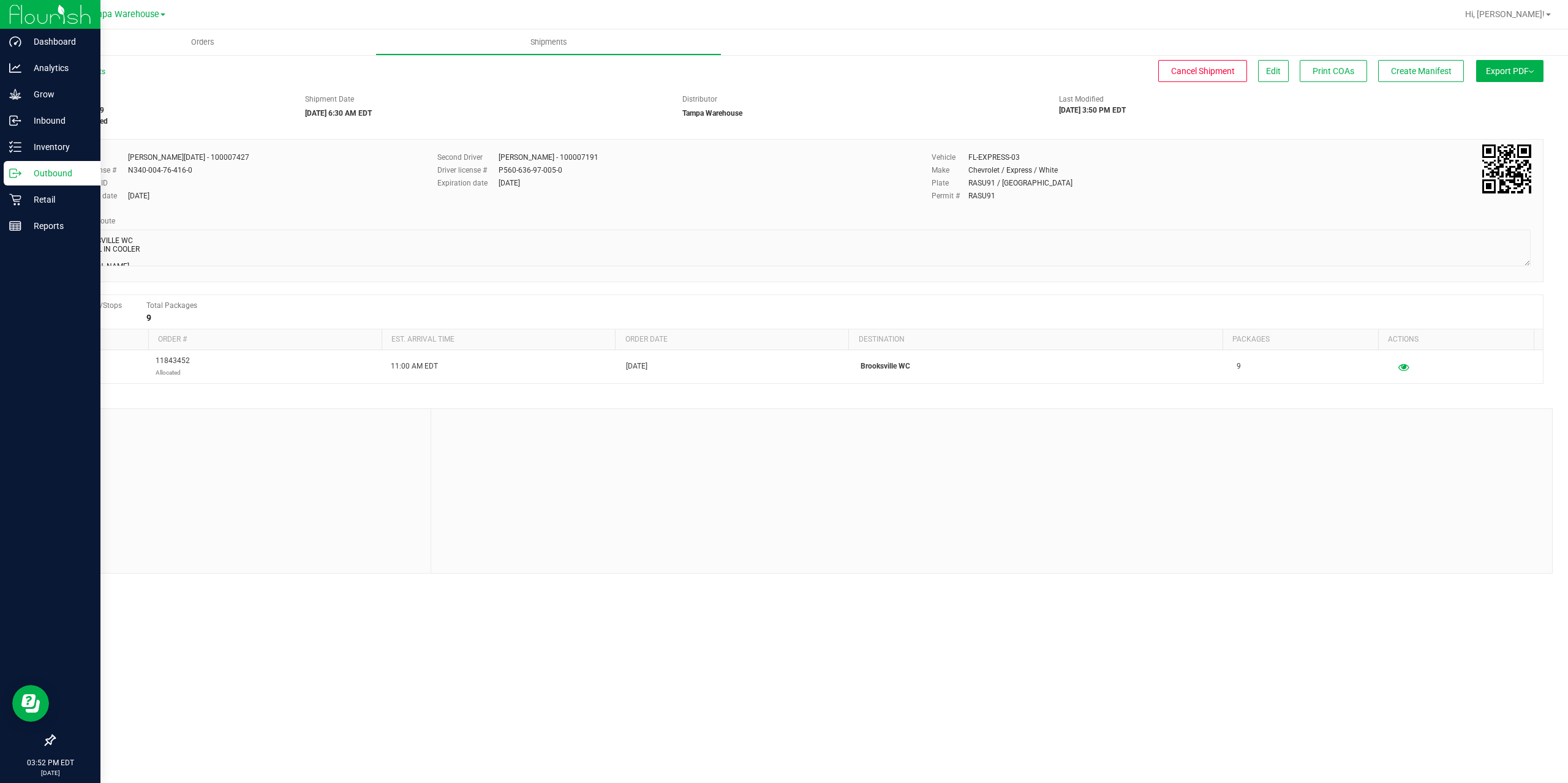
click at [19, 169] on icon at bounding box center [15, 173] width 12 height 12
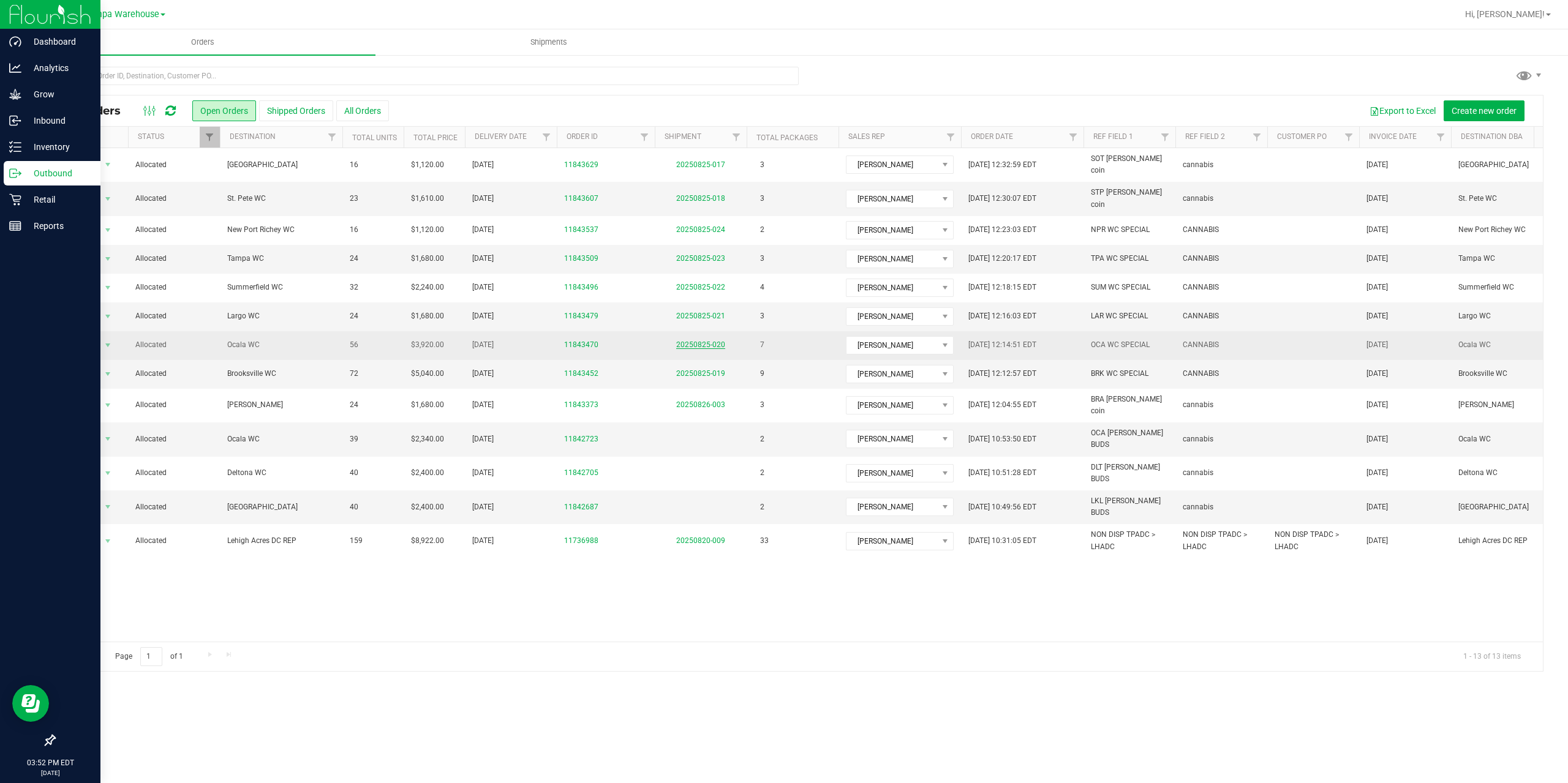
click at [691, 341] on link "20250825-020" at bounding box center [700, 345] width 49 height 9
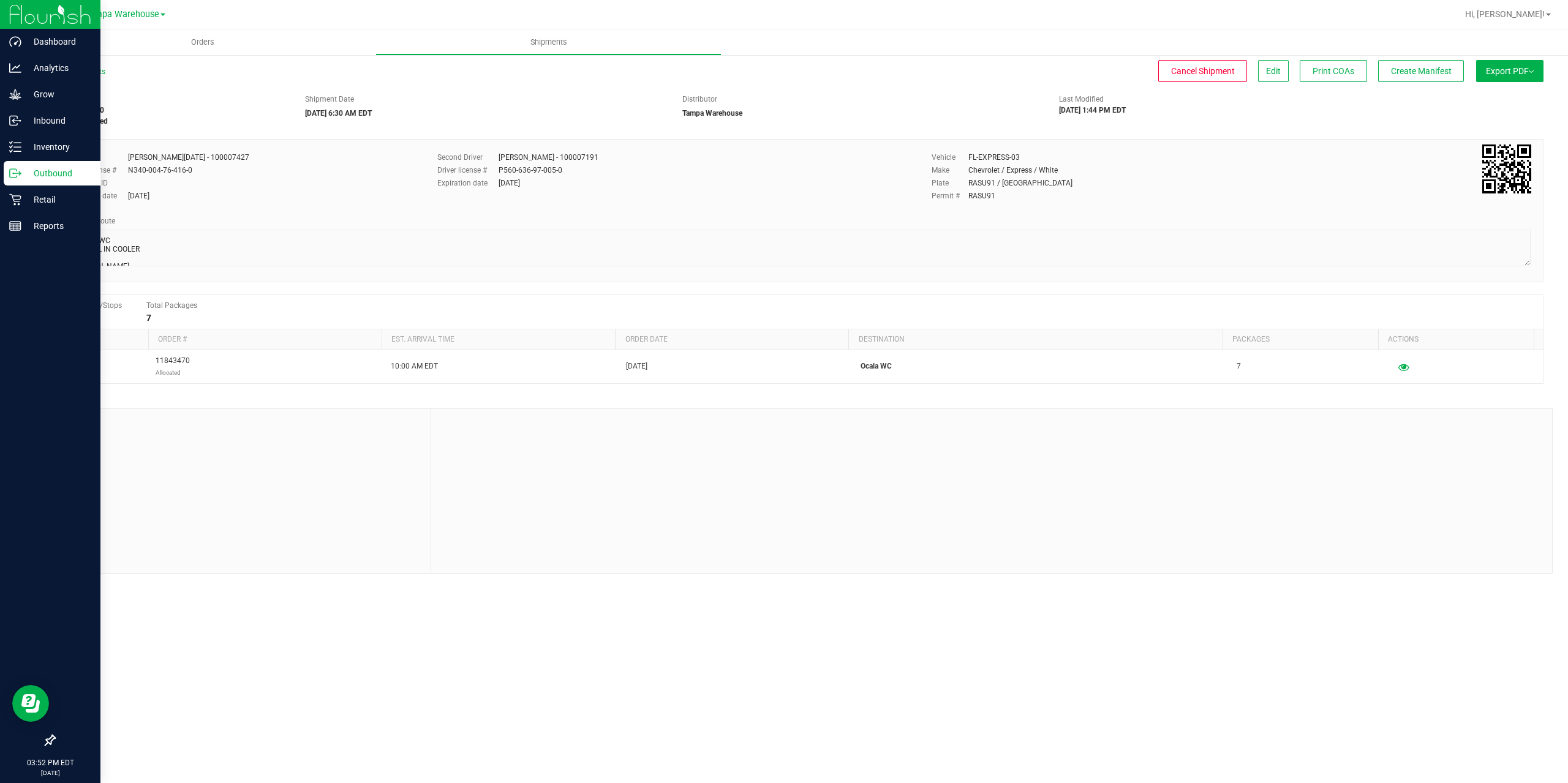
click at [1506, 74] on span "Export PDF" at bounding box center [1510, 71] width 48 height 10
click at [1506, 96] on span "Manifest by Package ID" at bounding box center [1492, 97] width 78 height 9
click at [9, 181] on div "Outbound" at bounding box center [52, 174] width 97 height 24
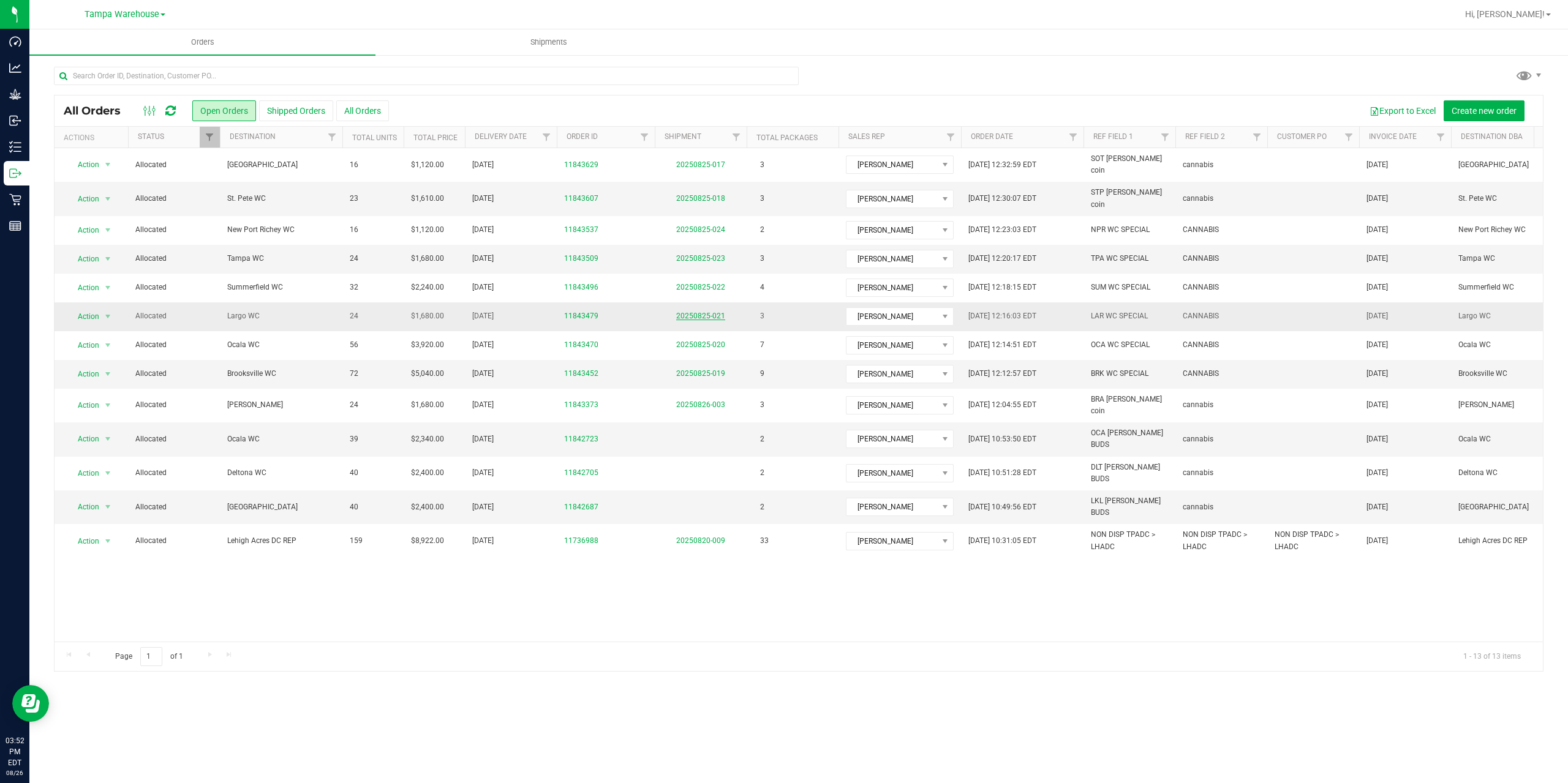
click at [713, 312] on link "20250825-021" at bounding box center [700, 316] width 49 height 9
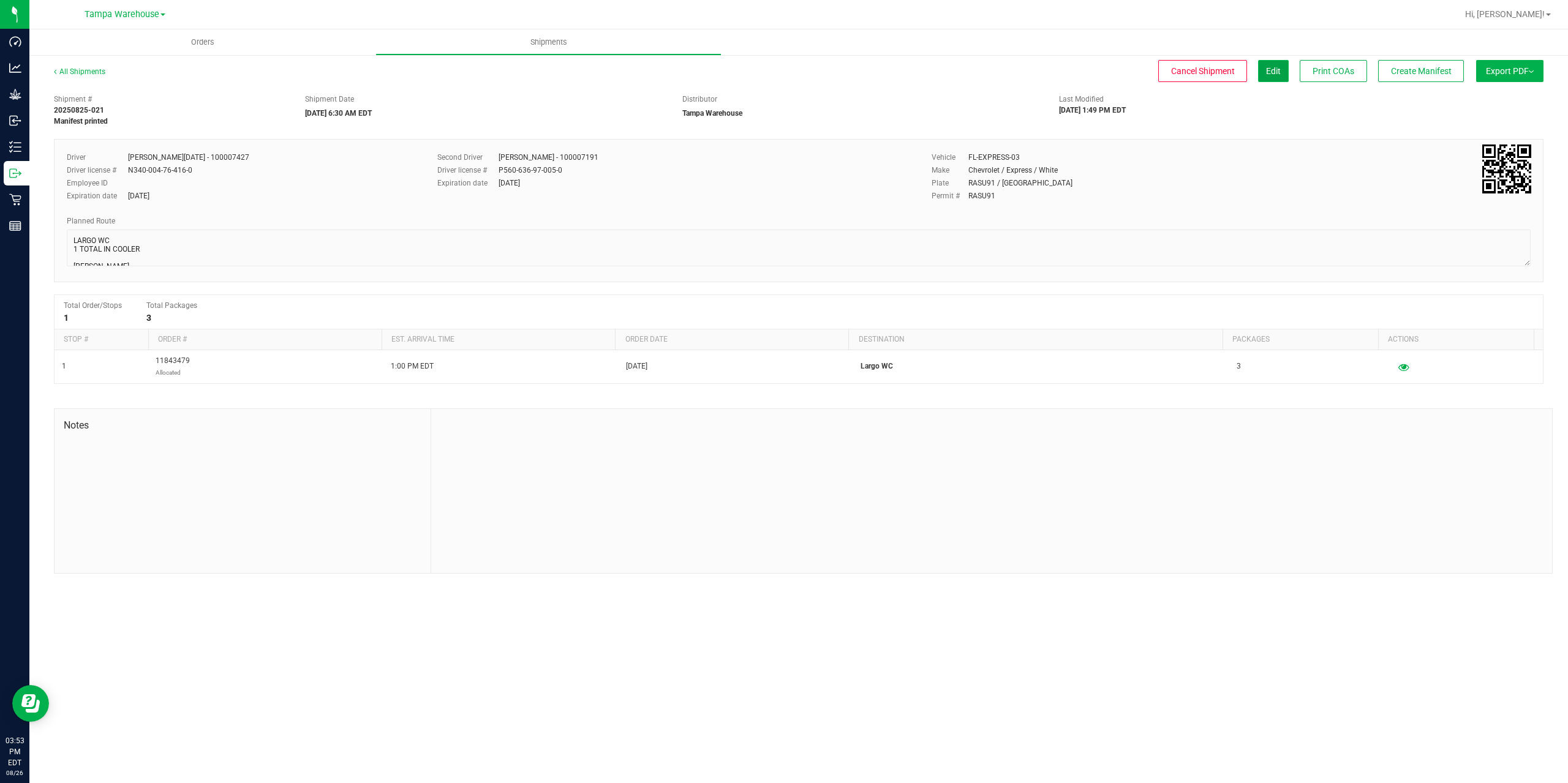
click at [1277, 78] on button "Edit" at bounding box center [1273, 71] width 31 height 22
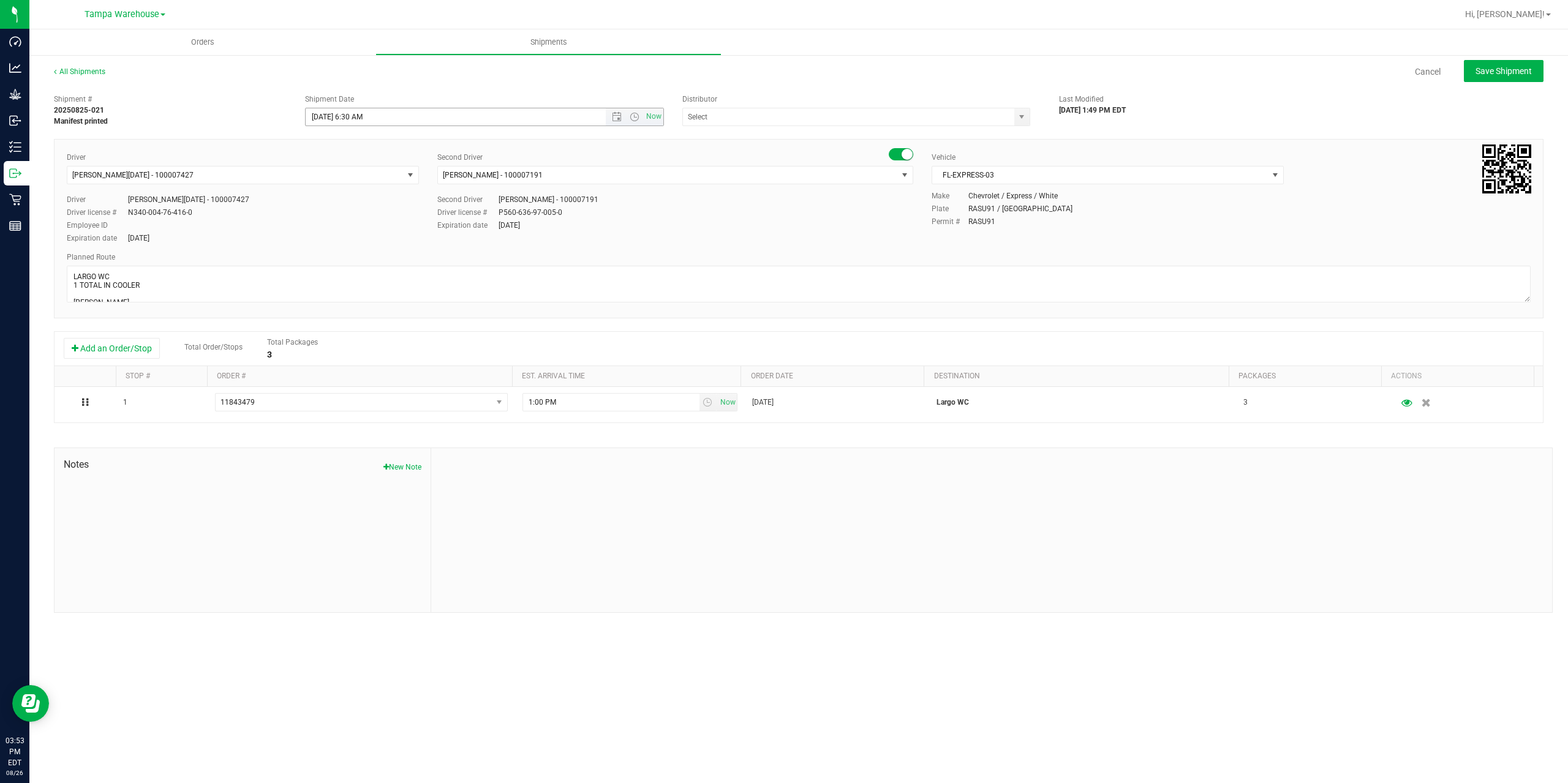
type input "Tampa Warehouse"
click at [325, 118] on input "[DATE] 6:30 AM" at bounding box center [466, 117] width 321 height 17
click at [1485, 68] on span "Save Shipment" at bounding box center [1503, 71] width 56 height 10
type input "[DATE] 10:30 AM"
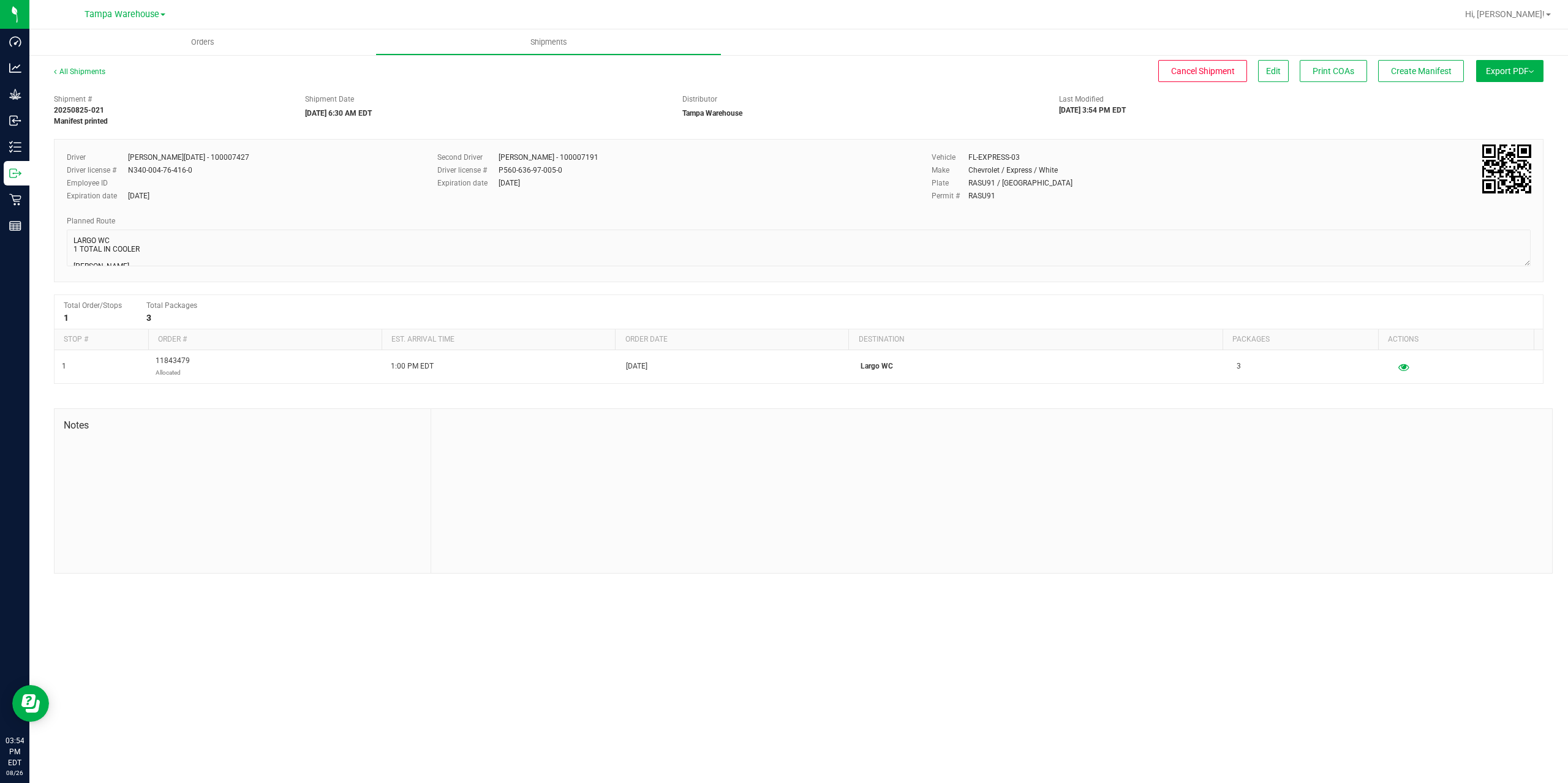
click at [1513, 70] on span "Export PDF" at bounding box center [1510, 71] width 48 height 10
click at [1511, 96] on span "Manifest by Package ID" at bounding box center [1492, 97] width 78 height 9
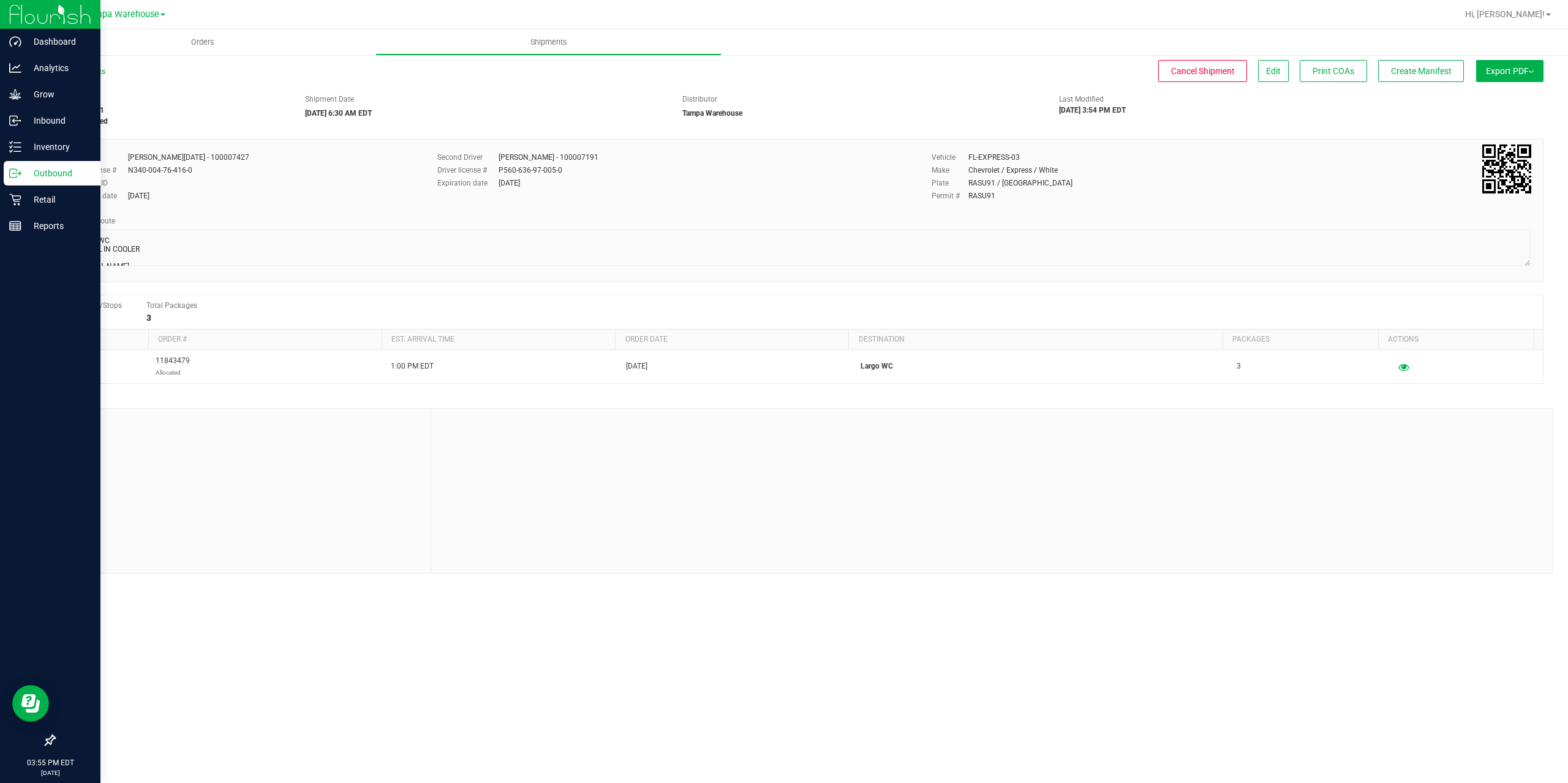
click at [41, 169] on p "Outbound" at bounding box center [58, 174] width 74 height 15
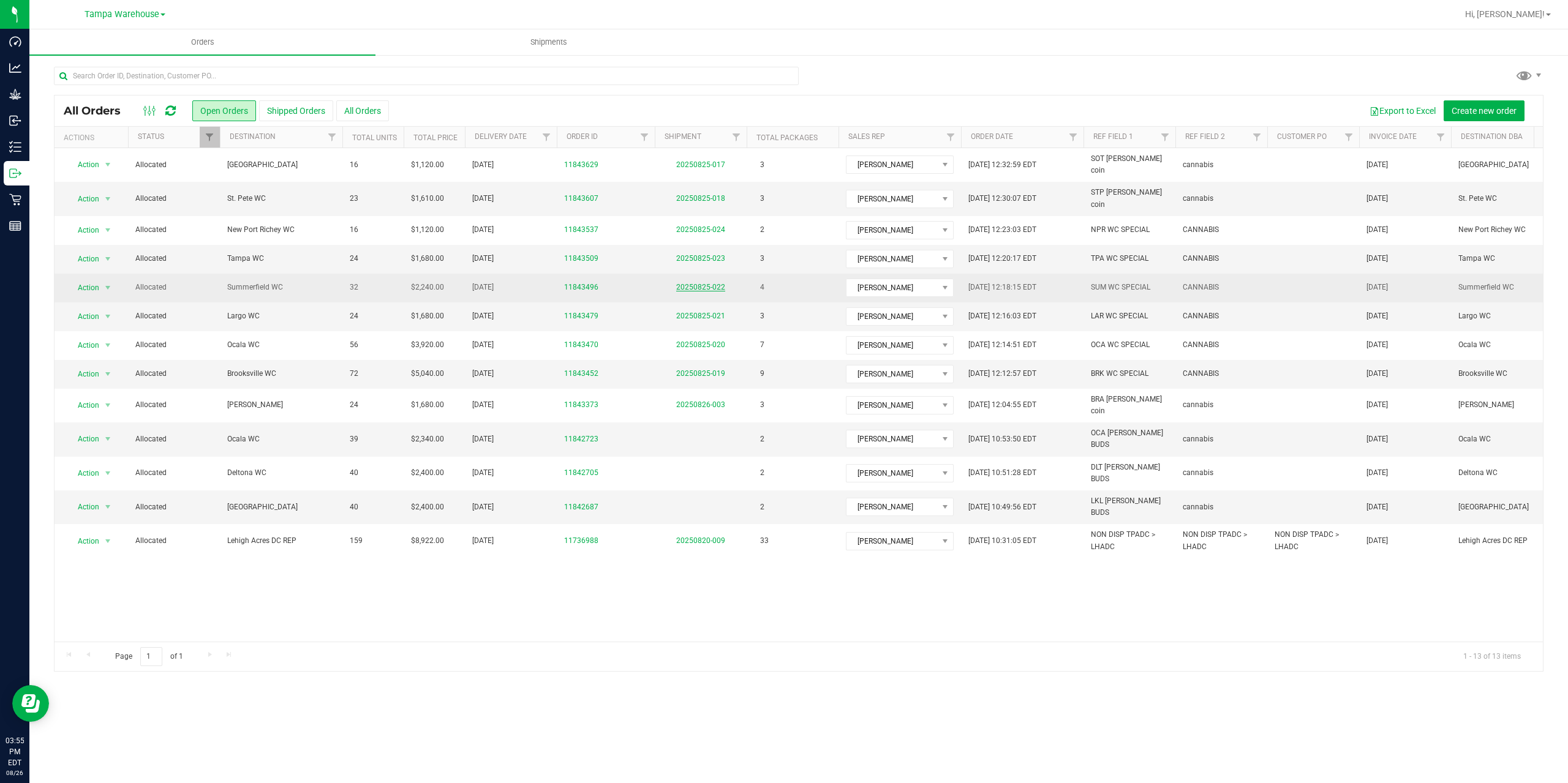
click at [708, 283] on link "20250825-022" at bounding box center [700, 287] width 49 height 9
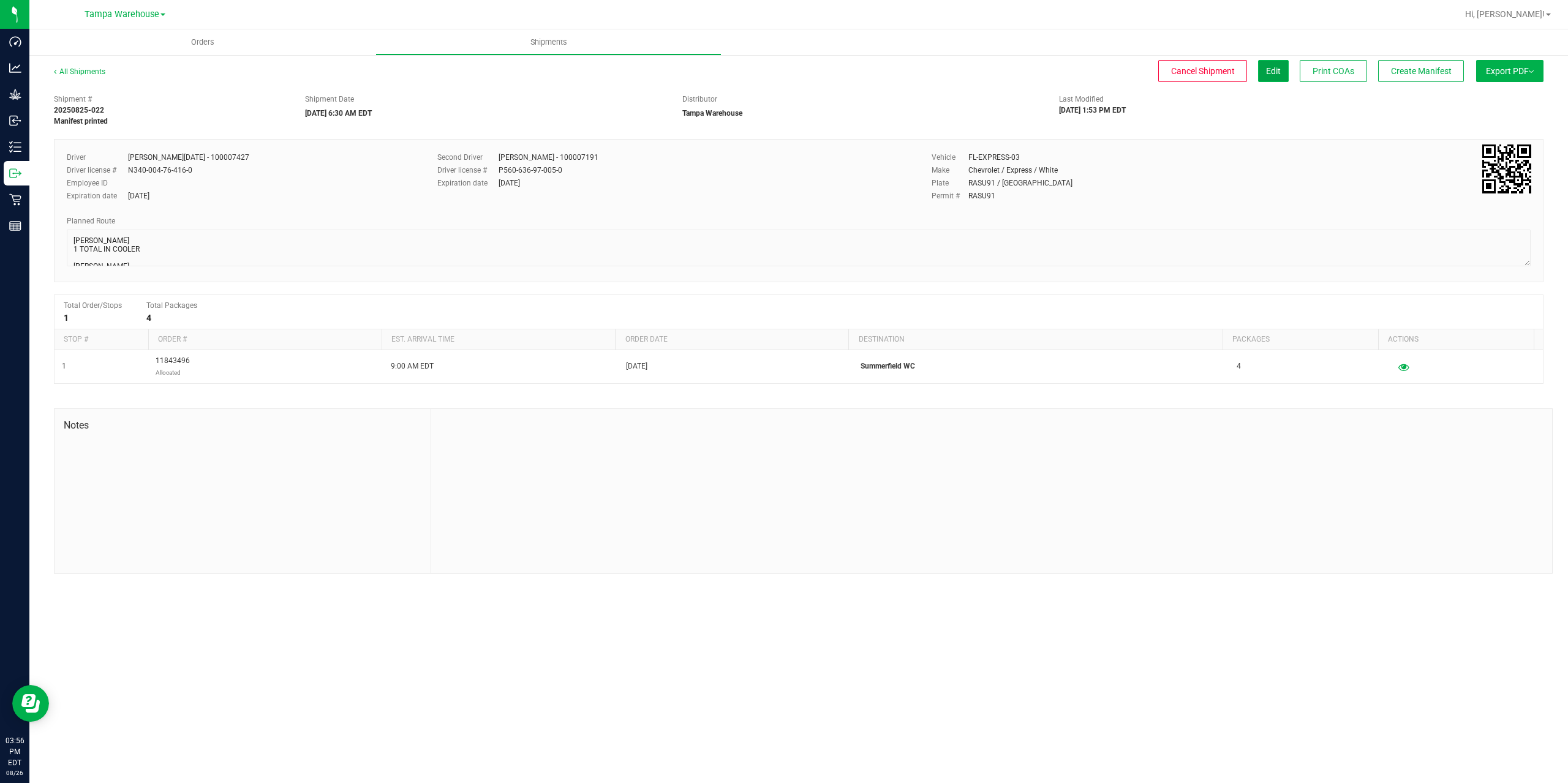
click at [1277, 80] on button "Edit" at bounding box center [1273, 71] width 31 height 22
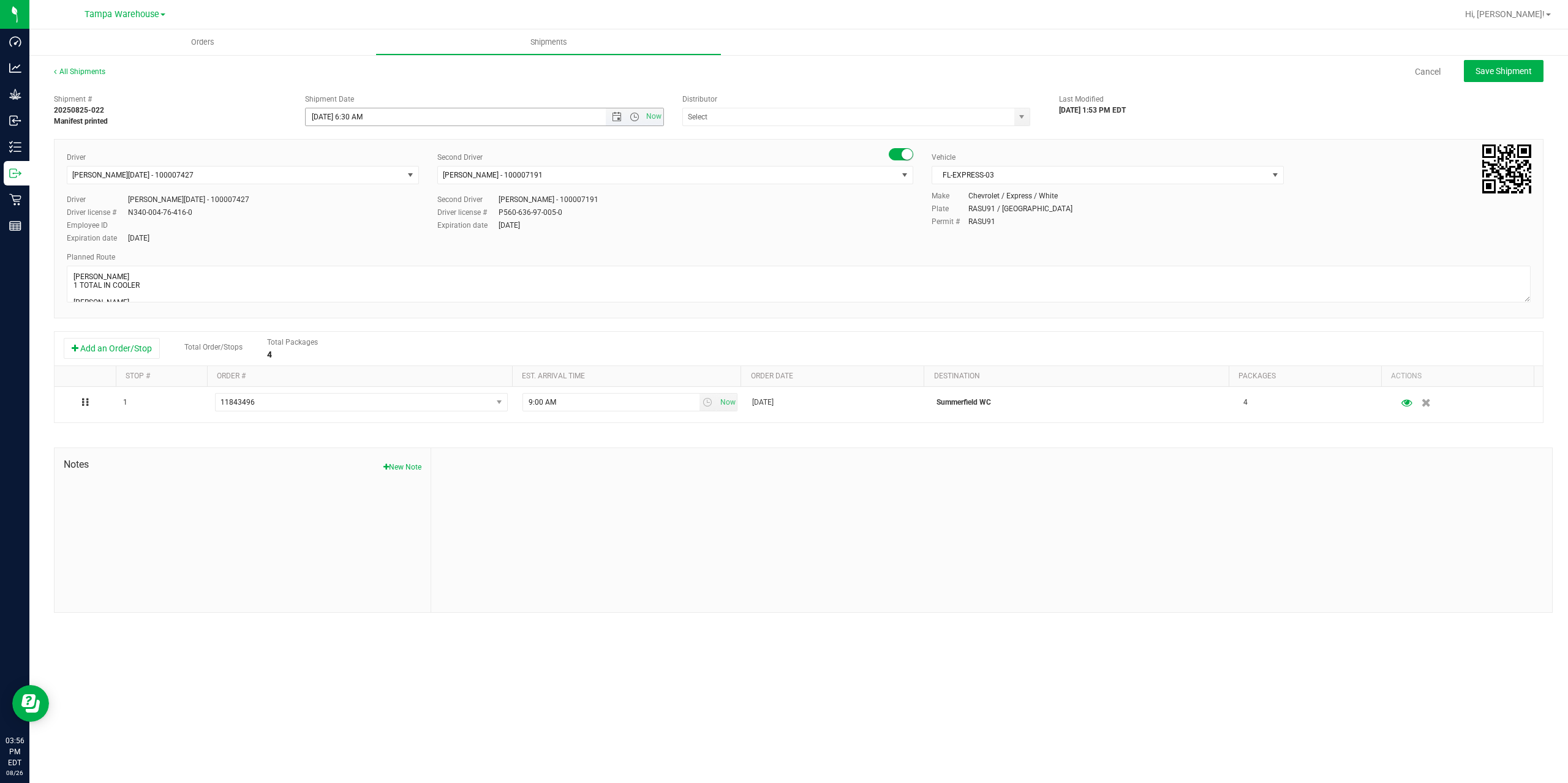
type input "Tampa Warehouse"
click at [326, 116] on input "[DATE] 6:30 AM" at bounding box center [466, 117] width 321 height 17
click at [1512, 67] on span "Save Shipment" at bounding box center [1503, 71] width 56 height 10
type input "[DATE] 10:30 AM"
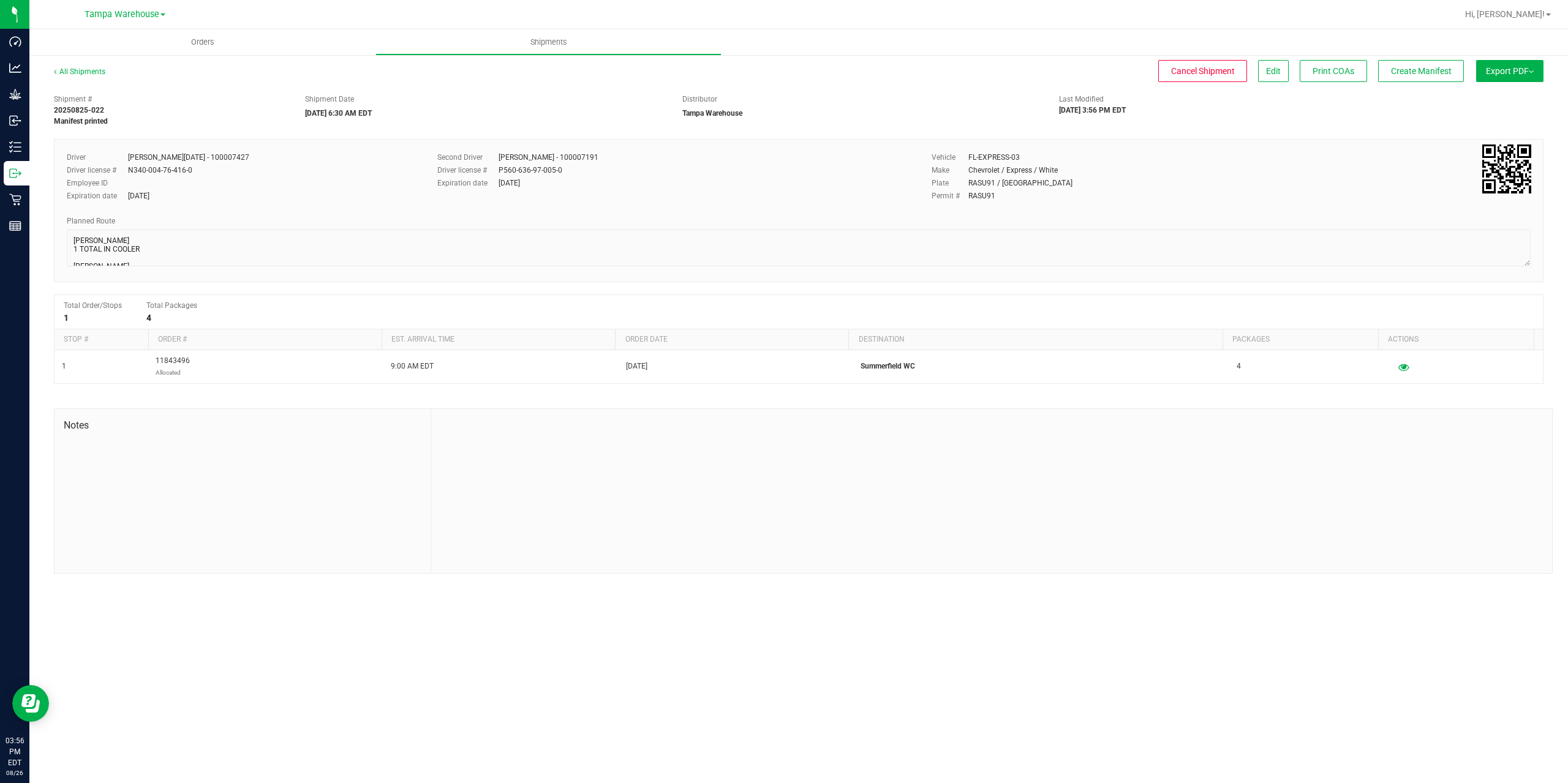
click at [1512, 67] on span "Export PDF" at bounding box center [1510, 71] width 48 height 10
click at [1512, 99] on span "Manifest by Package ID" at bounding box center [1492, 97] width 78 height 9
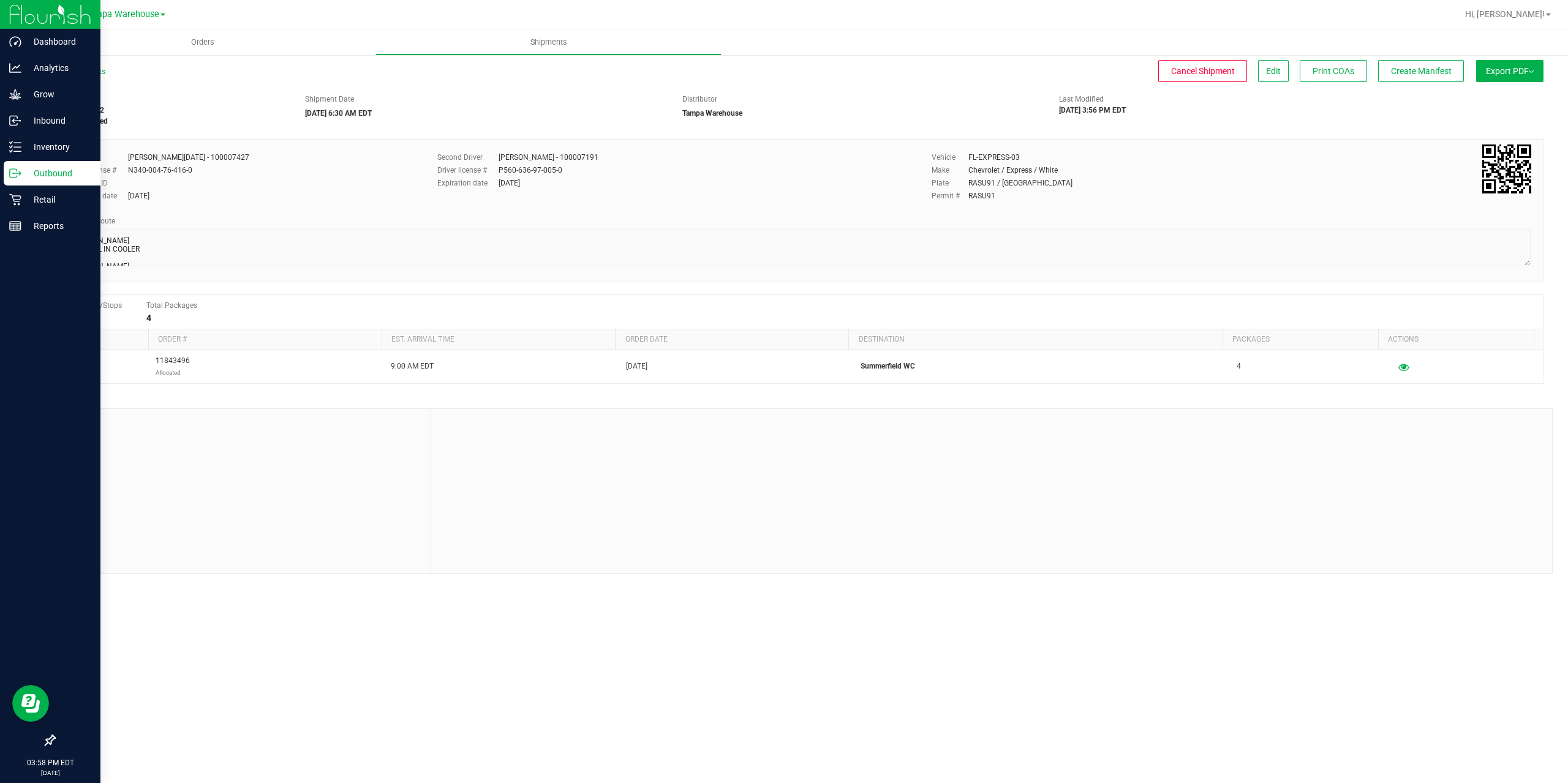
click at [37, 176] on p "Outbound" at bounding box center [58, 174] width 74 height 15
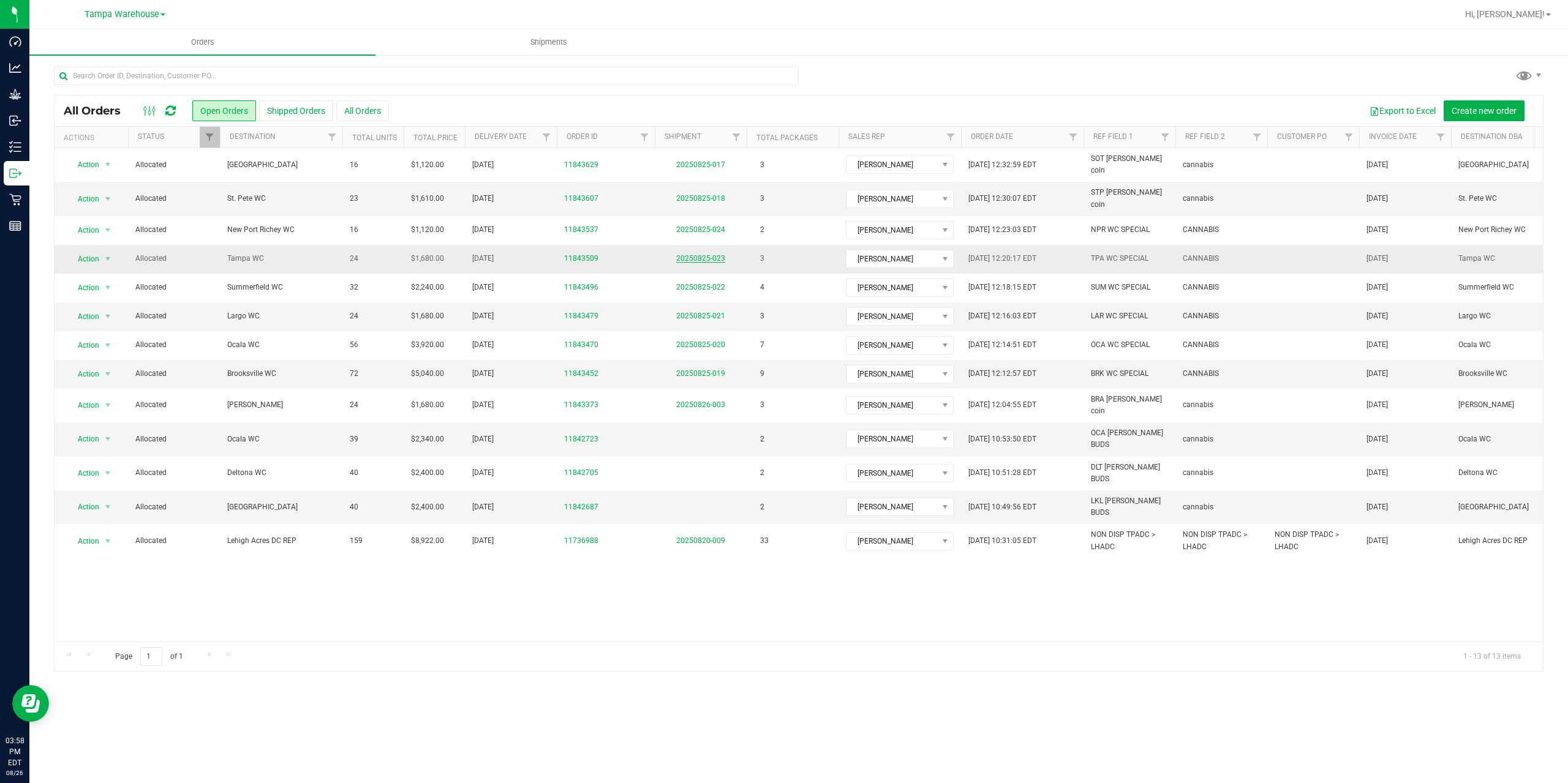
click at [696, 254] on link "20250825-023" at bounding box center [700, 258] width 49 height 9
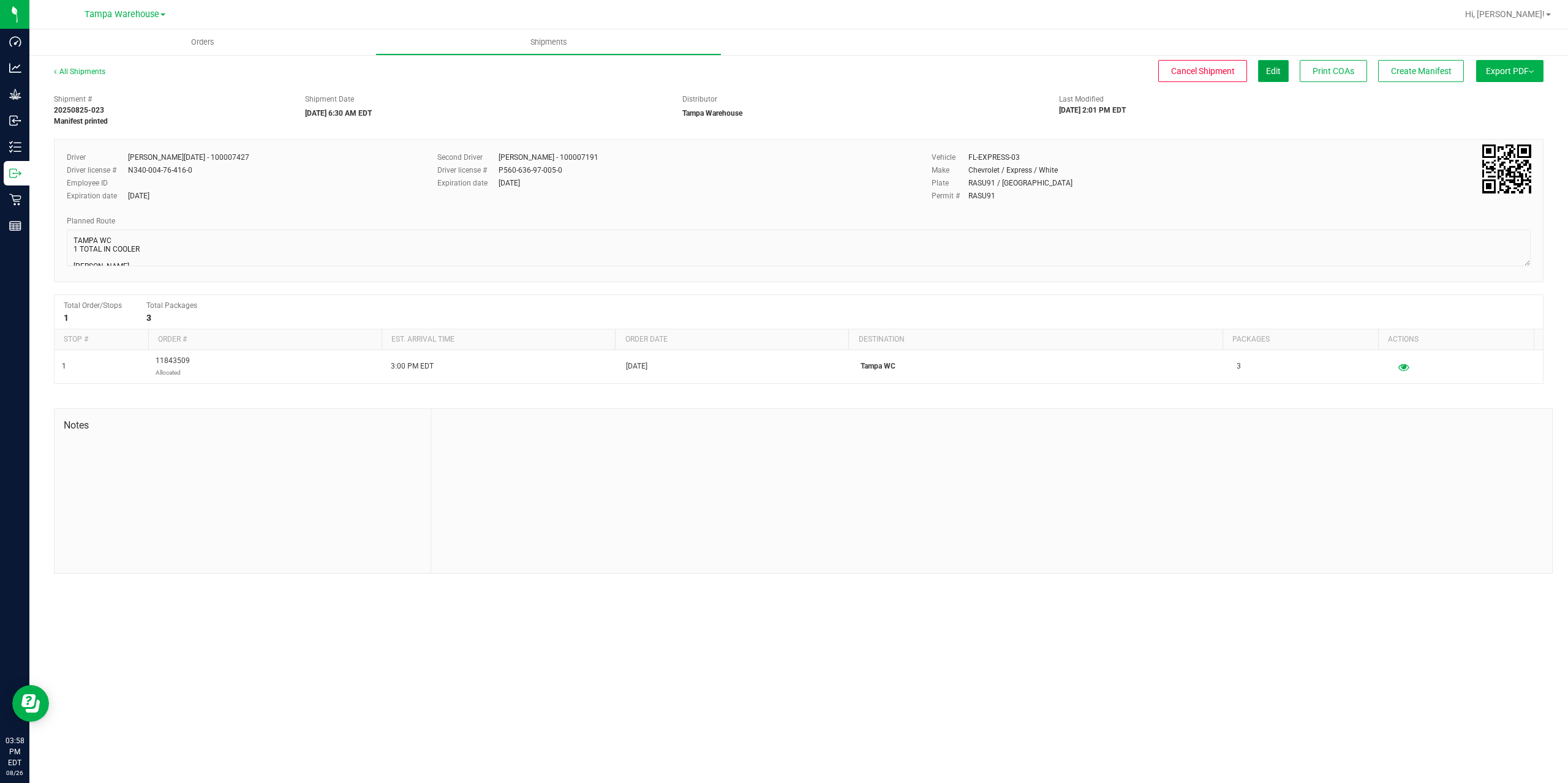
click at [1272, 74] on span "Edit" at bounding box center [1273, 71] width 15 height 10
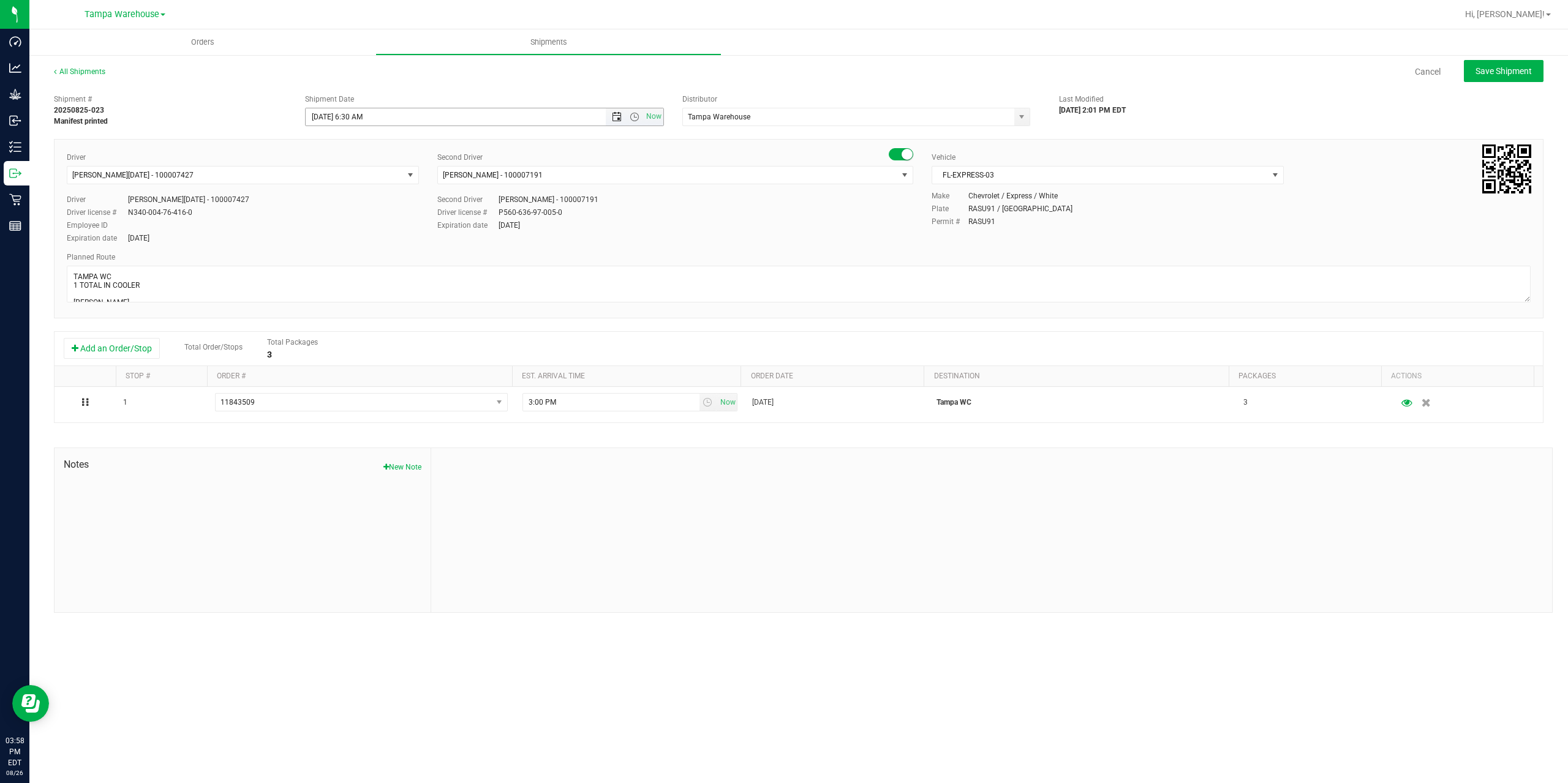
click at [613, 116] on span "Open the date view" at bounding box center [617, 117] width 10 height 10
click at [386, 260] on link "28" at bounding box center [388, 260] width 18 height 19
click at [1335, 105] on div "Shipment # 20250825-023 Manifest printed Shipment Date [DATE] 6:30 AM Now Distr…" at bounding box center [799, 108] width 1508 height 39
click at [1540, 69] on button "Save Shipment" at bounding box center [1504, 71] width 80 height 22
type input "[DATE] 10:30 AM"
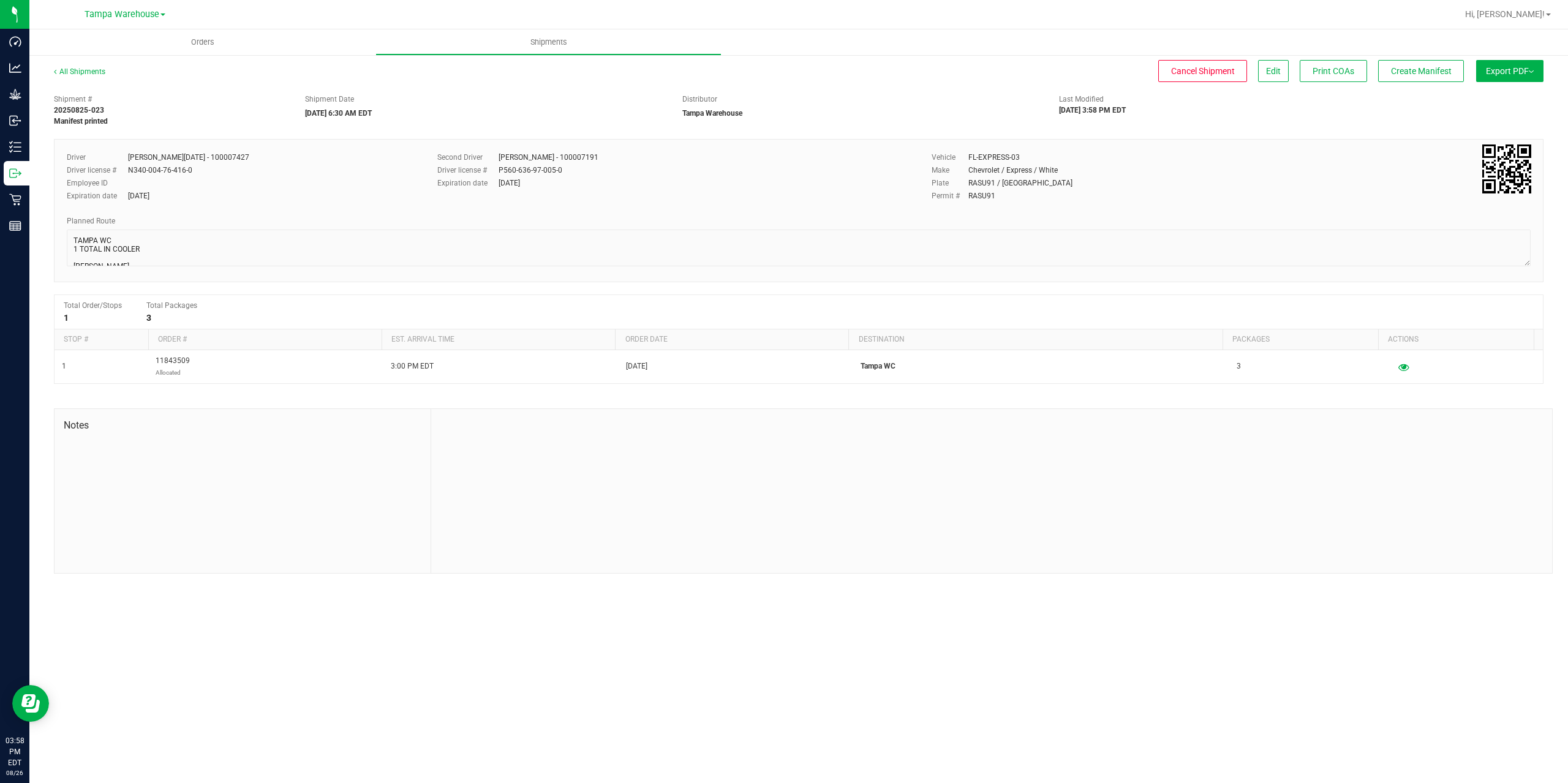
click at [1527, 69] on span "Export PDF" at bounding box center [1510, 71] width 48 height 10
click at [1519, 96] on span "Manifest by Package ID" at bounding box center [1492, 97] width 78 height 9
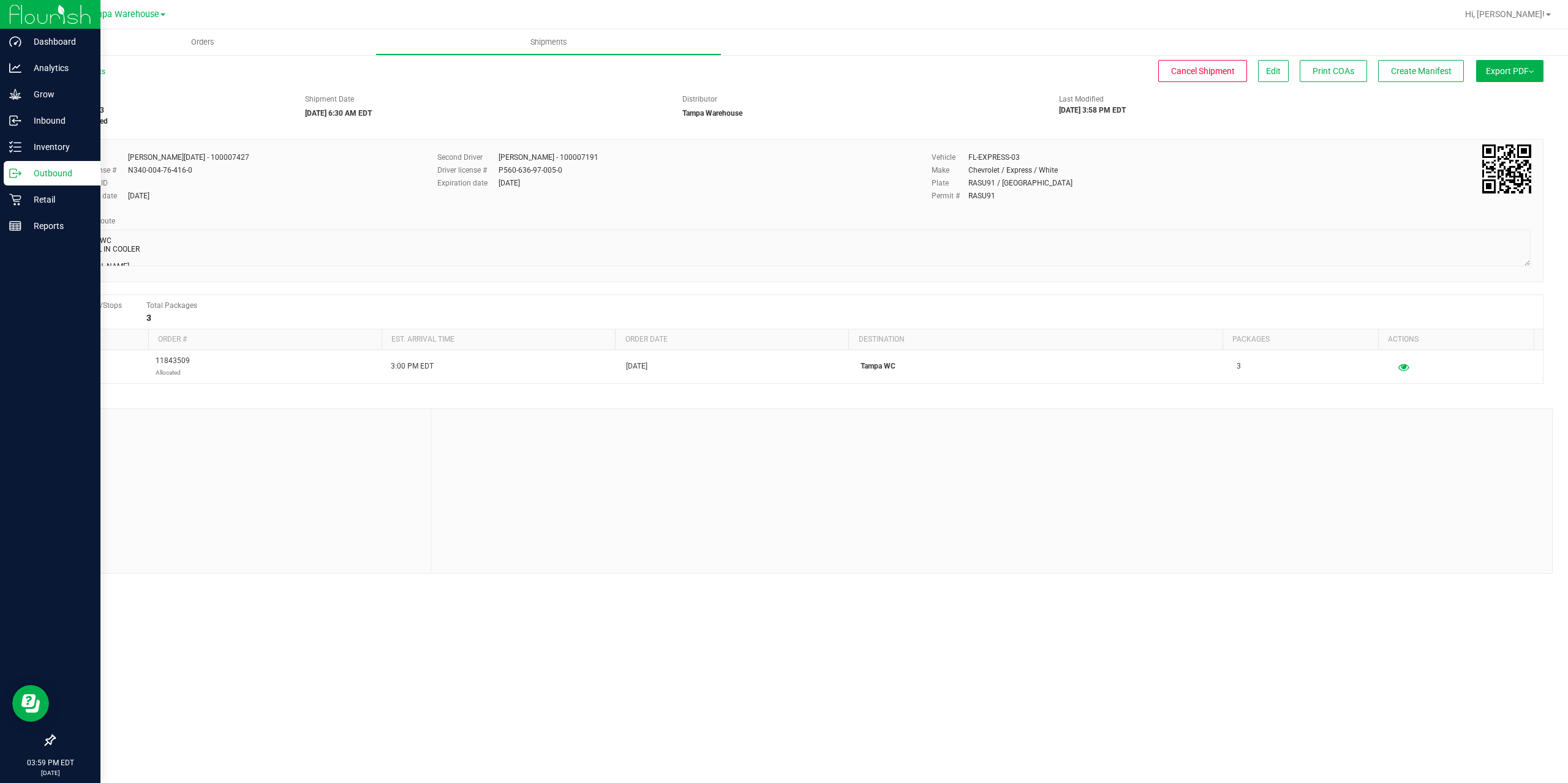
click at [24, 177] on p "Outbound" at bounding box center [58, 174] width 74 height 15
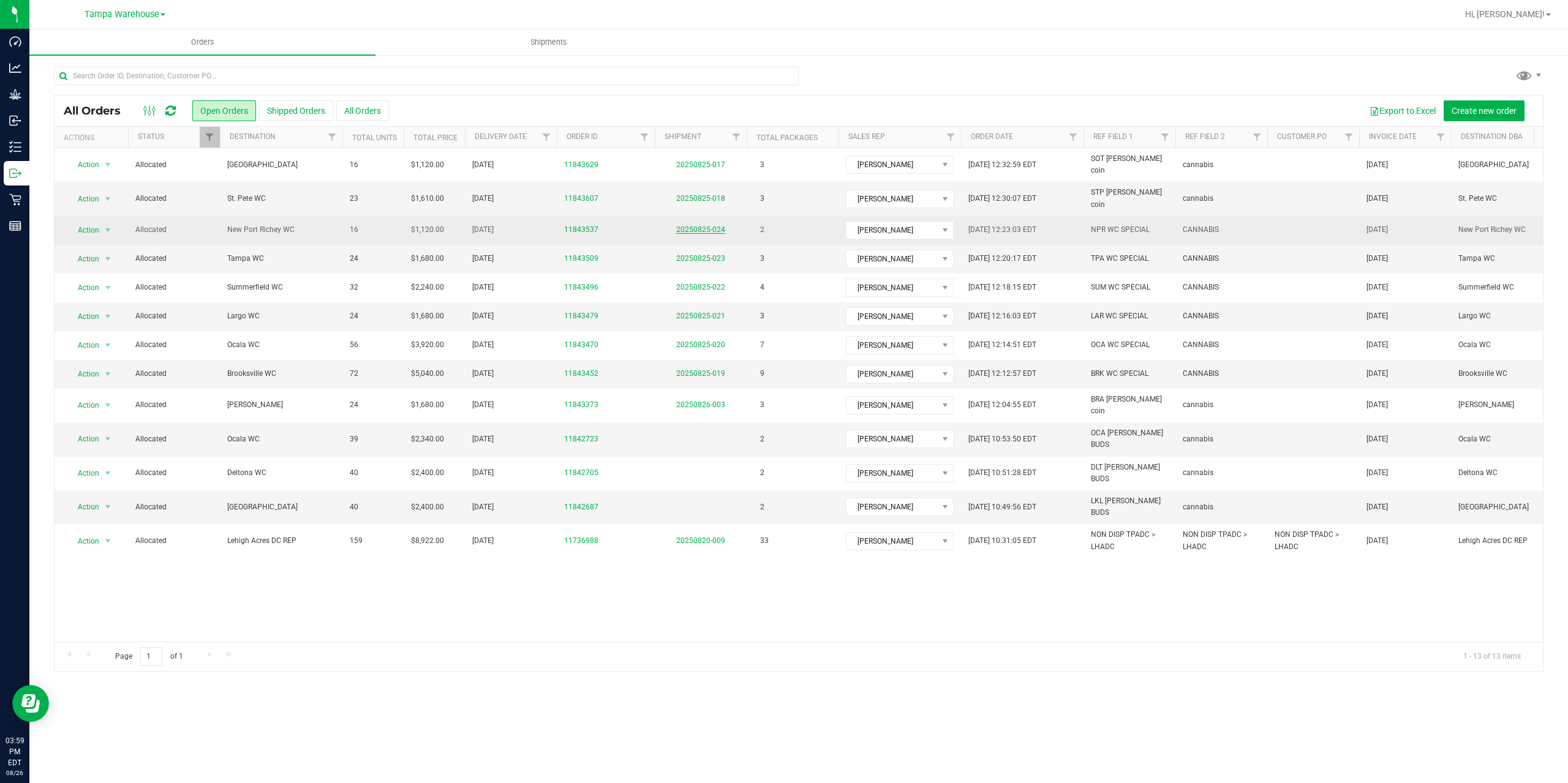
click at [703, 226] on link "20250825-024" at bounding box center [700, 230] width 49 height 9
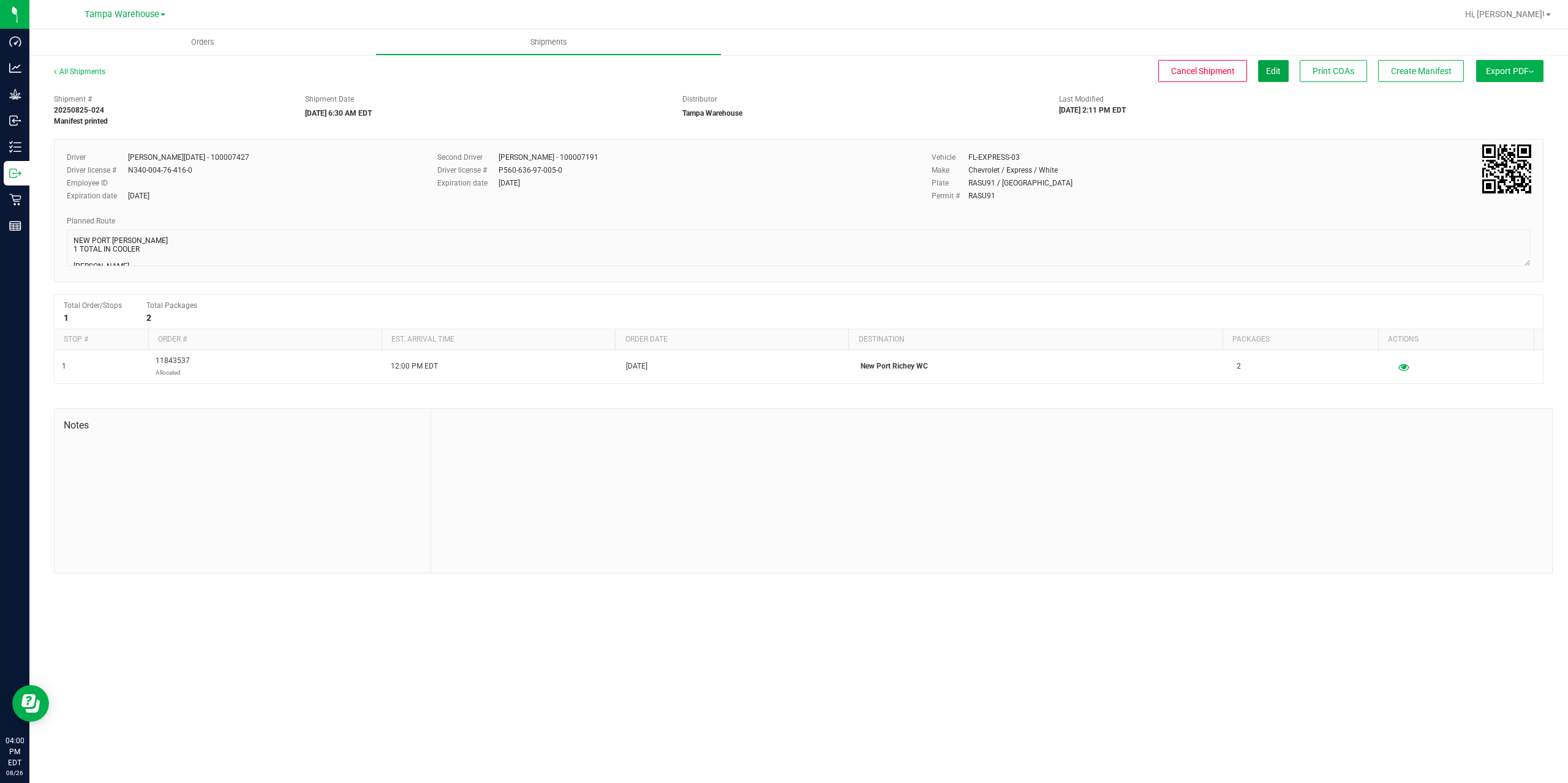
click at [1263, 76] on button "Edit" at bounding box center [1273, 71] width 31 height 22
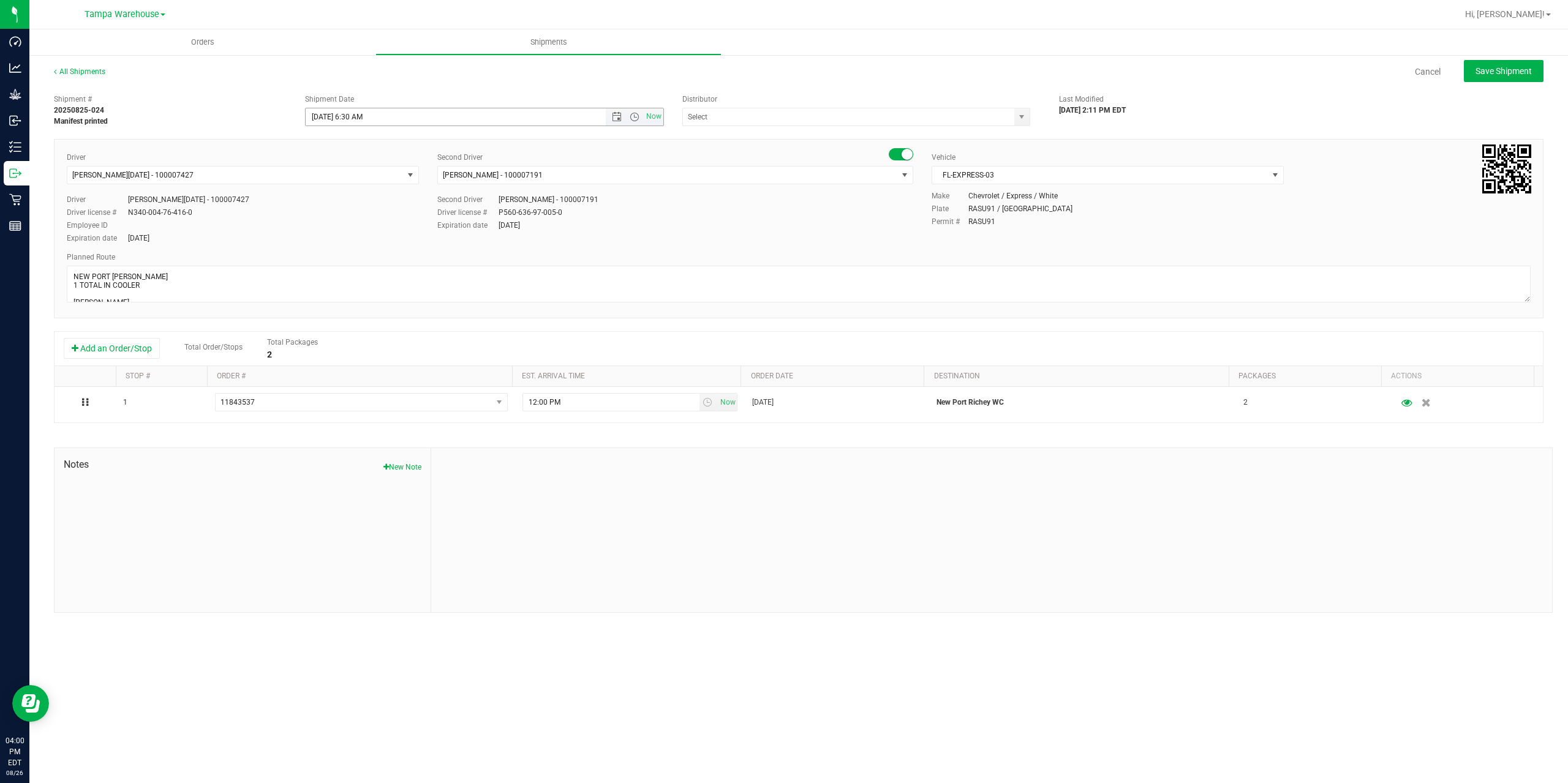
type input "Tampa Warehouse"
click at [325, 116] on input "[DATE] 6:30 AM" at bounding box center [466, 117] width 321 height 17
click at [933, 77] on div "Cancel Save Shipment" at bounding box center [835, 71] width 1416 height 22
click at [1507, 76] on button "Save Shipment" at bounding box center [1504, 71] width 80 height 22
type input "[DATE] 10:30 AM"
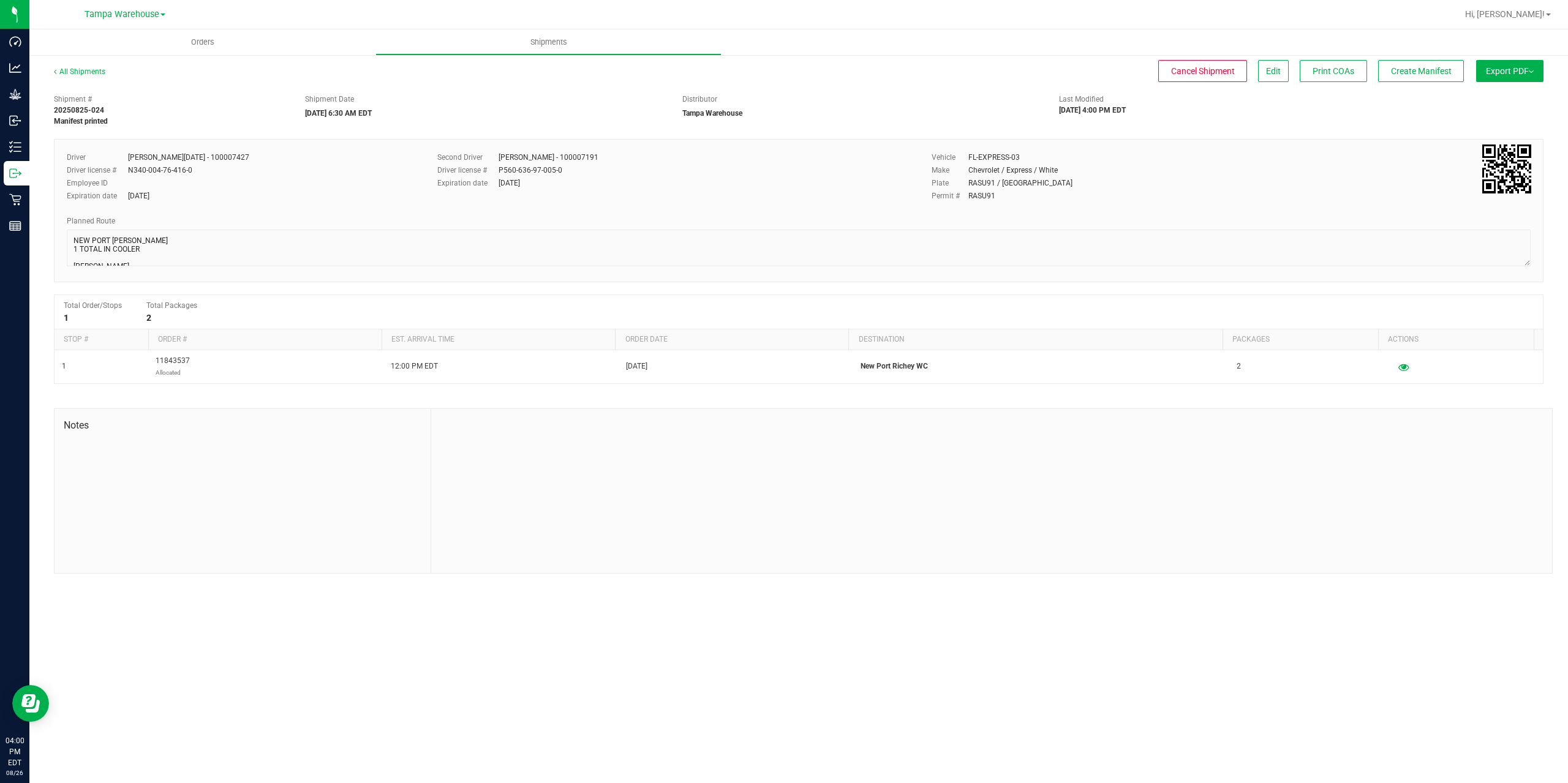
click at [1507, 76] on button "Export PDF" at bounding box center [1510, 71] width 67 height 22
click at [1506, 96] on span "Manifest by Package ID" at bounding box center [1492, 97] width 78 height 9
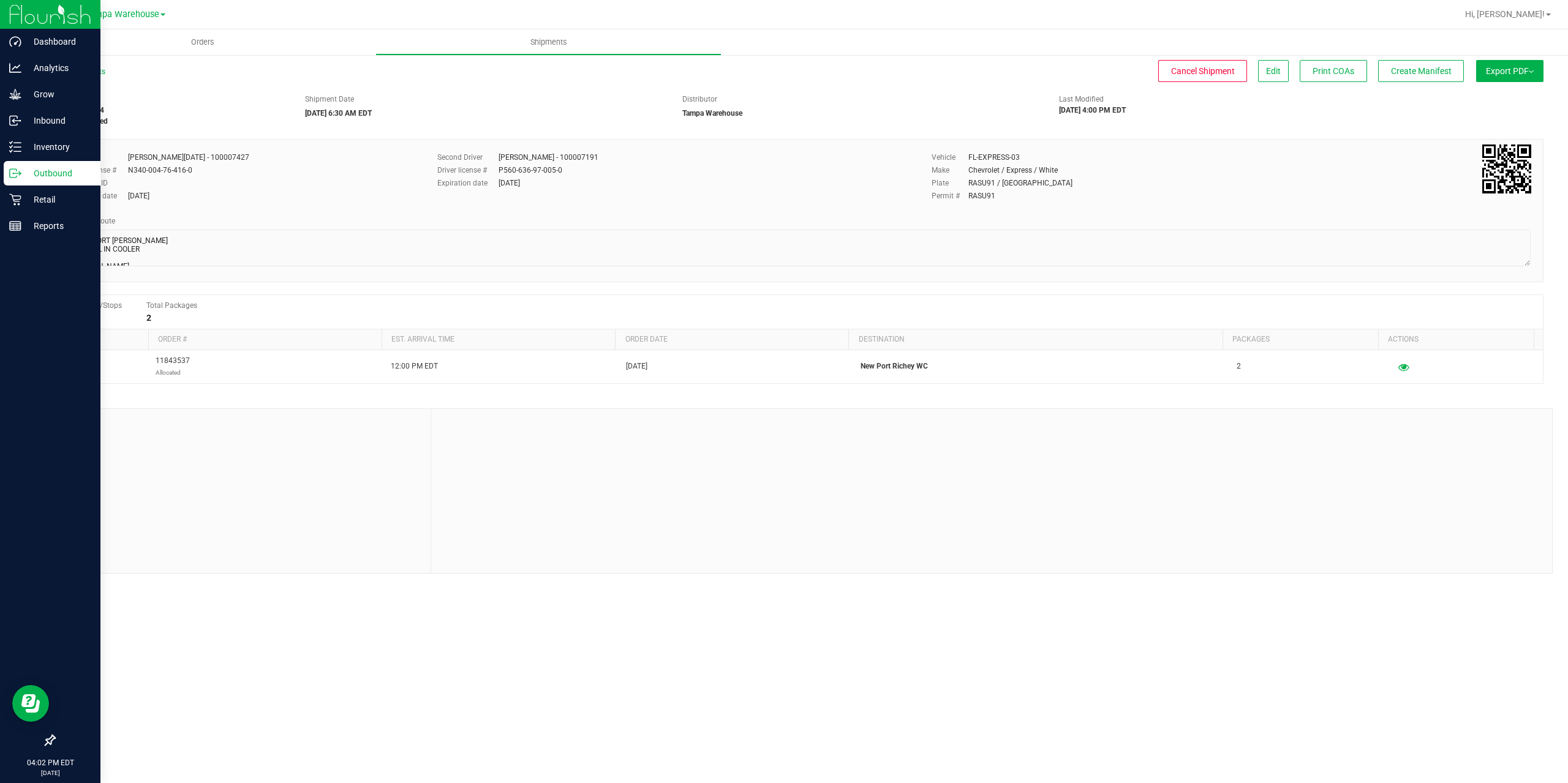
click at [30, 179] on p "Outbound" at bounding box center [58, 174] width 74 height 15
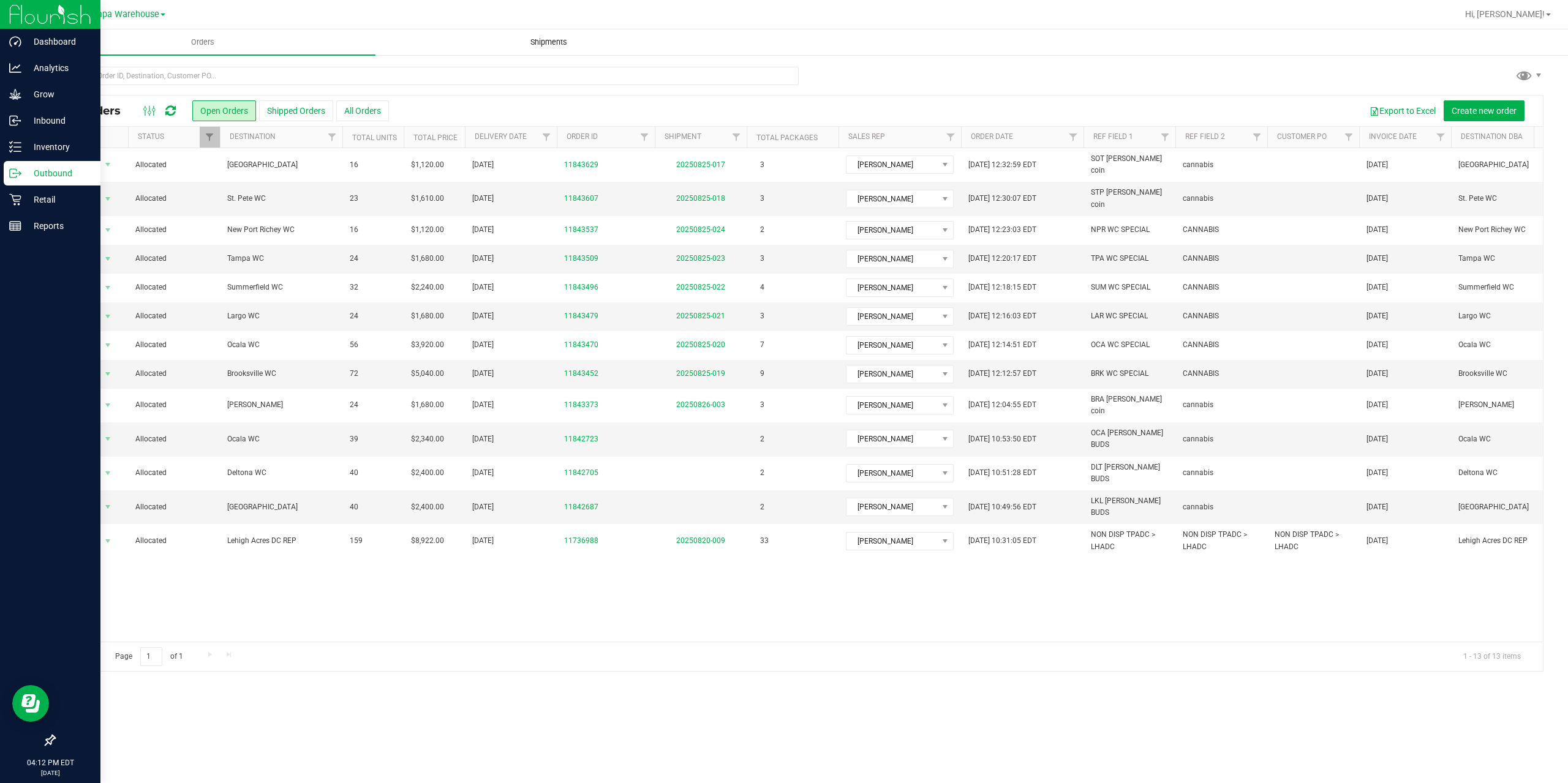
click at [555, 49] on uib-tab-heading "Shipments" at bounding box center [548, 42] width 345 height 24
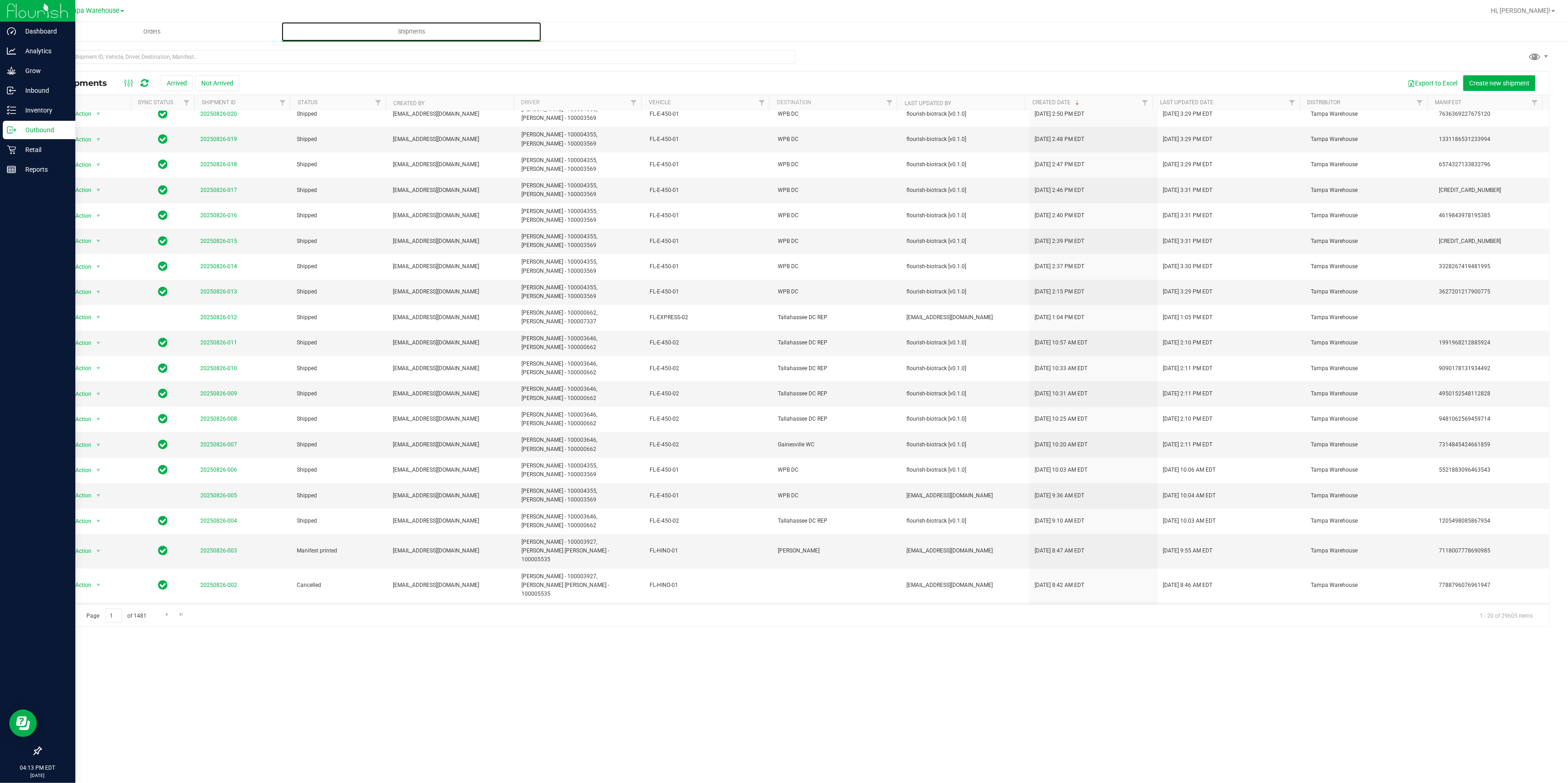
scroll to position [9, 0]
click at [166, 587] on span "Go to the next page" at bounding box center [167, 614] width 7 height 7
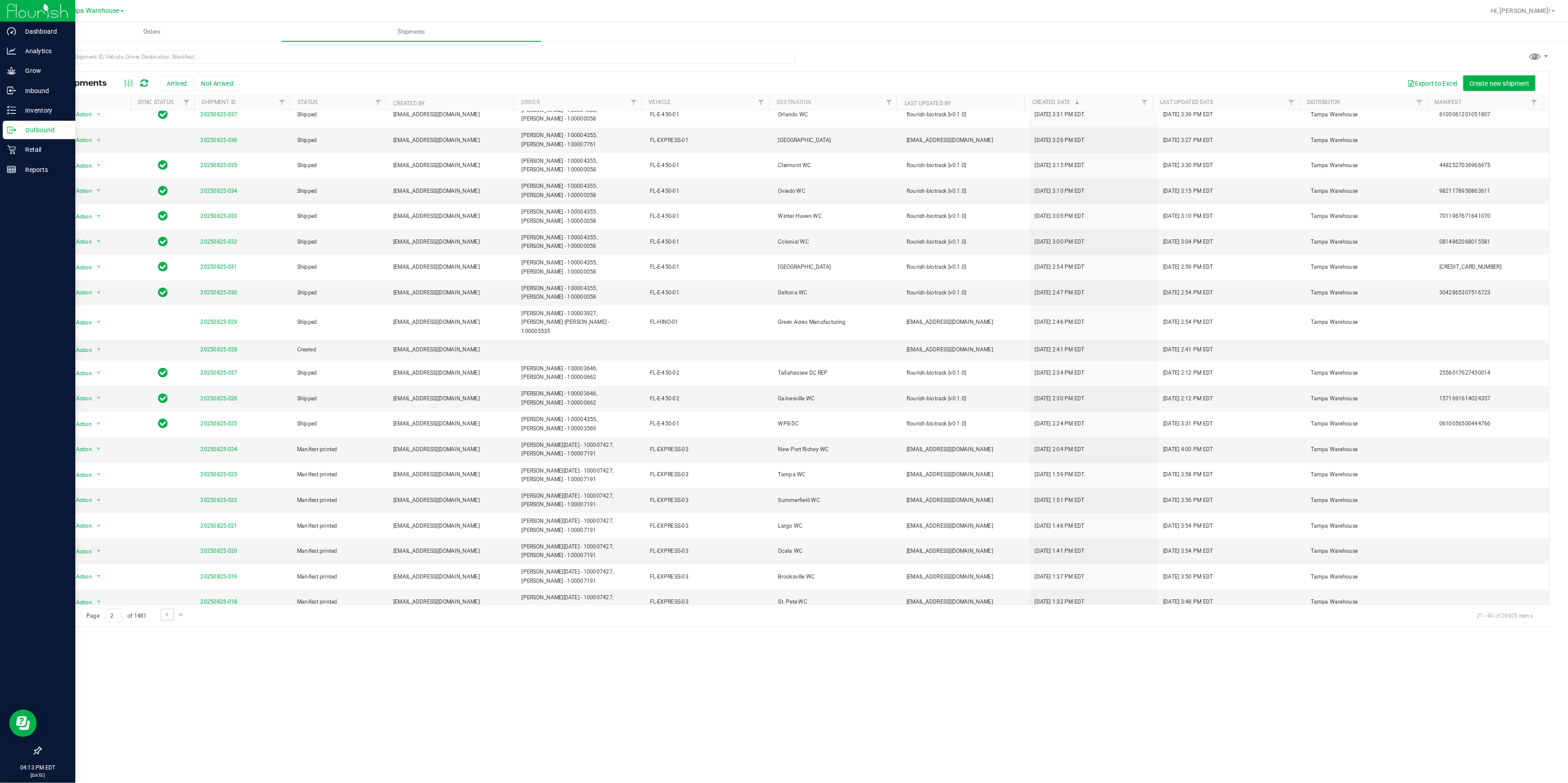
scroll to position [0, 0]
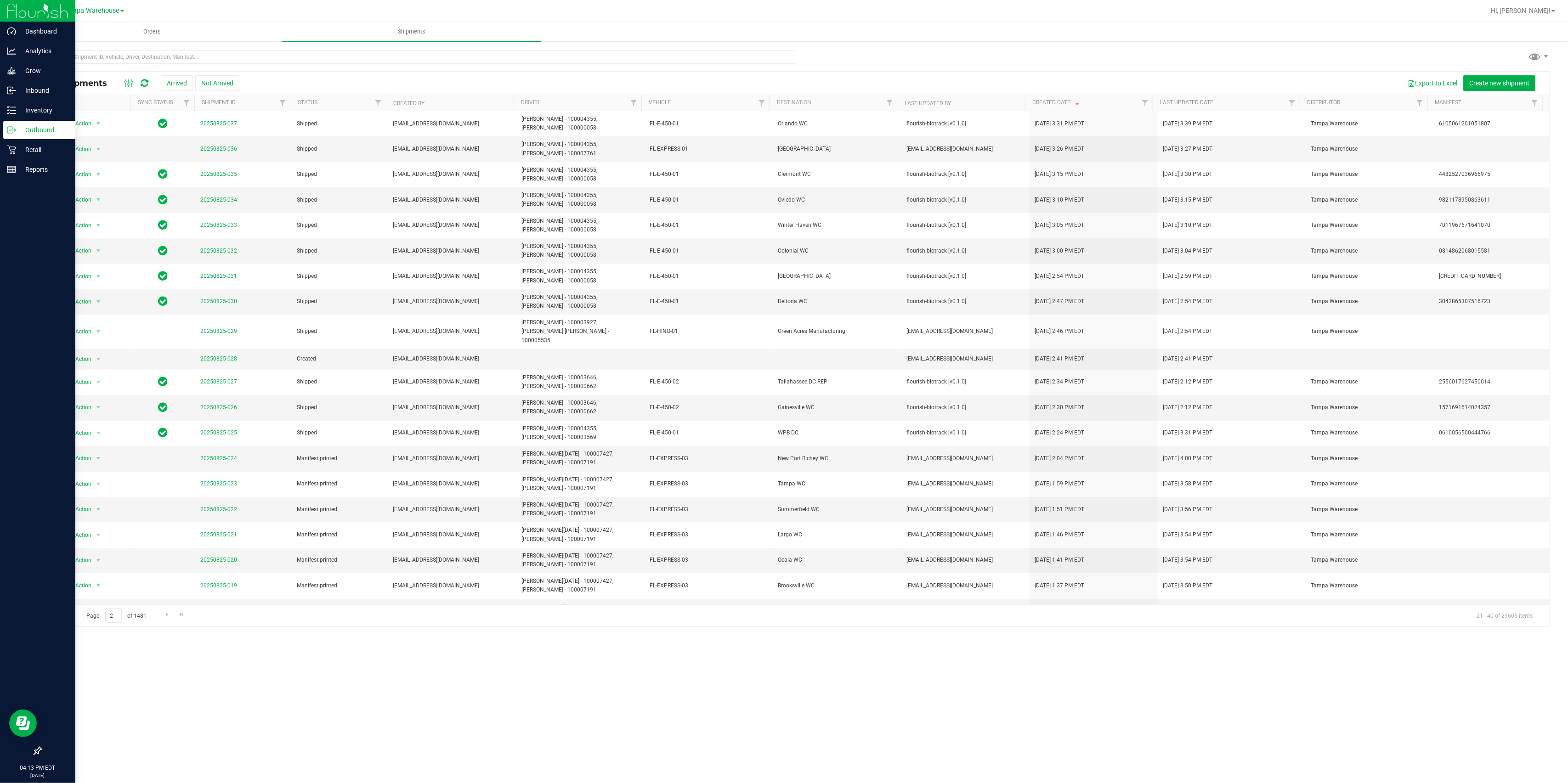
click at [63, 587] on span "Go to the previous page" at bounding box center [66, 614] width 7 height 7
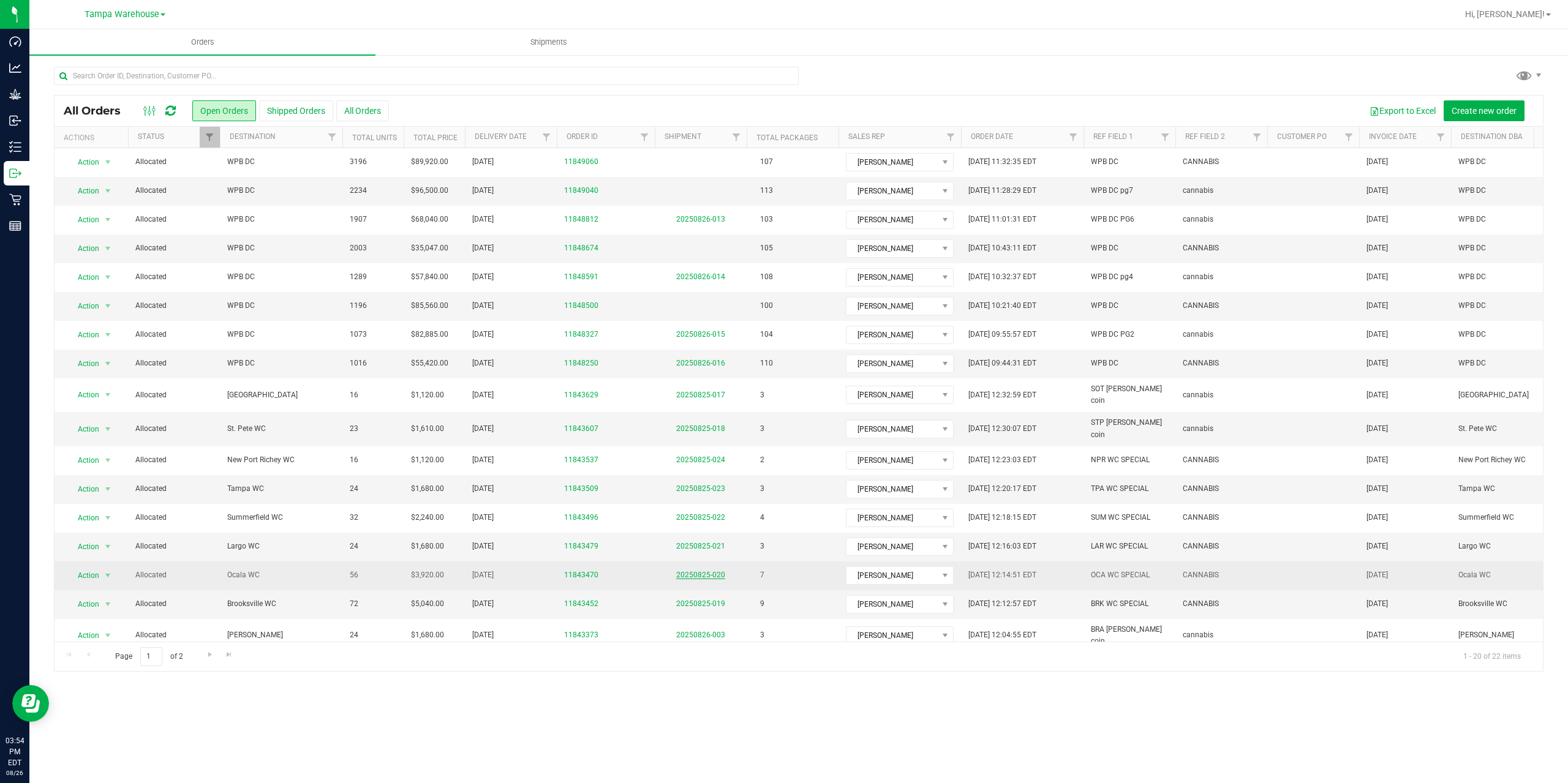
click at [705, 570] on link "20250825-020" at bounding box center [700, 574] width 49 height 9
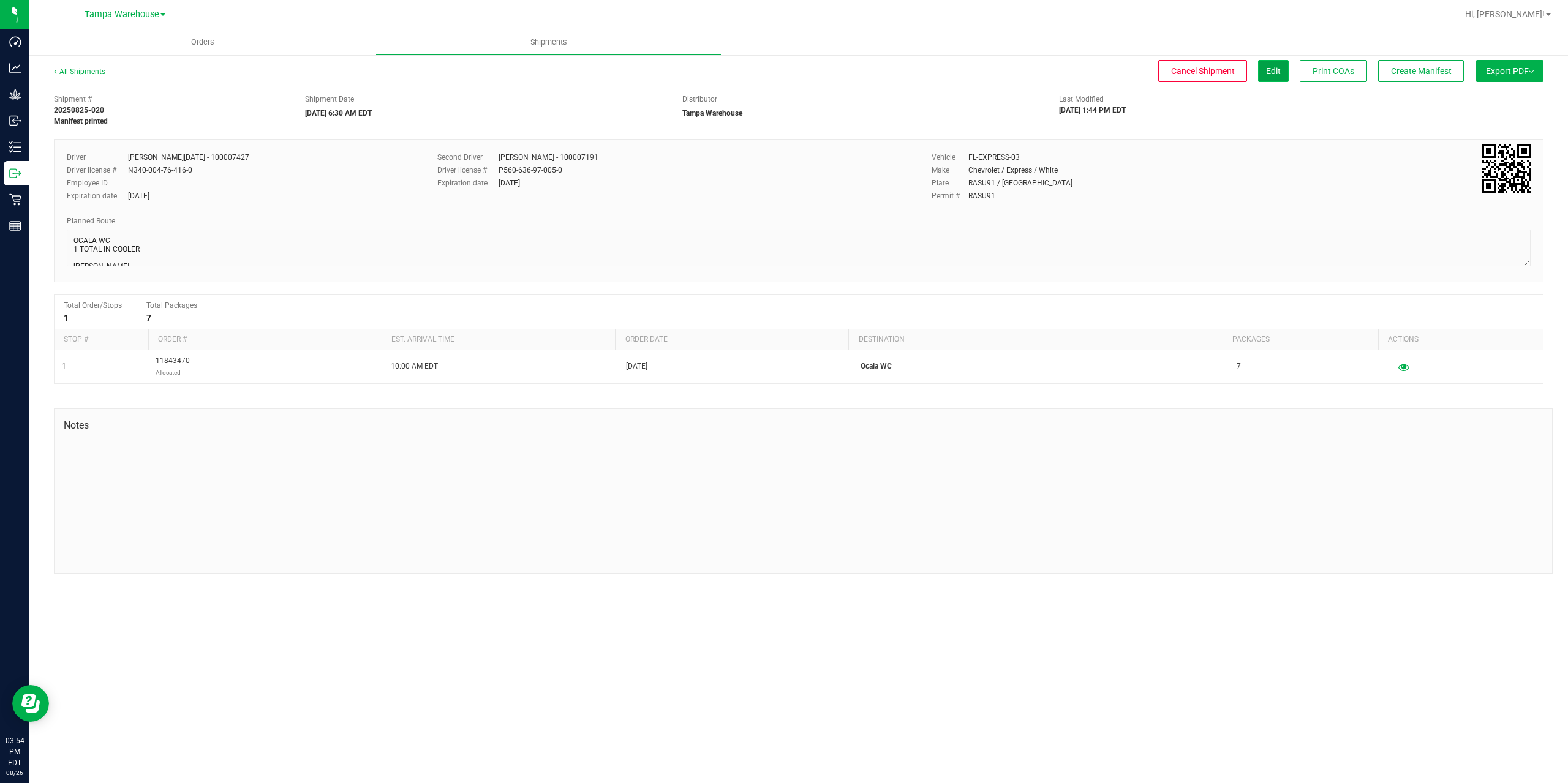
click at [1277, 71] on span "Edit" at bounding box center [1273, 71] width 15 height 10
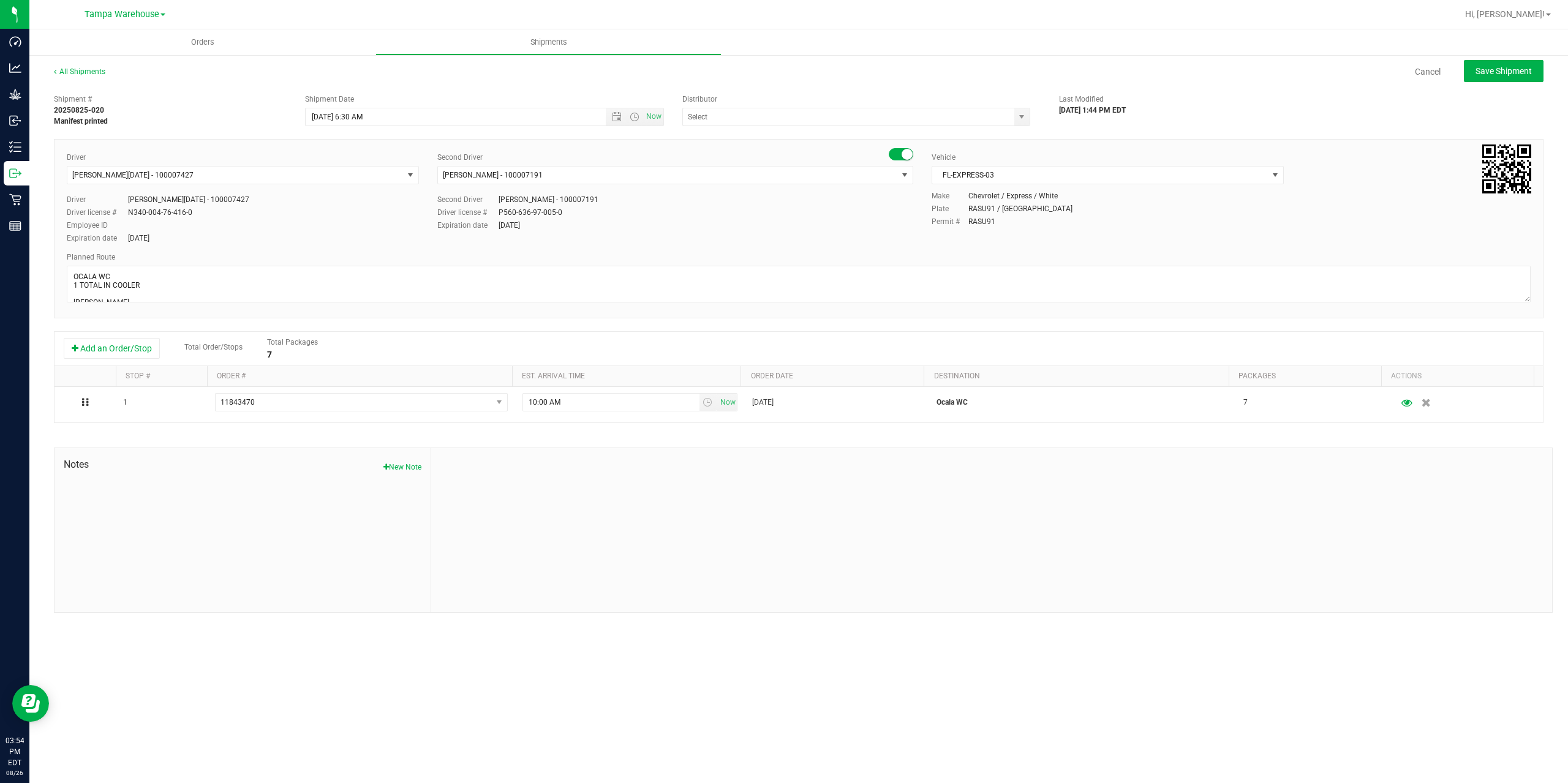
type input "Tampa Warehouse"
click at [616, 116] on span "Open the date view" at bounding box center [617, 117] width 10 height 10
click at [389, 261] on link "28" at bounding box center [388, 260] width 18 height 19
click at [835, 216] on div "Driver license # P560-636-97-005-0" at bounding box center [675, 213] width 476 height 11
click at [1527, 75] on span "Save Shipment" at bounding box center [1503, 71] width 56 height 10
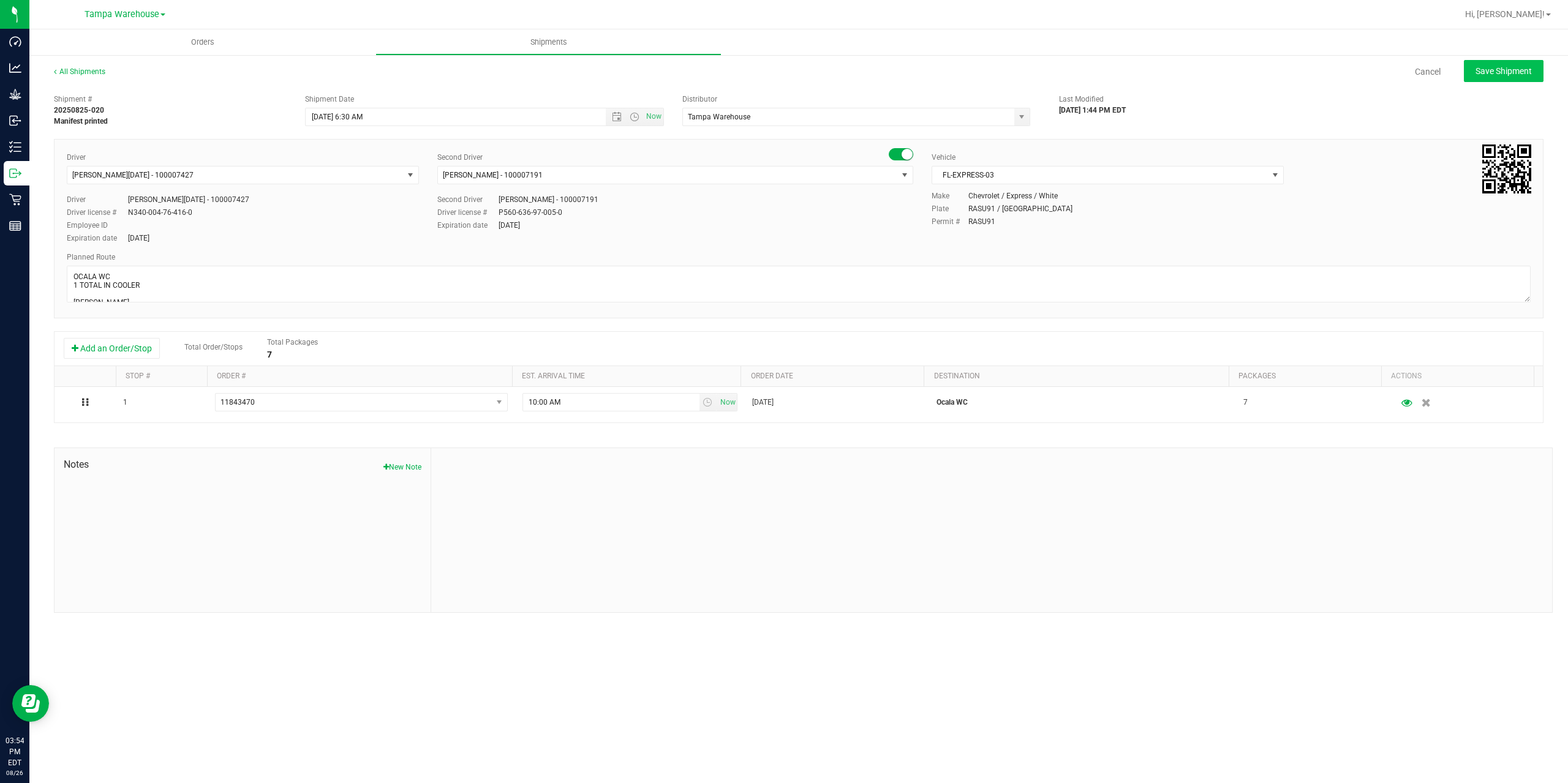
type input "[DATE] 10:30 AM"
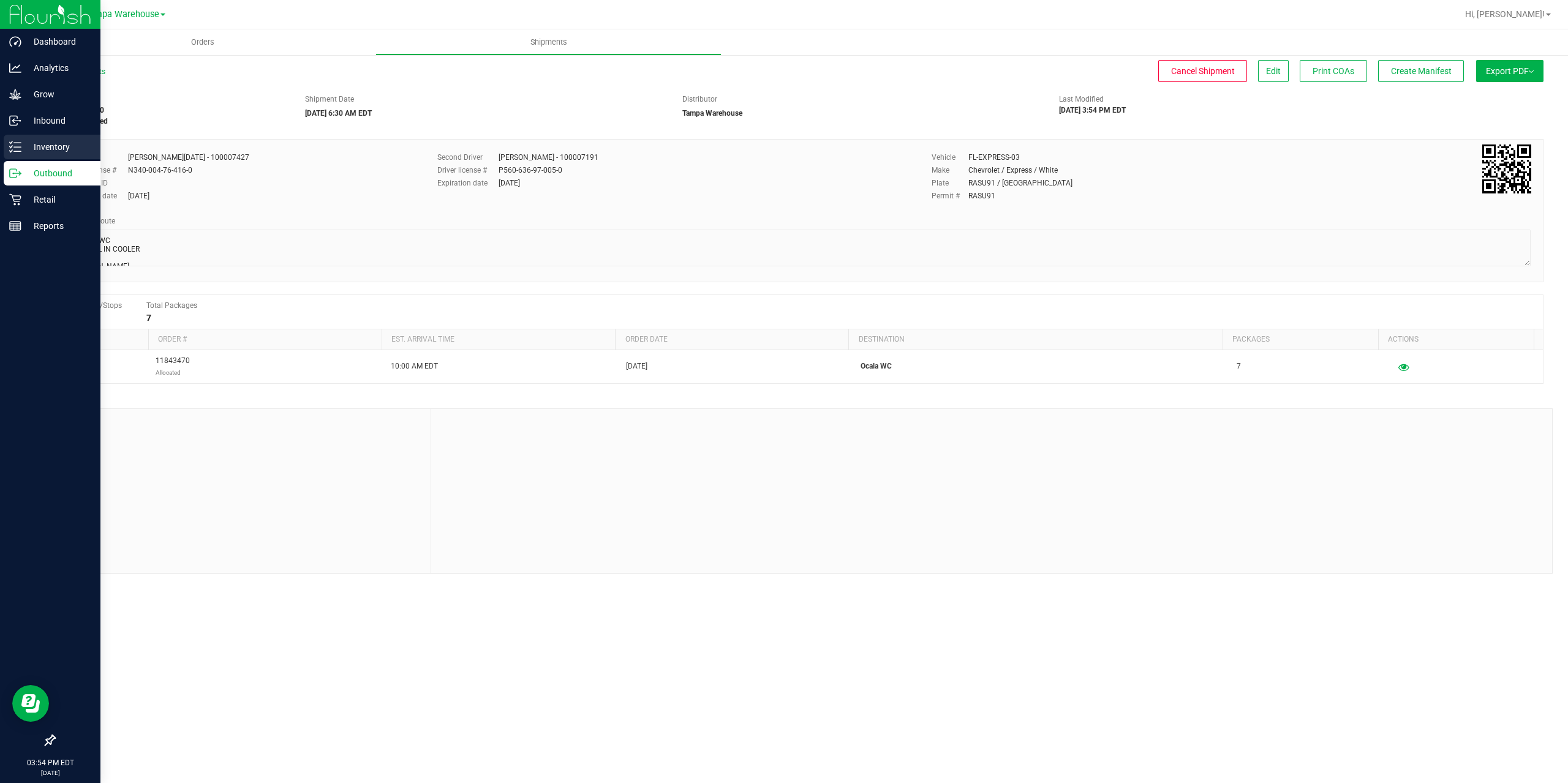
click at [37, 145] on p "Inventory" at bounding box center [58, 147] width 74 height 15
